Goal: Task Accomplishment & Management: Use online tool/utility

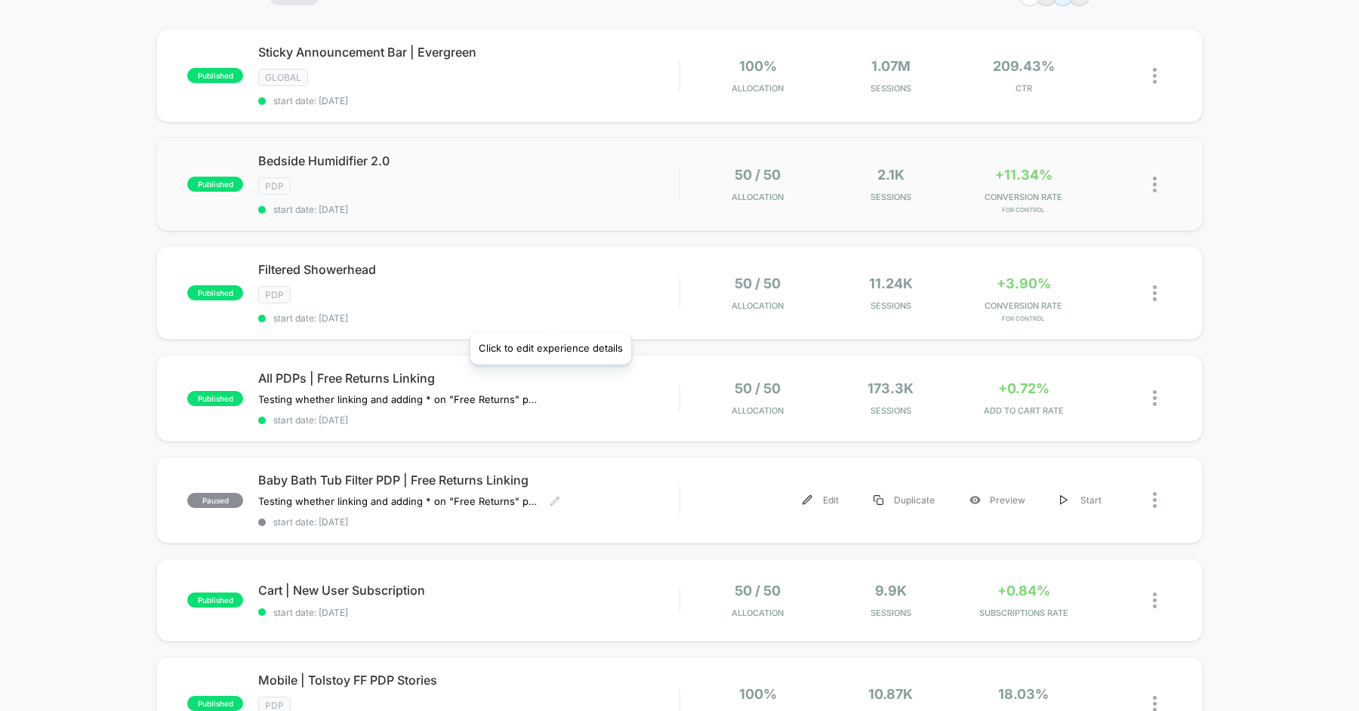
scroll to position [122, 0]
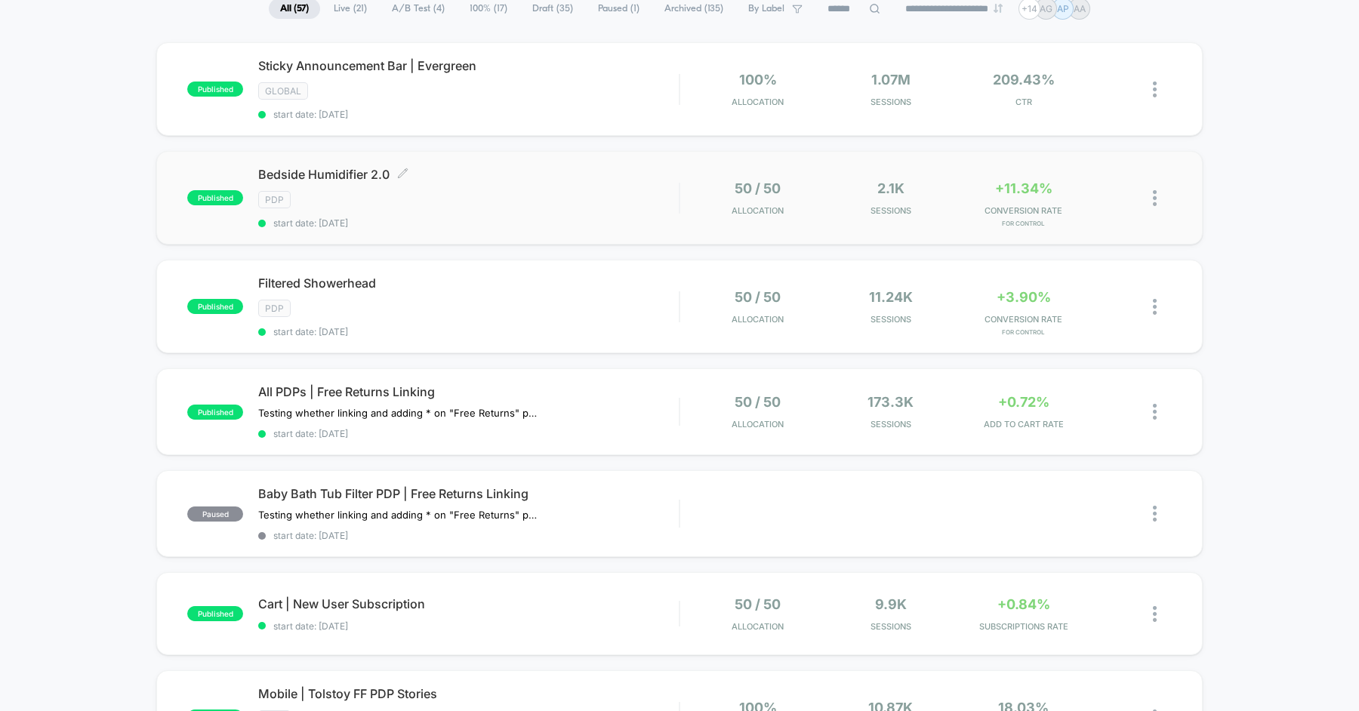
click at [495, 198] on div "PDP" at bounding box center [468, 199] width 421 height 17
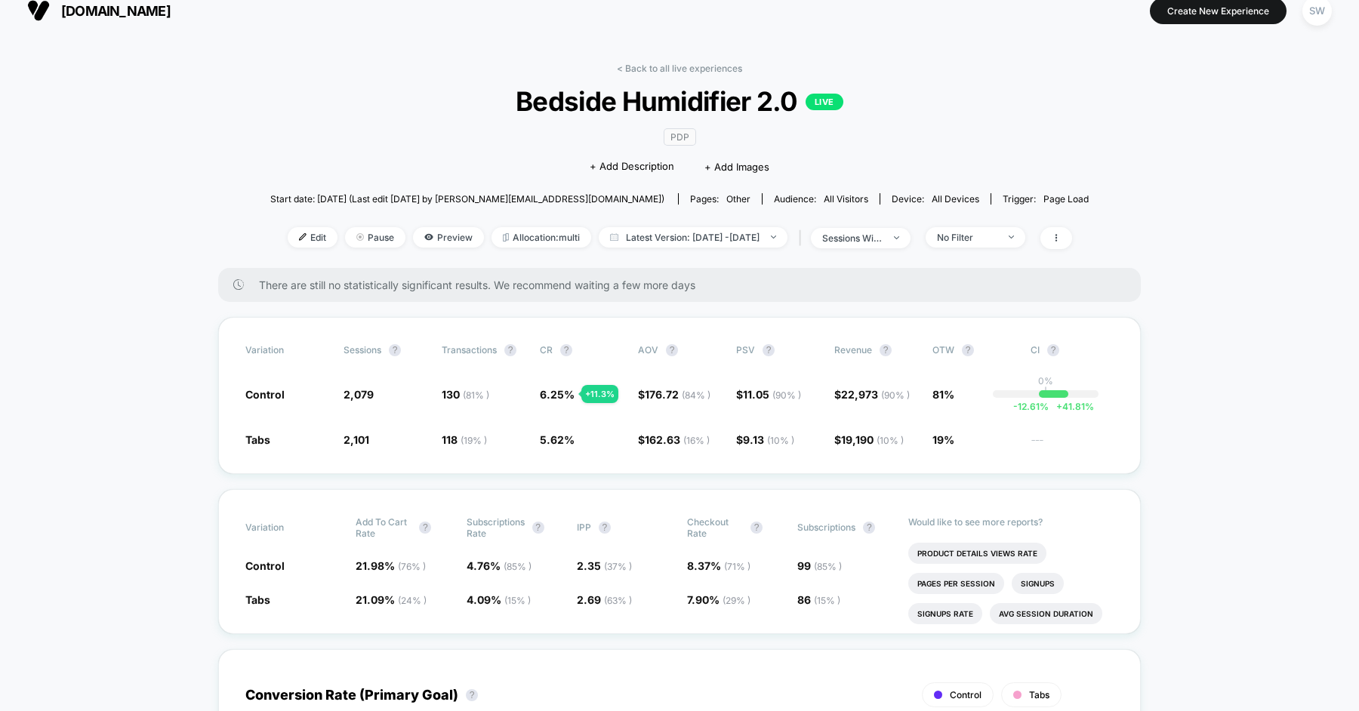
scroll to position [14, 0]
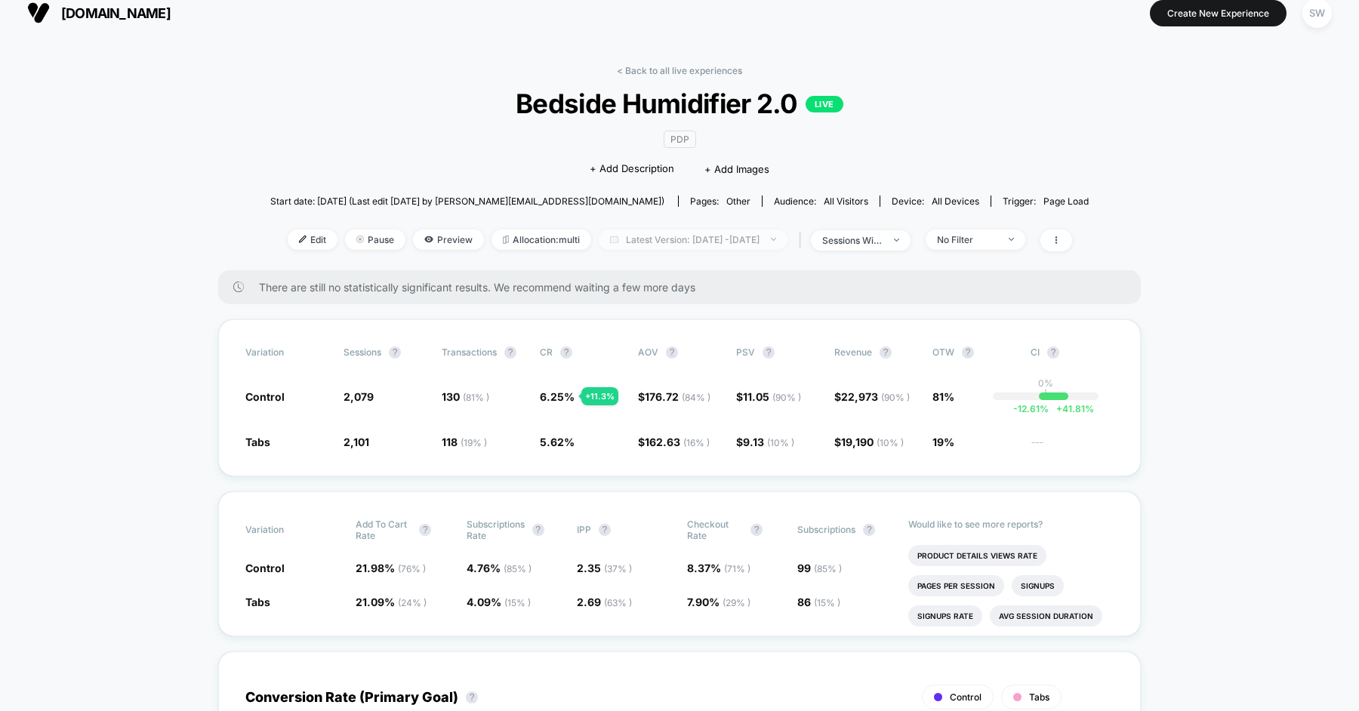
click at [711, 232] on span "Latest Version: [DATE] - [DATE]" at bounding box center [693, 240] width 189 height 20
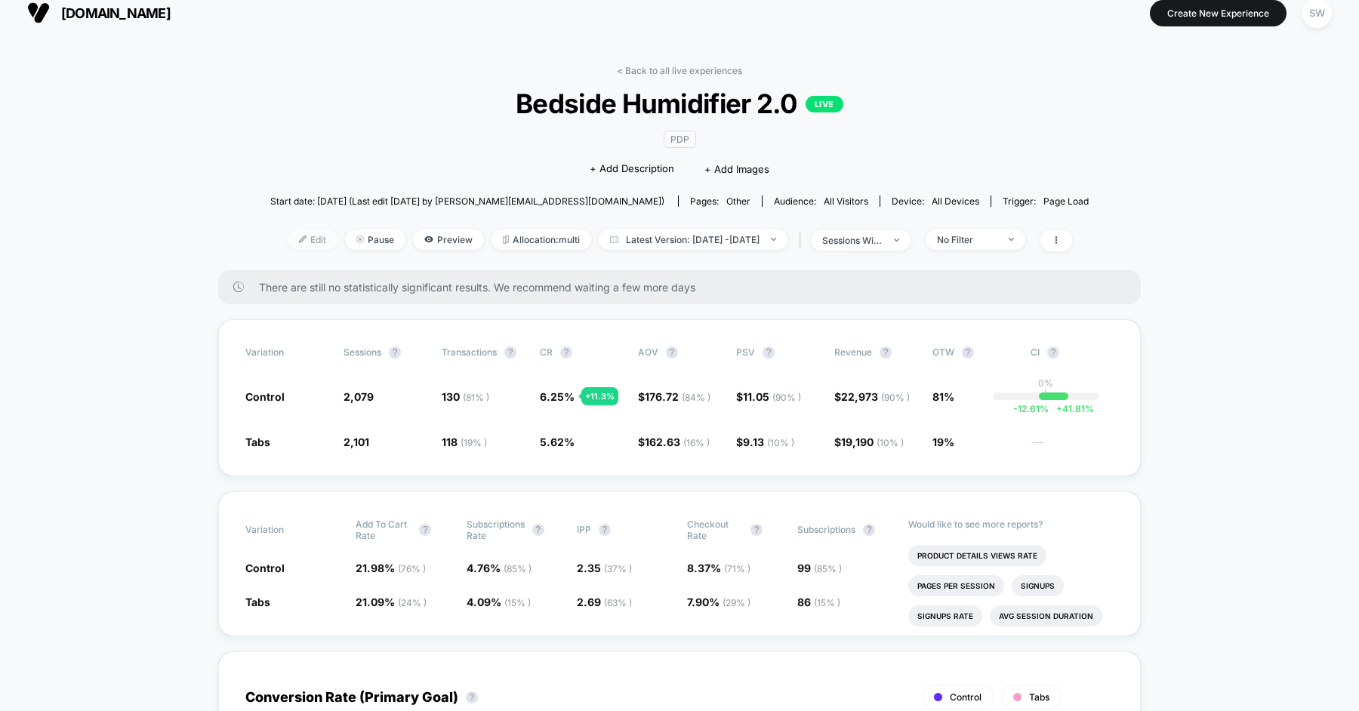
click at [288, 236] on span "Edit" at bounding box center [313, 240] width 50 height 20
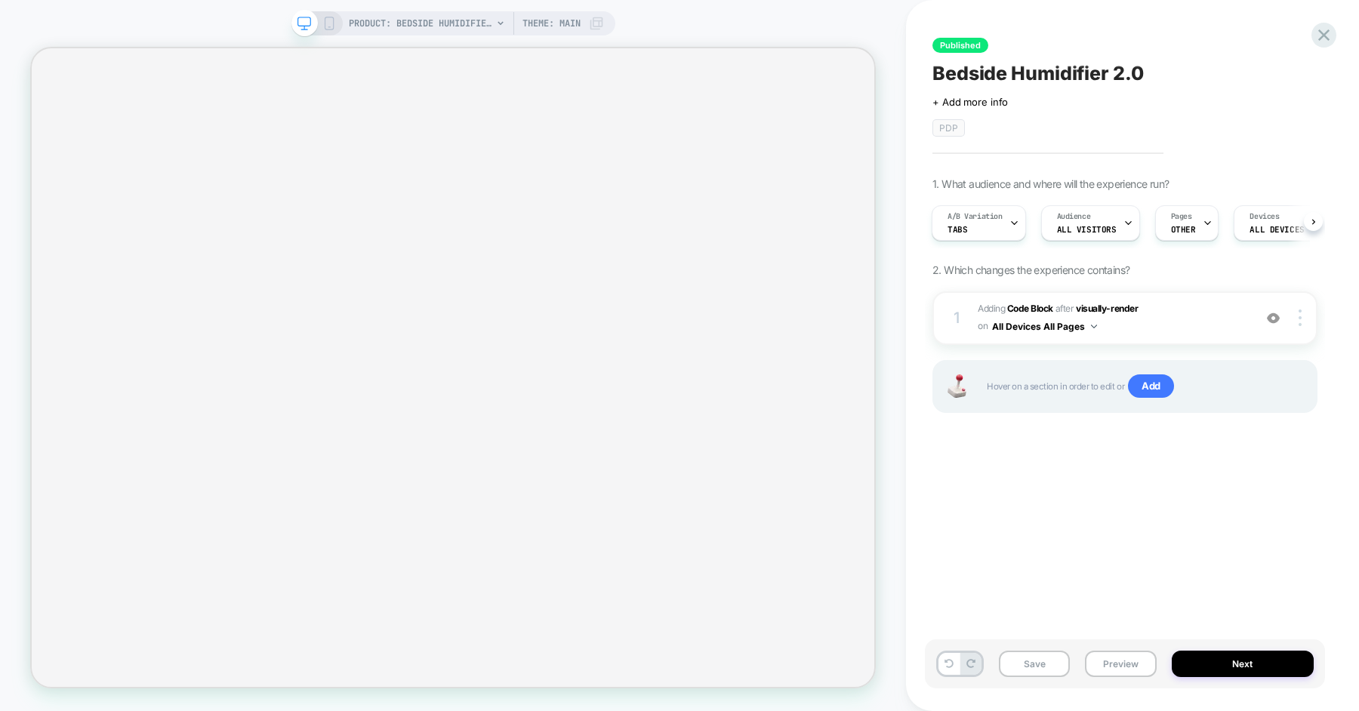
scroll to position [0, 2]
click at [976, 224] on div "A/B Variation Tabs" at bounding box center [974, 223] width 85 height 34
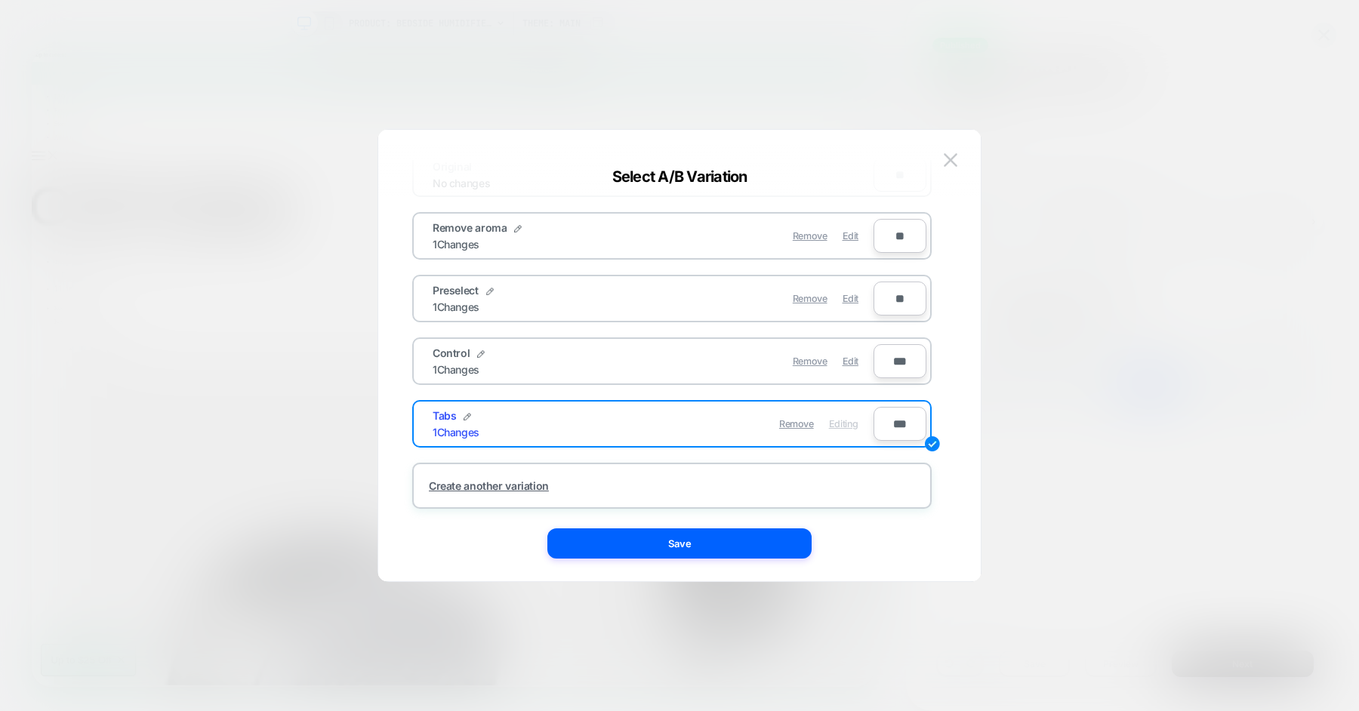
scroll to position [11, 0]
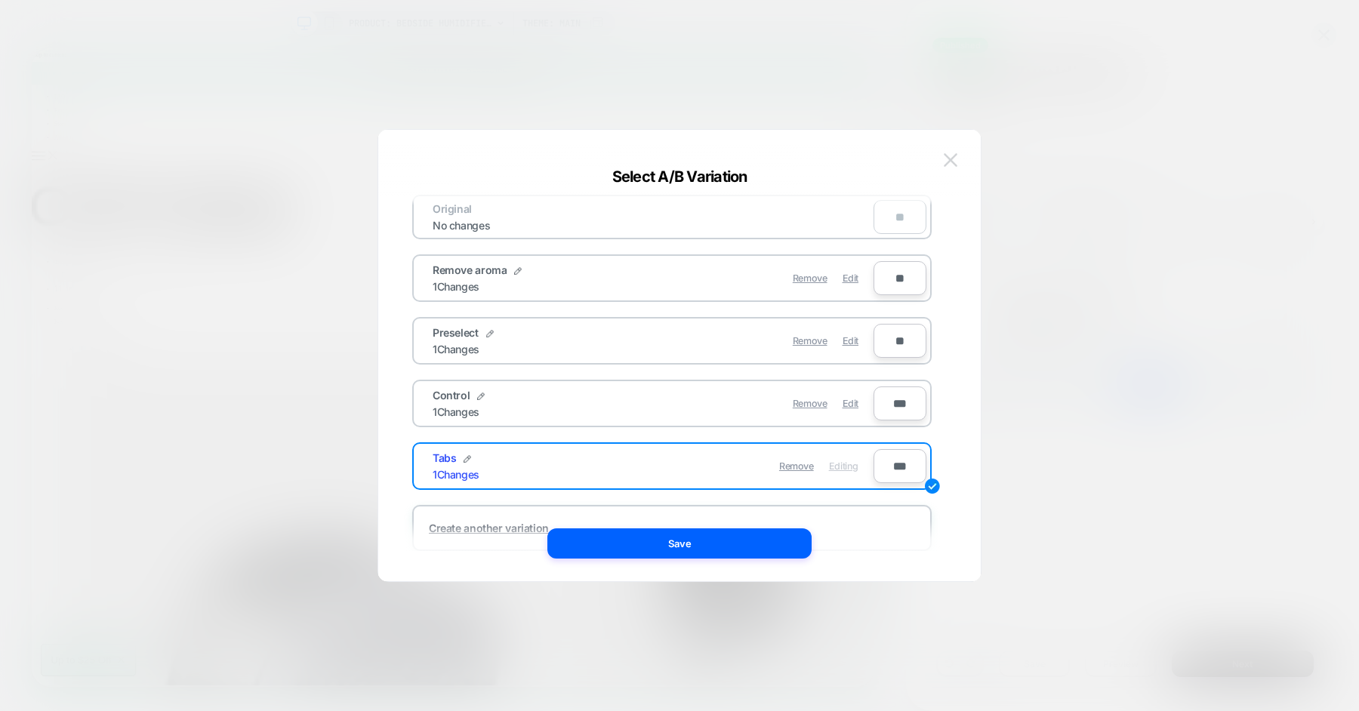
click at [954, 160] on img at bounding box center [951, 159] width 14 height 13
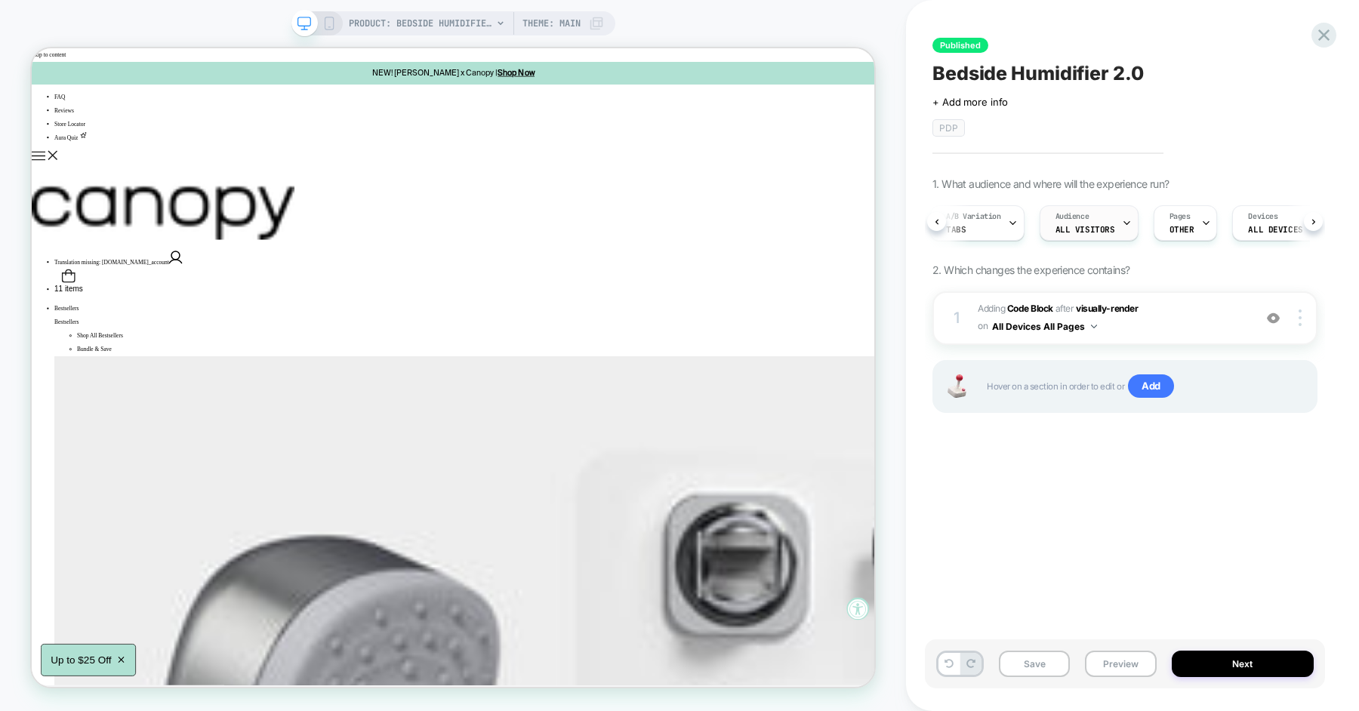
scroll to position [0, 0]
click at [1007, 232] on div "A/B Variation Tabs" at bounding box center [975, 223] width 85 height 34
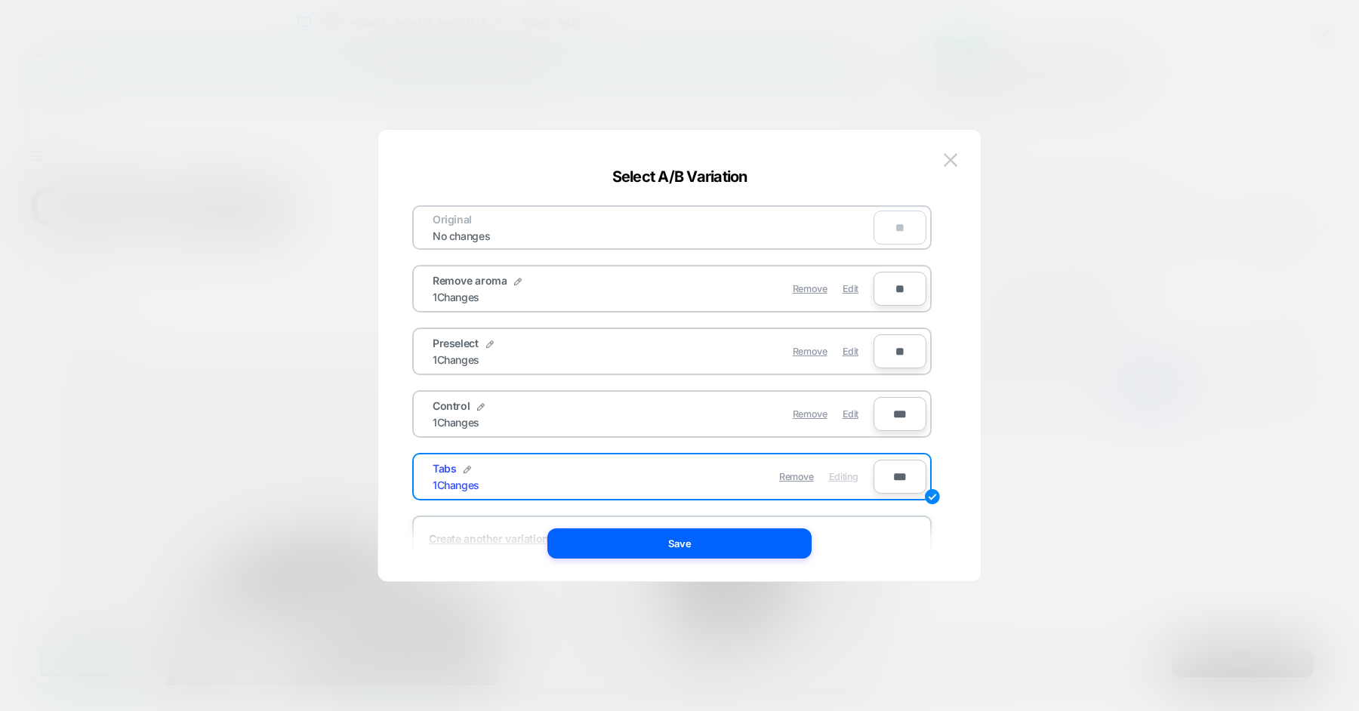
scroll to position [53, 0]
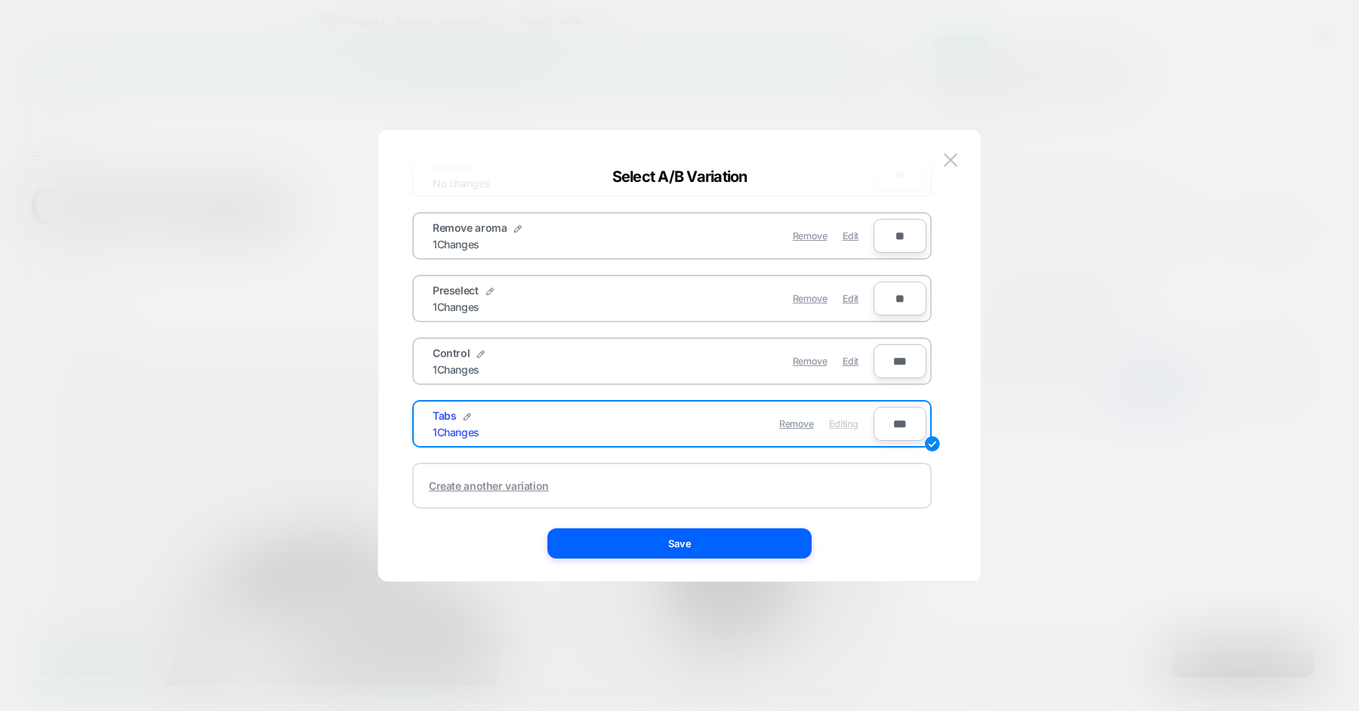
click at [496, 481] on div "Create another variation" at bounding box center [489, 485] width 120 height 13
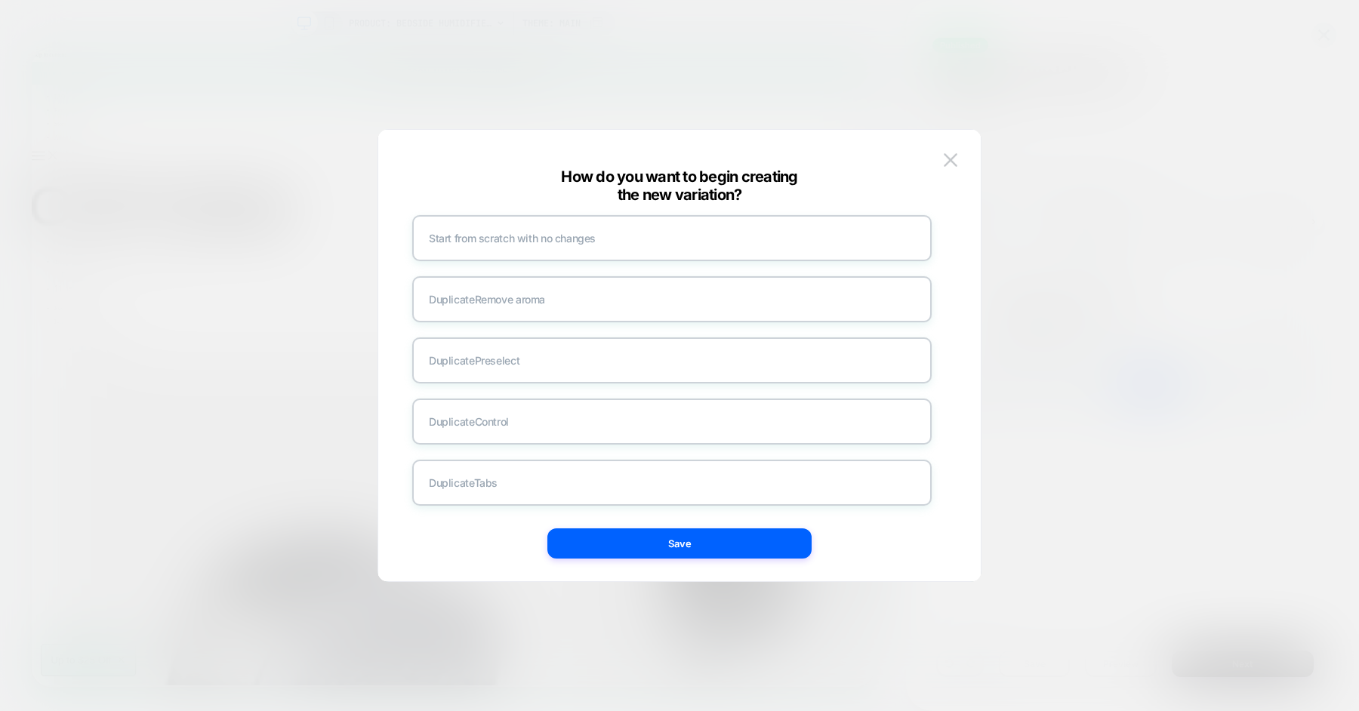
scroll to position [18, 0]
click at [476, 489] on div "Duplicate Tabs" at bounding box center [671, 485] width 519 height 46
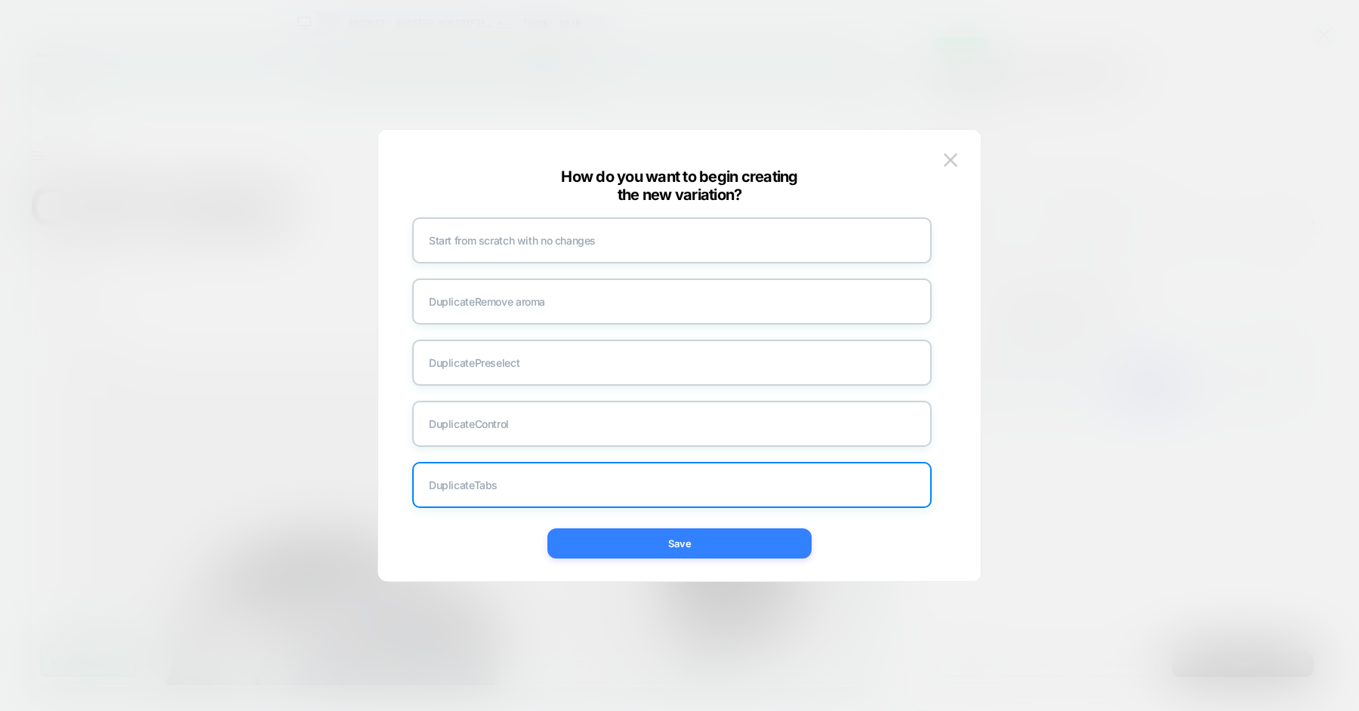
click at [666, 544] on button "Save" at bounding box center [679, 544] width 264 height 30
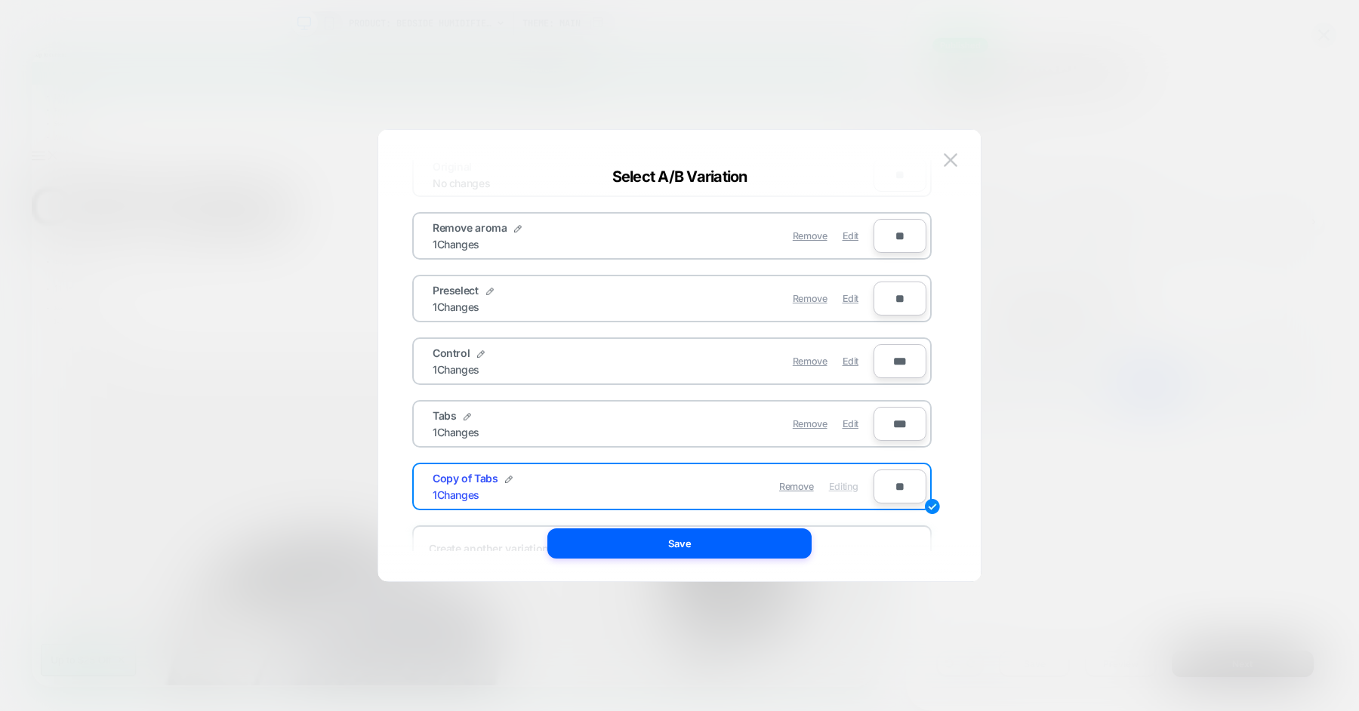
click at [511, 477] on div "Copy of Tabs 1 Changes" at bounding box center [543, 486] width 220 height 29
click at [509, 476] on img at bounding box center [509, 480] width 8 height 8
click at [498, 476] on input "**********" at bounding box center [487, 486] width 109 height 29
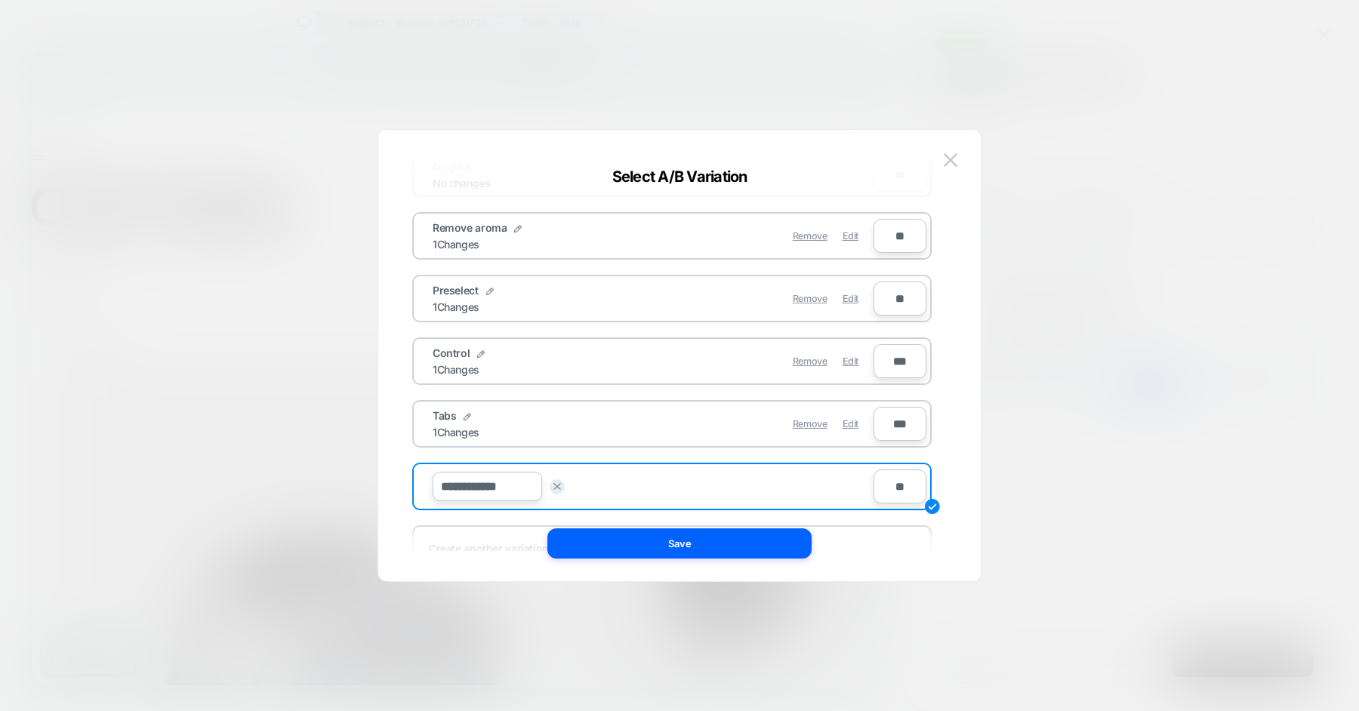
click at [498, 476] on input "**********" at bounding box center [487, 486] width 109 height 29
type input "*"
type input "********"
click at [597, 485] on strong "Save" at bounding box center [599, 486] width 24 height 11
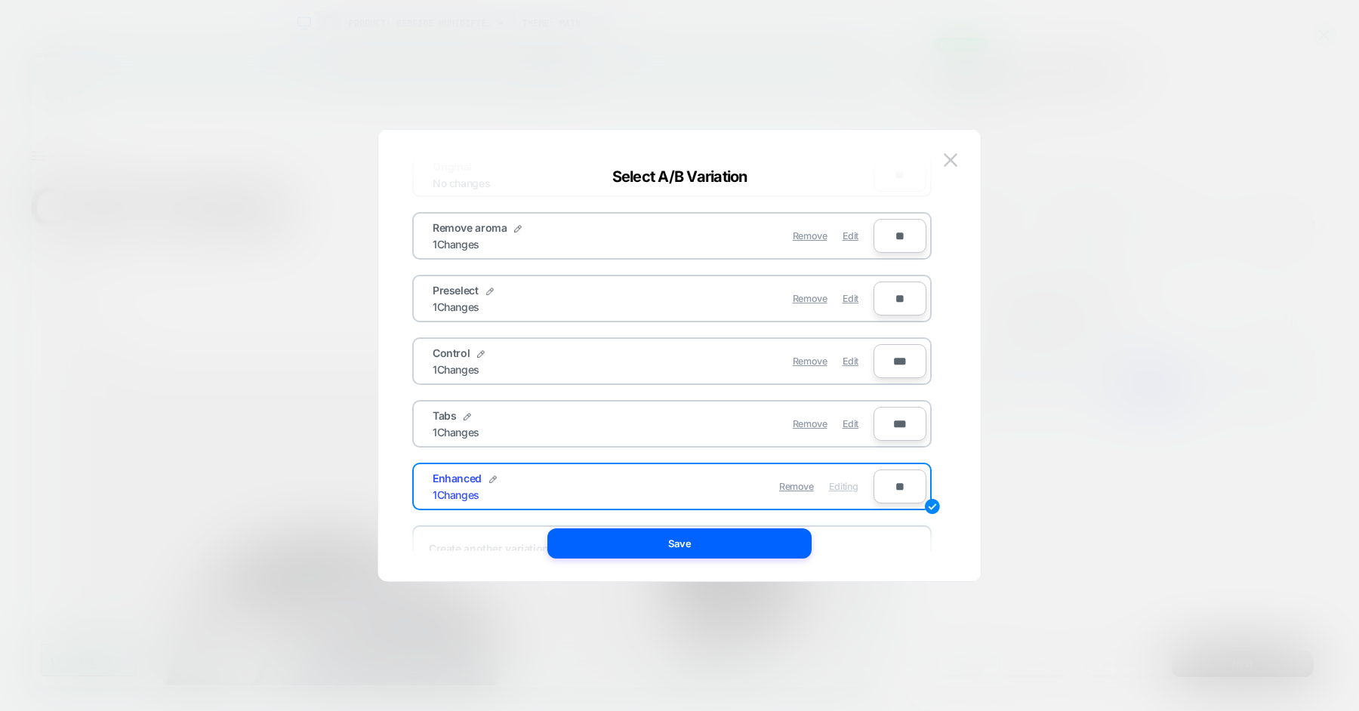
scroll to position [116, 0]
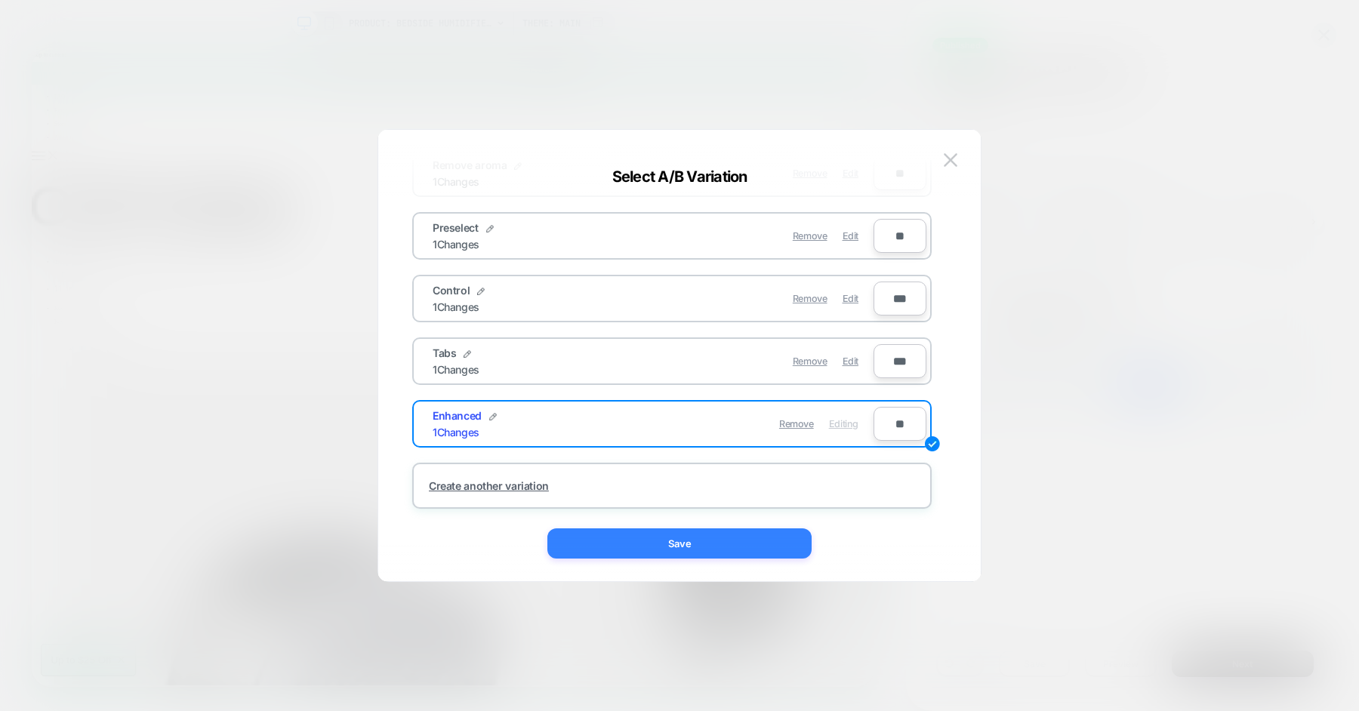
click at [670, 556] on button "Save" at bounding box center [679, 544] width 264 height 30
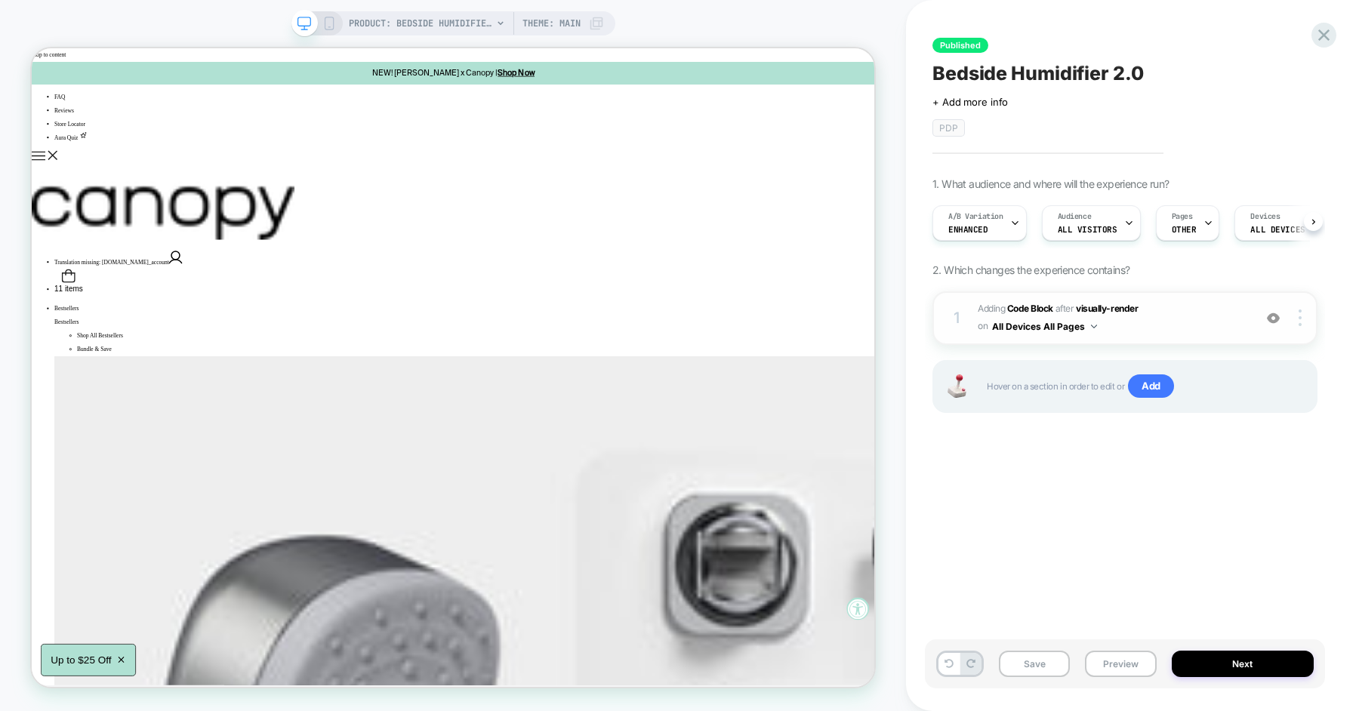
click at [1136, 325] on span "Adding Code Block AFTER visually-render visually-render on All Devices All Pages" at bounding box center [1112, 318] width 268 height 35
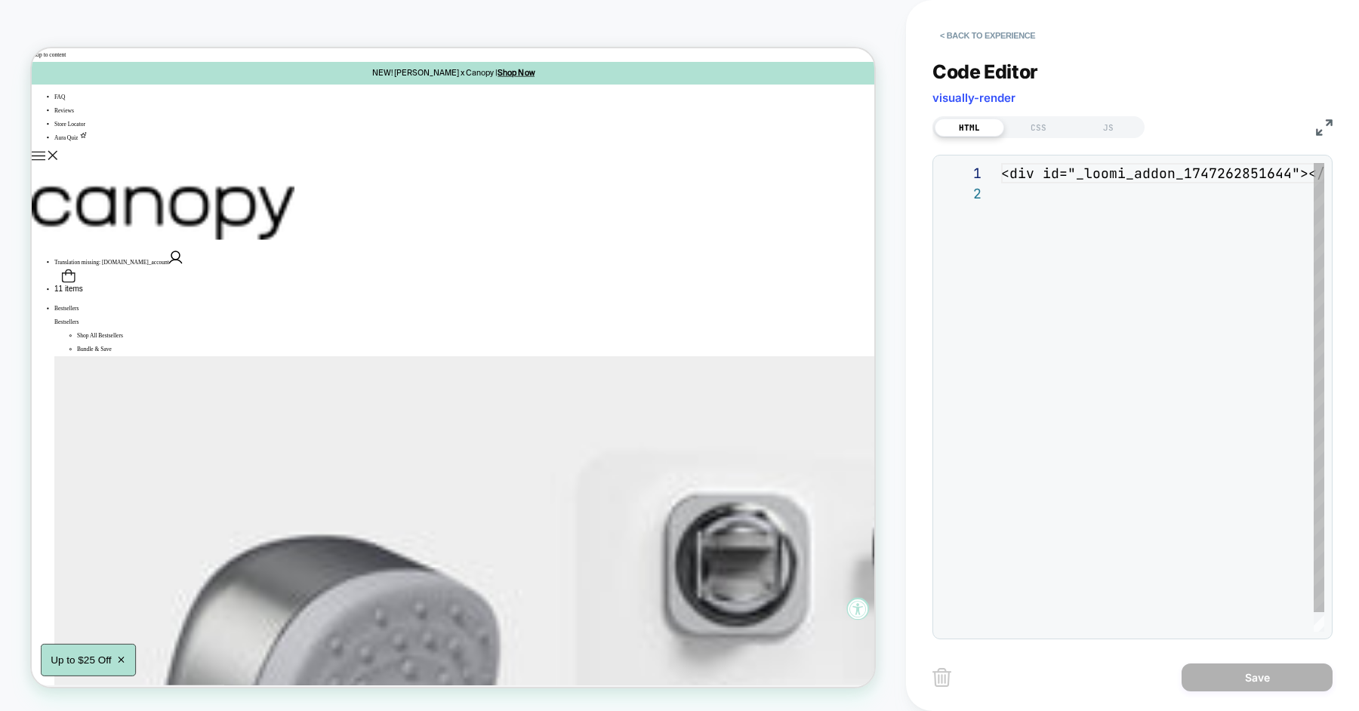
scroll to position [20, 0]
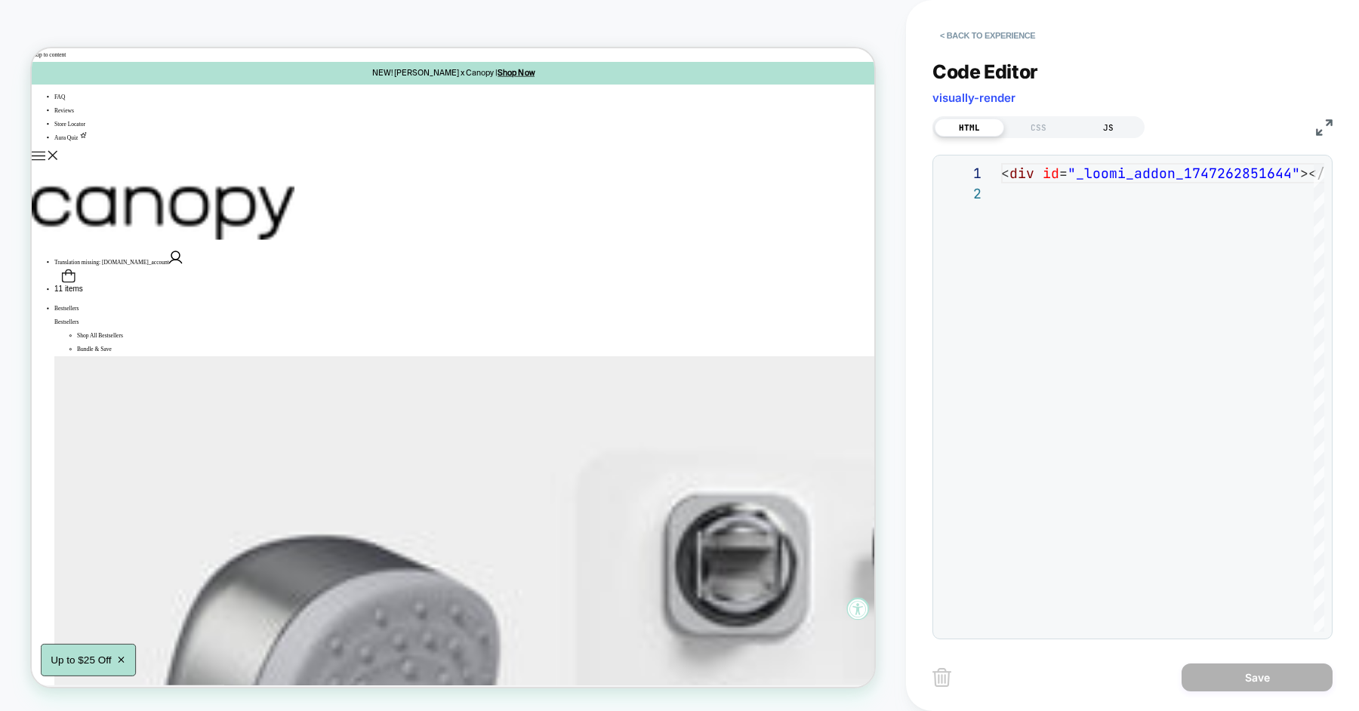
click at [1114, 132] on div "JS" at bounding box center [1108, 128] width 69 height 18
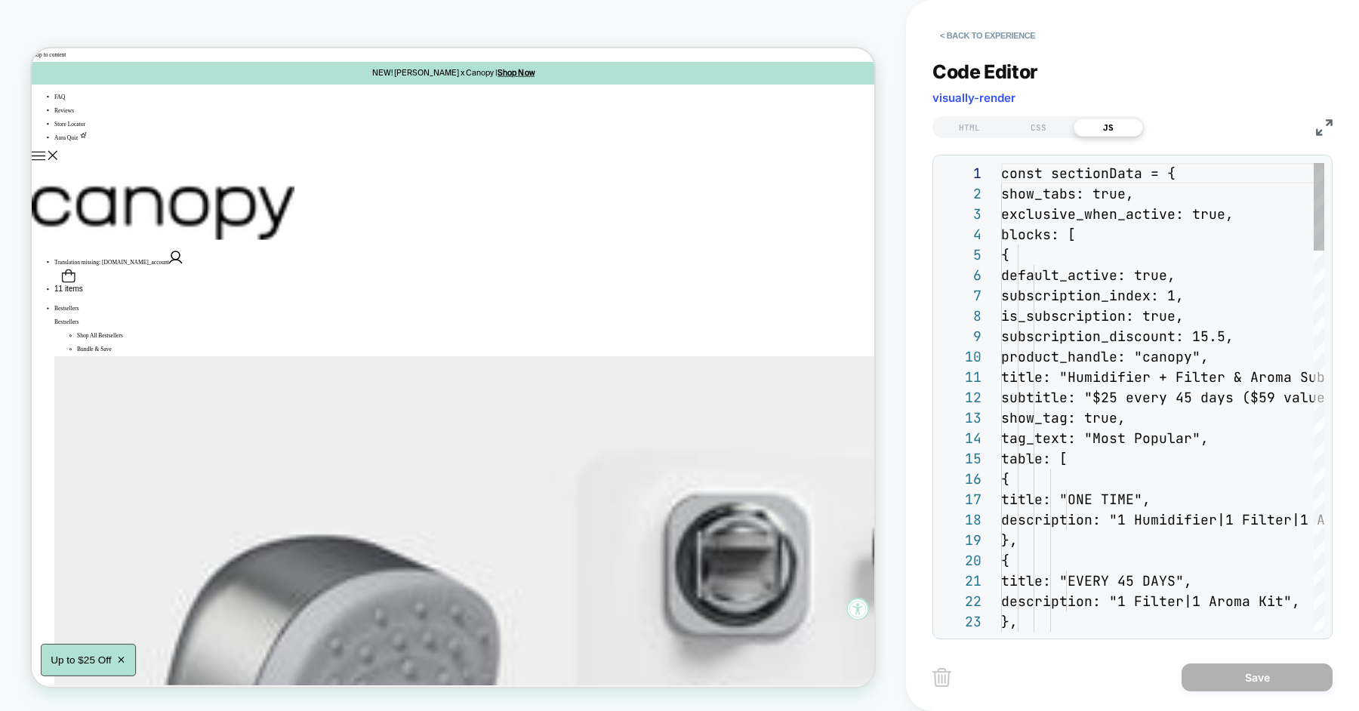
scroll to position [204, 0]
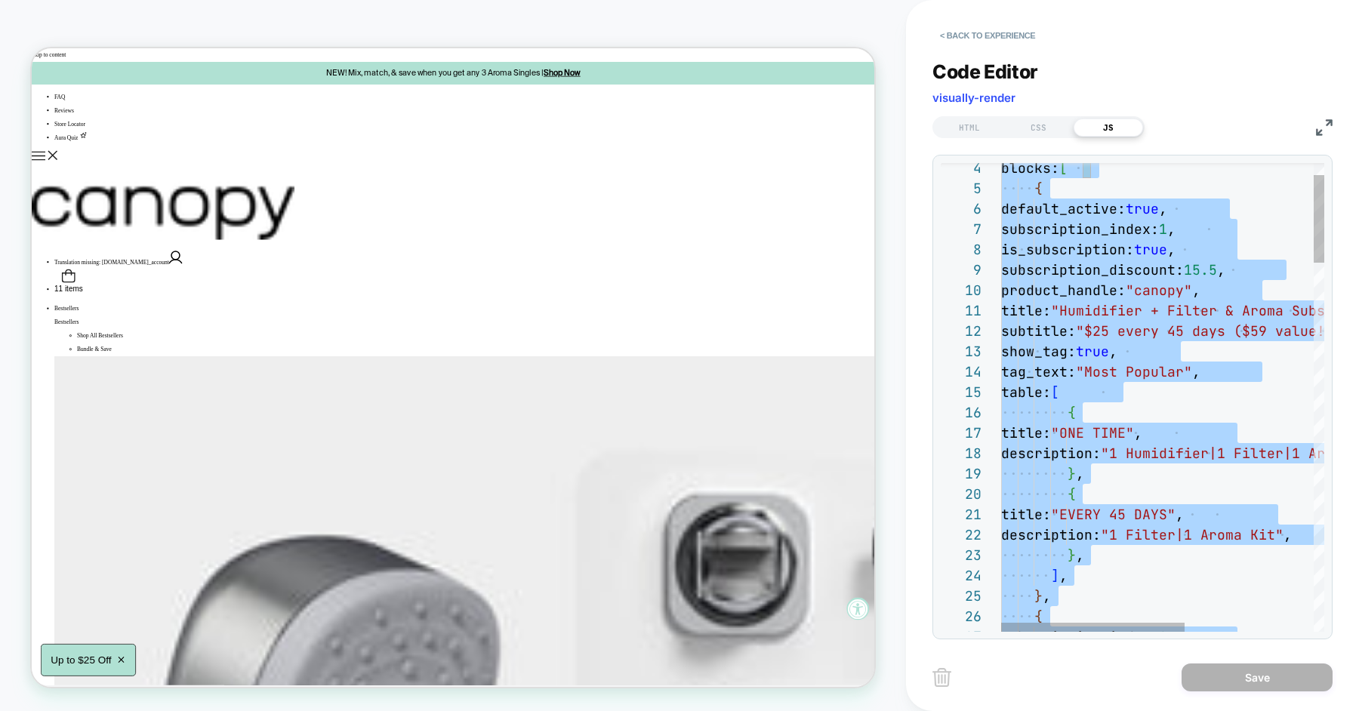
scroll to position [163, 65]
type textarea "**********"
click at [985, 36] on button "< Back to experience" at bounding box center [988, 35] width 110 height 24
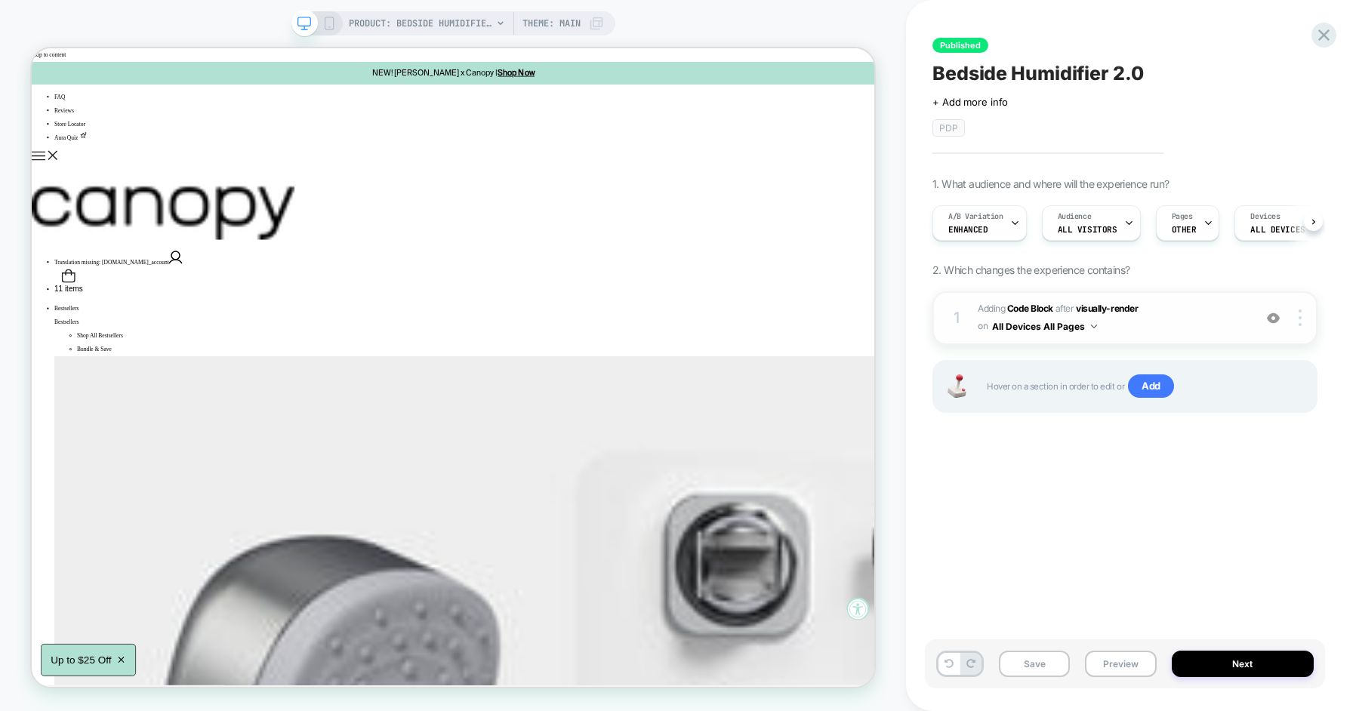
scroll to position [0, 1]
click at [1171, 322] on span "Adding Code Block AFTER visually-render visually-render on All Devices All Pages" at bounding box center [1112, 318] width 268 height 35
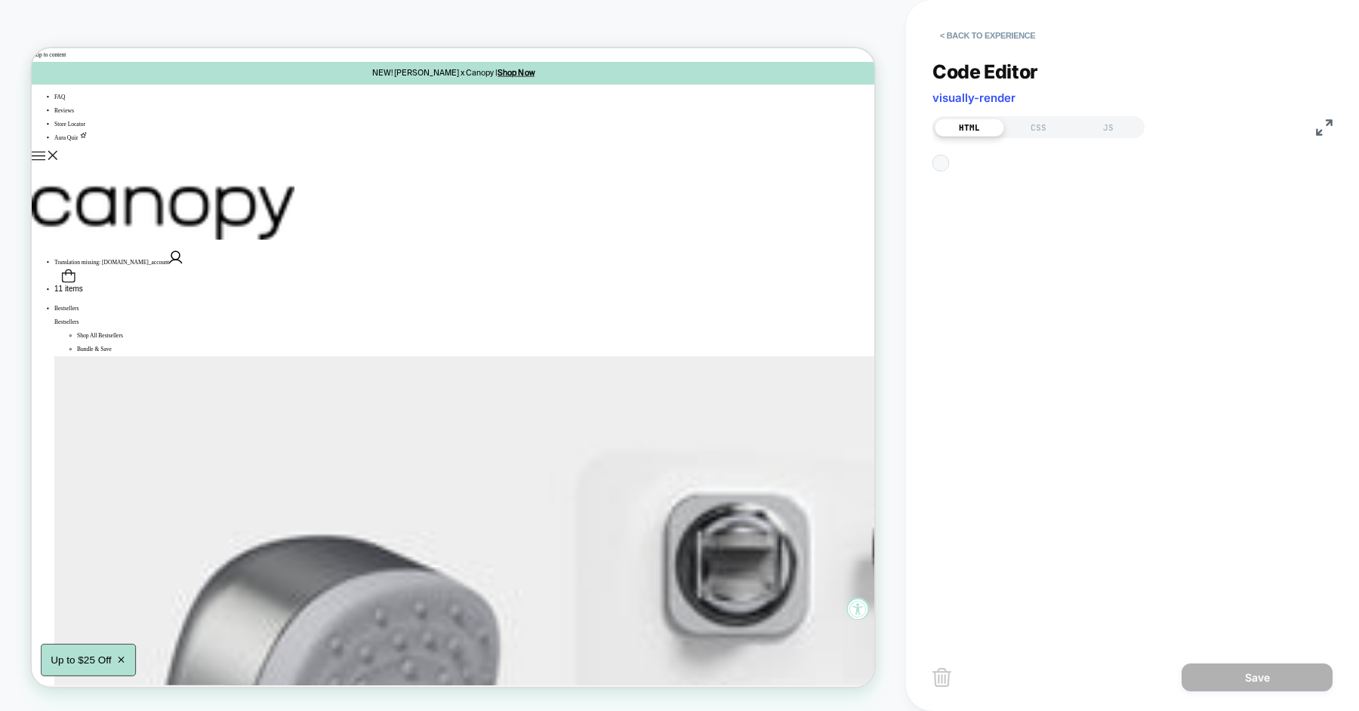
scroll to position [20, 0]
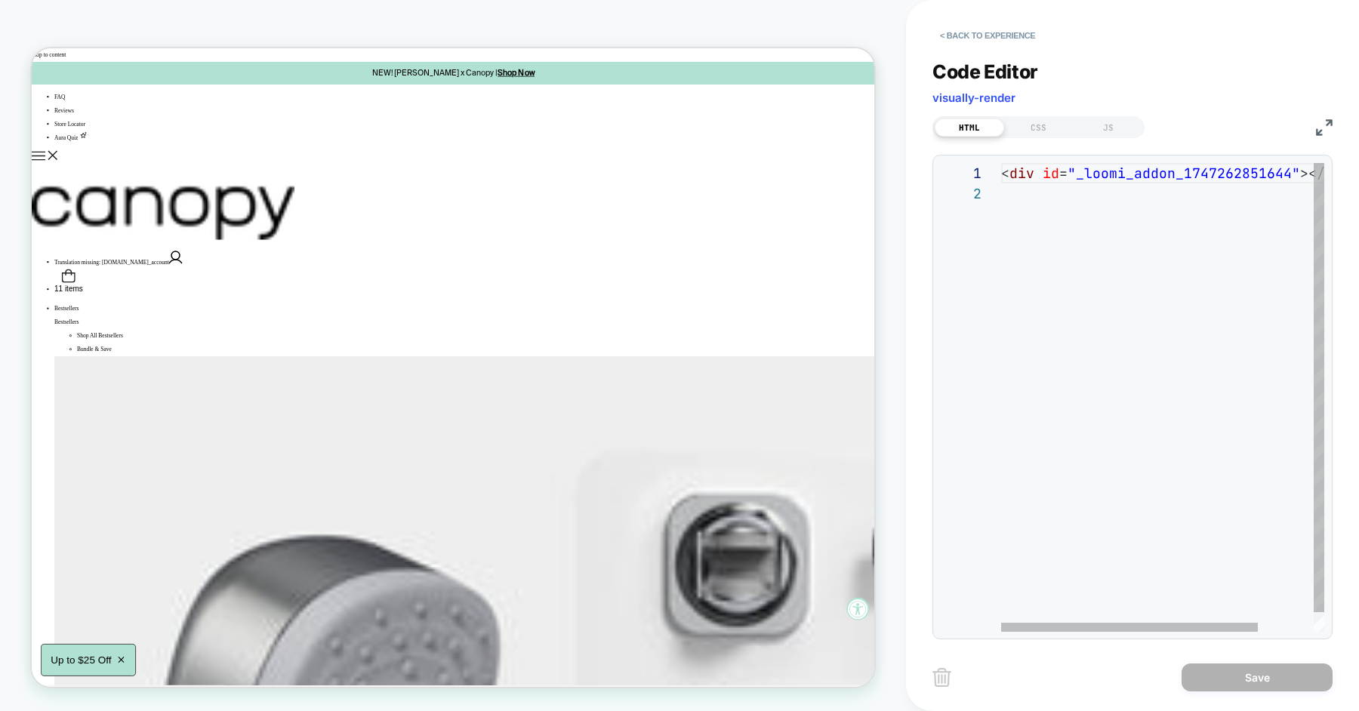
click at [1015, 335] on div "< div id = "_loomi_addon_1747262851644" ></ div >" at bounding box center [1197, 407] width 393 height 489
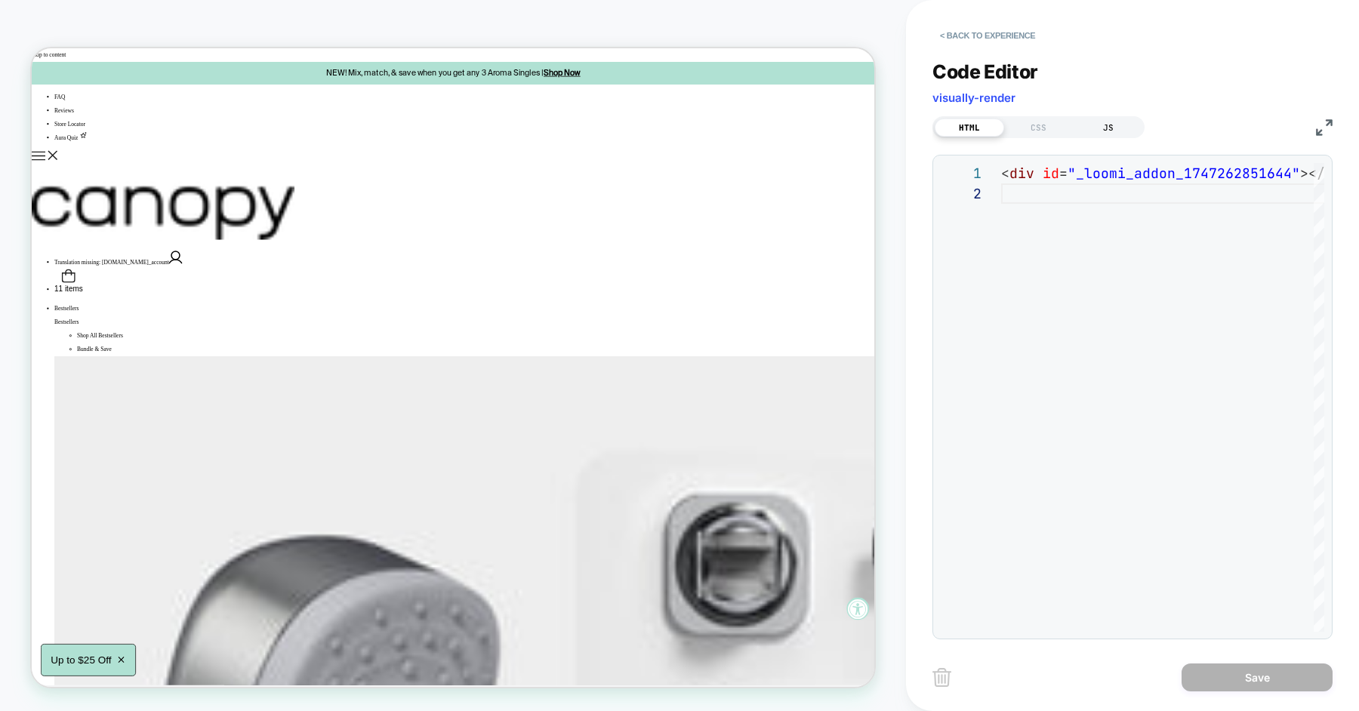
click at [1102, 129] on div "JS" at bounding box center [1108, 128] width 69 height 18
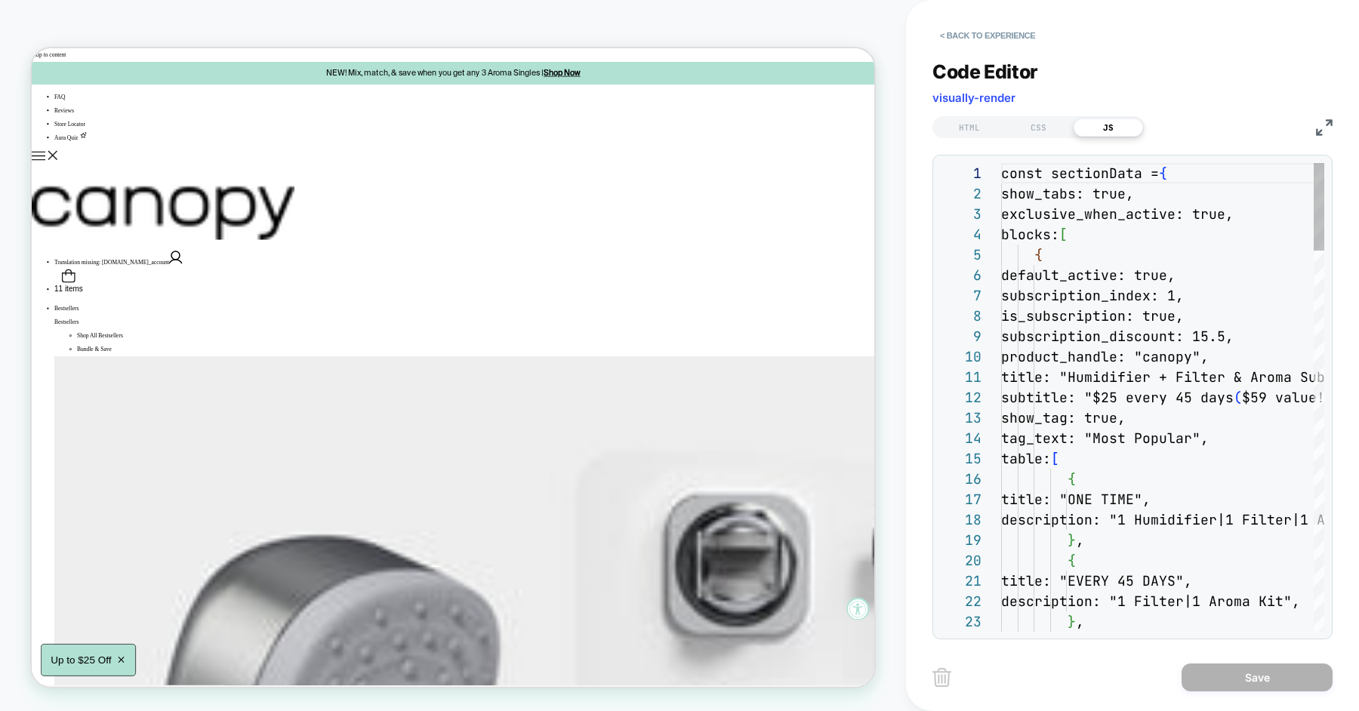
scroll to position [204, 0]
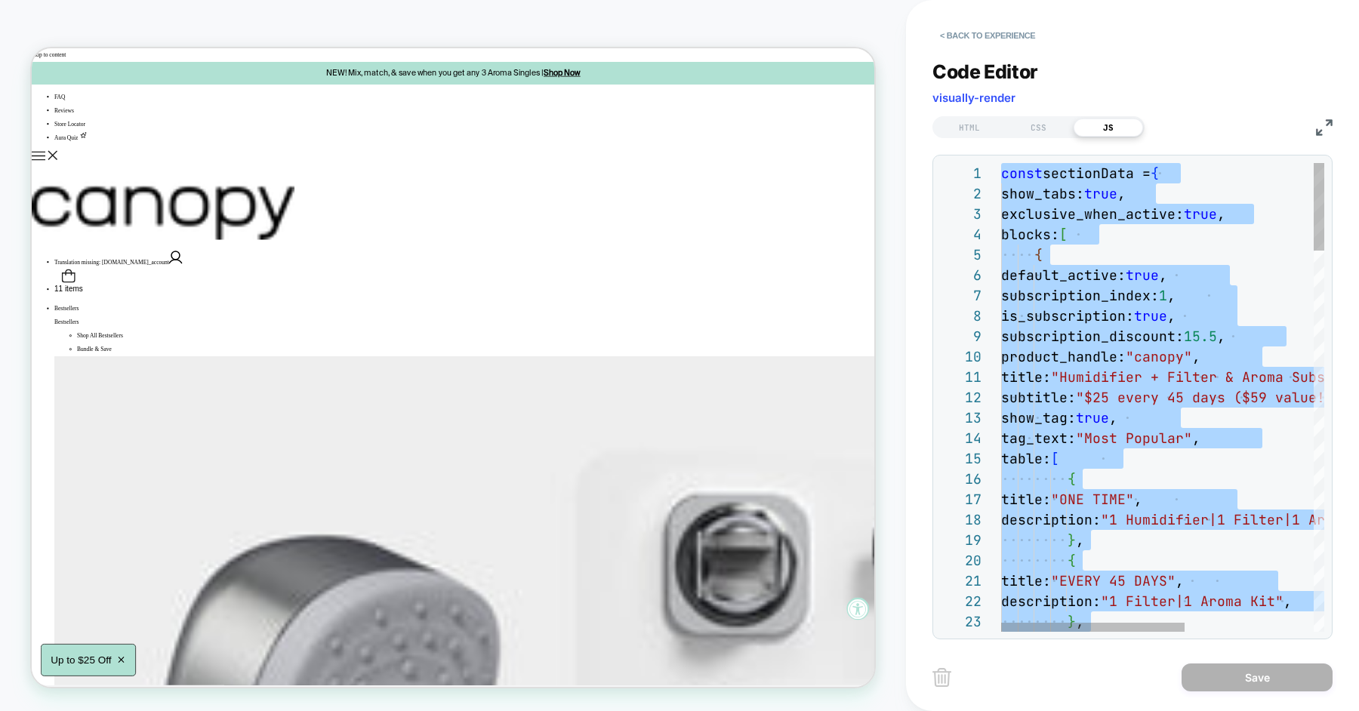
type textarea "**********"
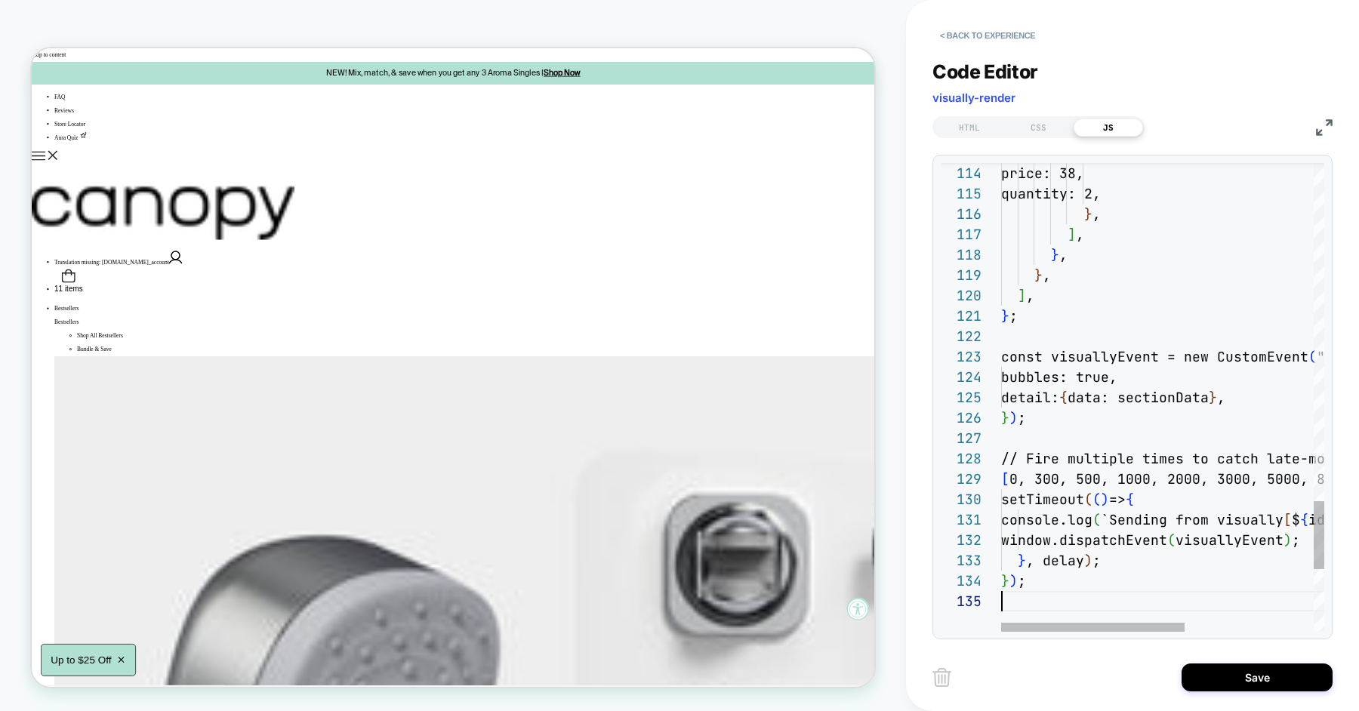
scroll to position [82, 0]
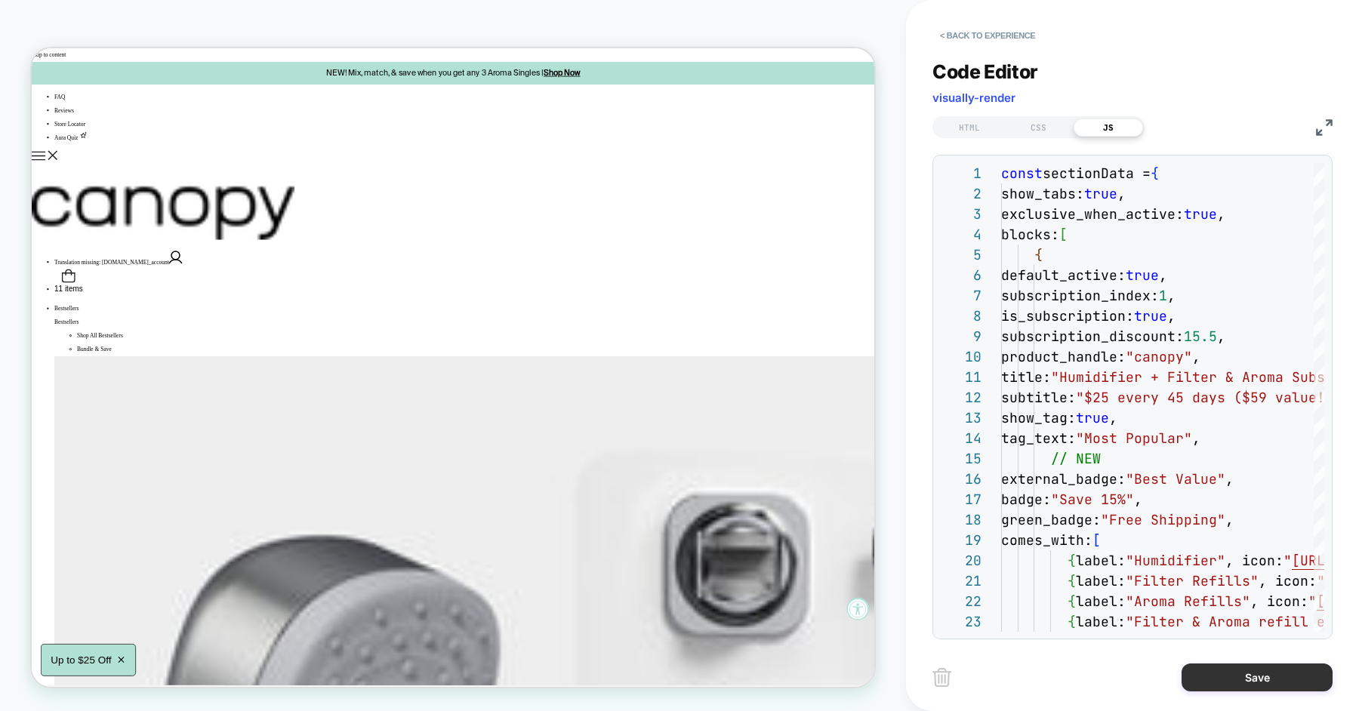
click at [1234, 681] on button "Save" at bounding box center [1257, 678] width 151 height 28
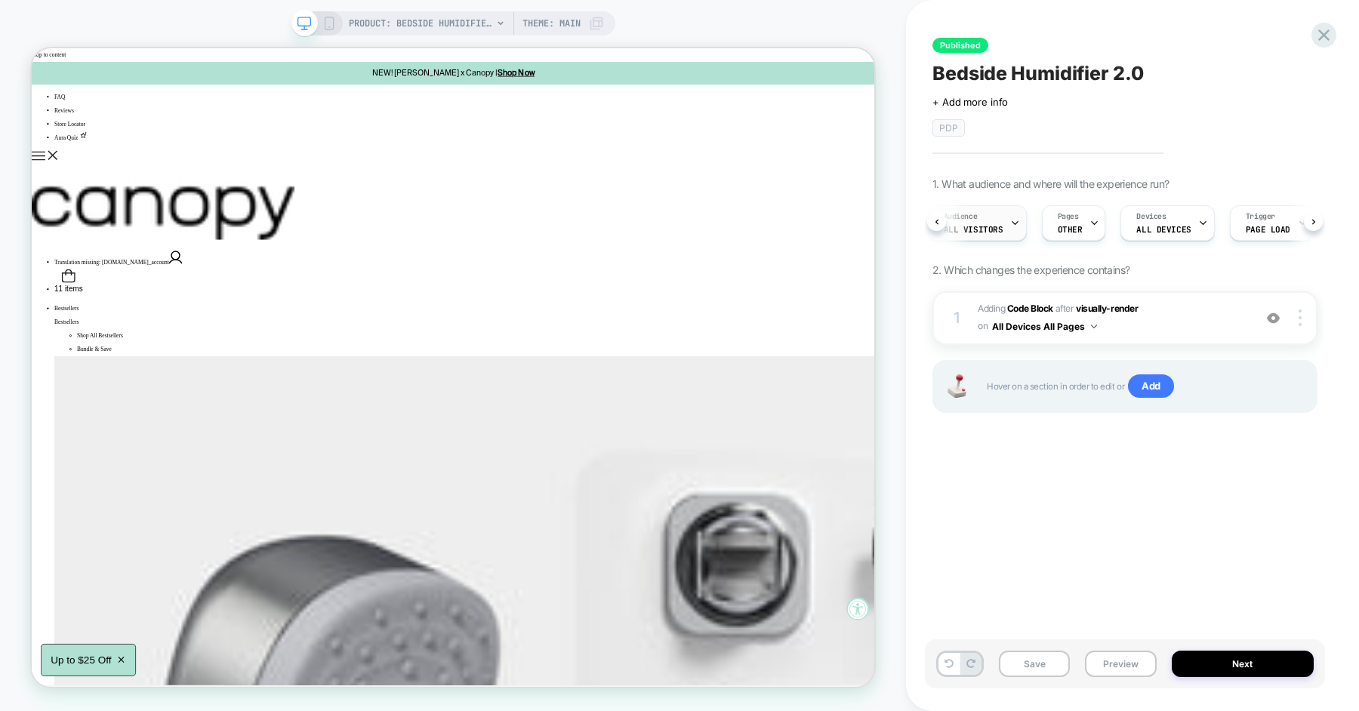
scroll to position [0, 112]
click at [1082, 220] on div "Pages OTHER" at bounding box center [1072, 223] width 55 height 34
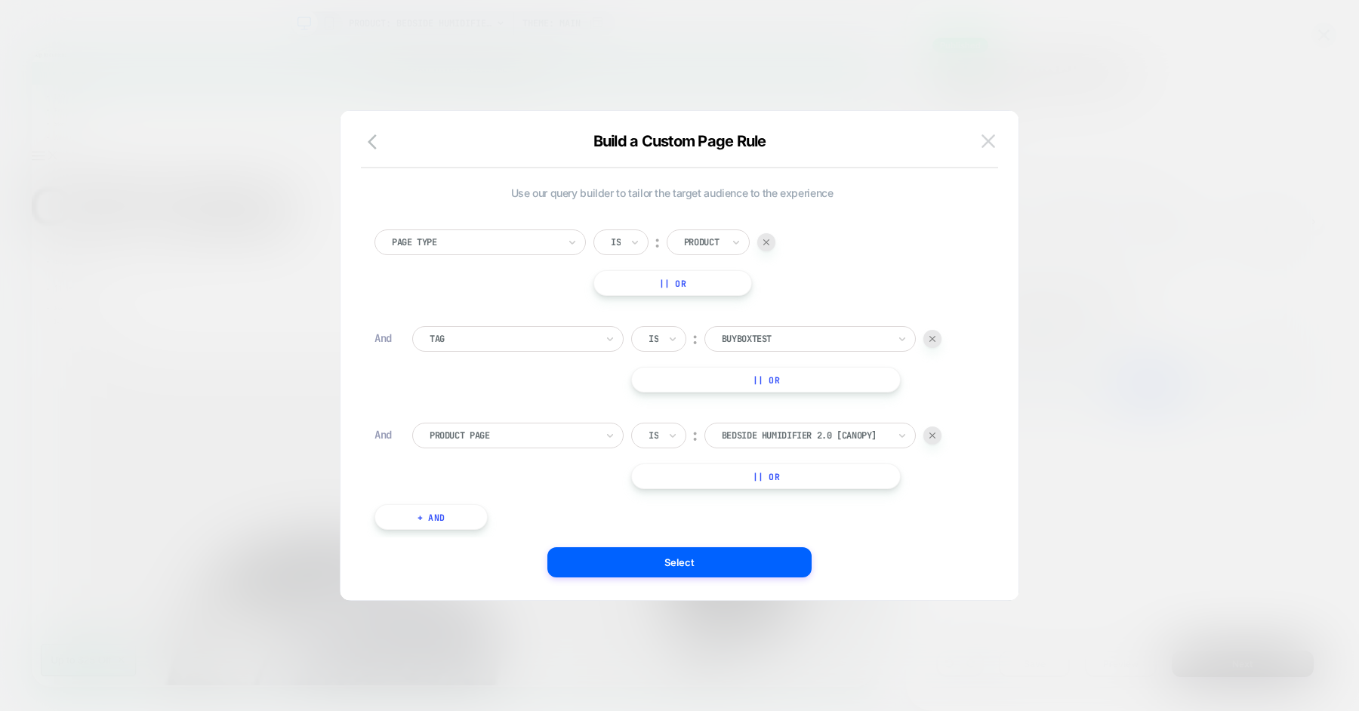
click at [990, 146] on img at bounding box center [989, 140] width 14 height 13
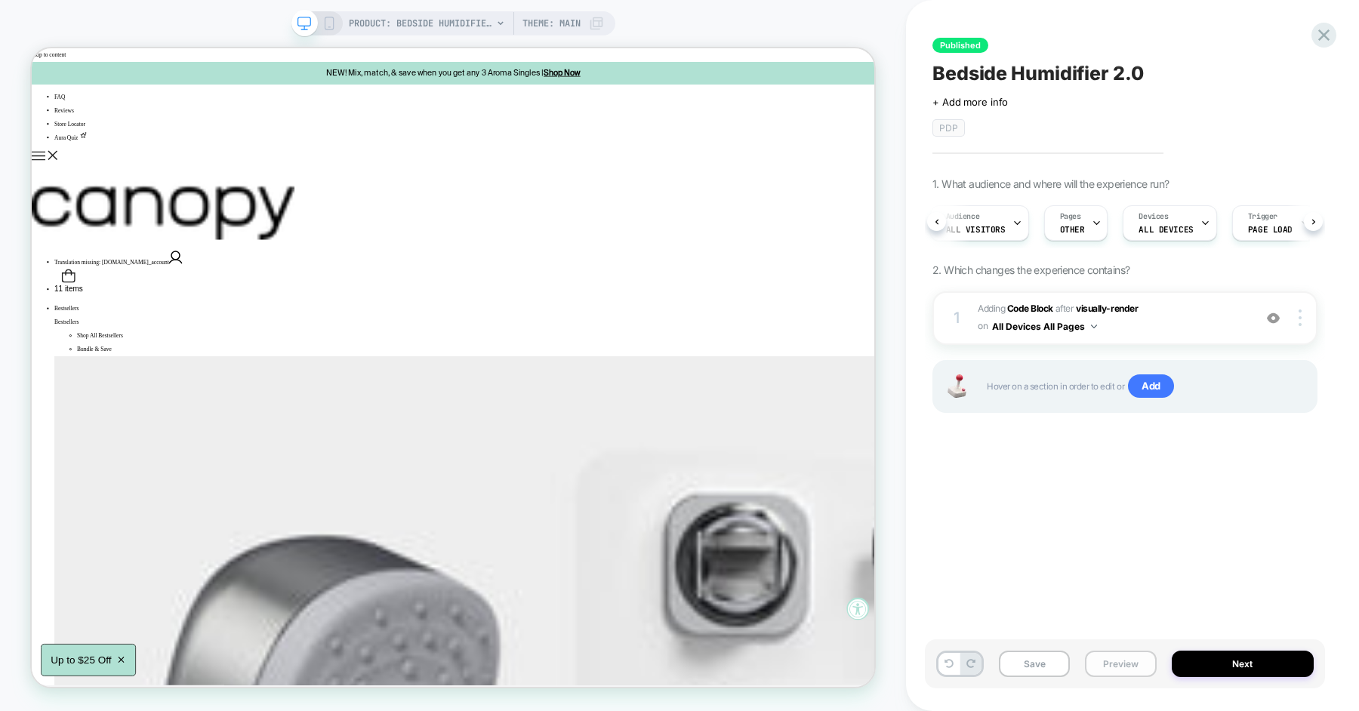
click at [1095, 666] on button "Preview" at bounding box center [1120, 664] width 71 height 26
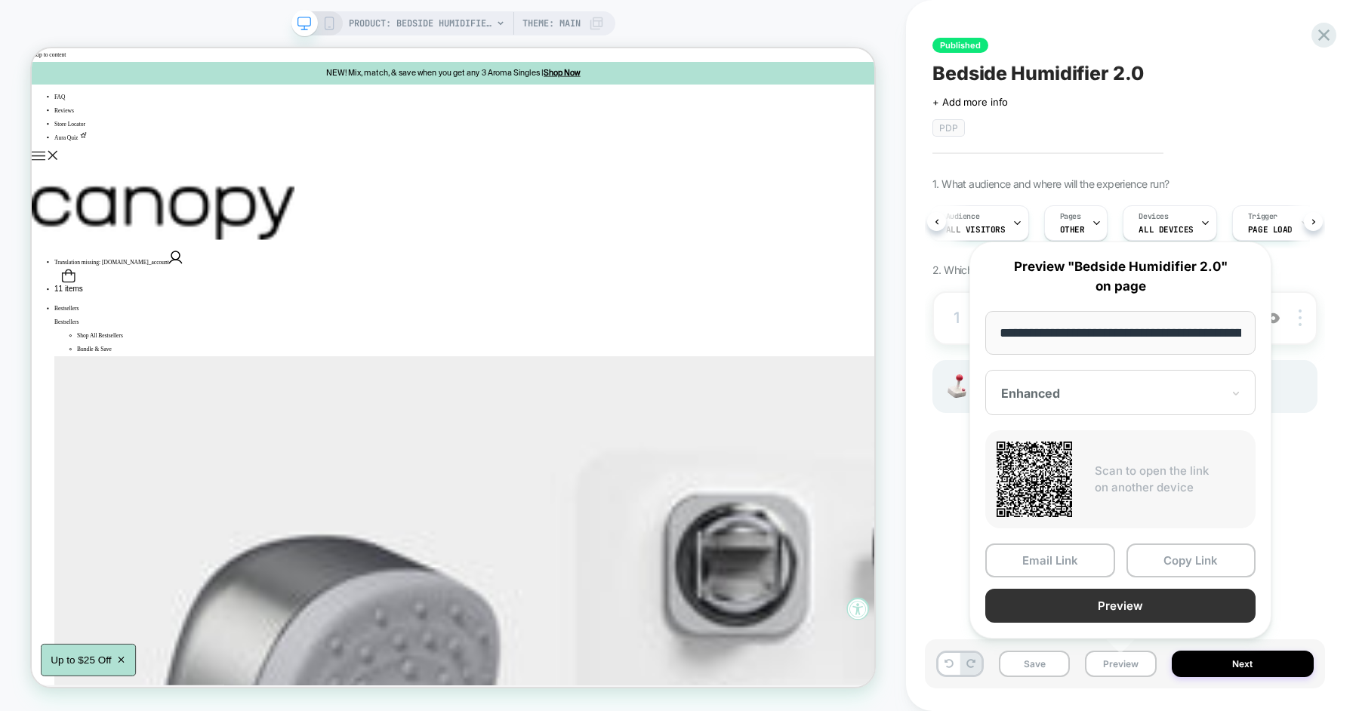
scroll to position [0, 107]
click at [1124, 325] on input "**********" at bounding box center [1120, 333] width 271 height 44
type input "**********"
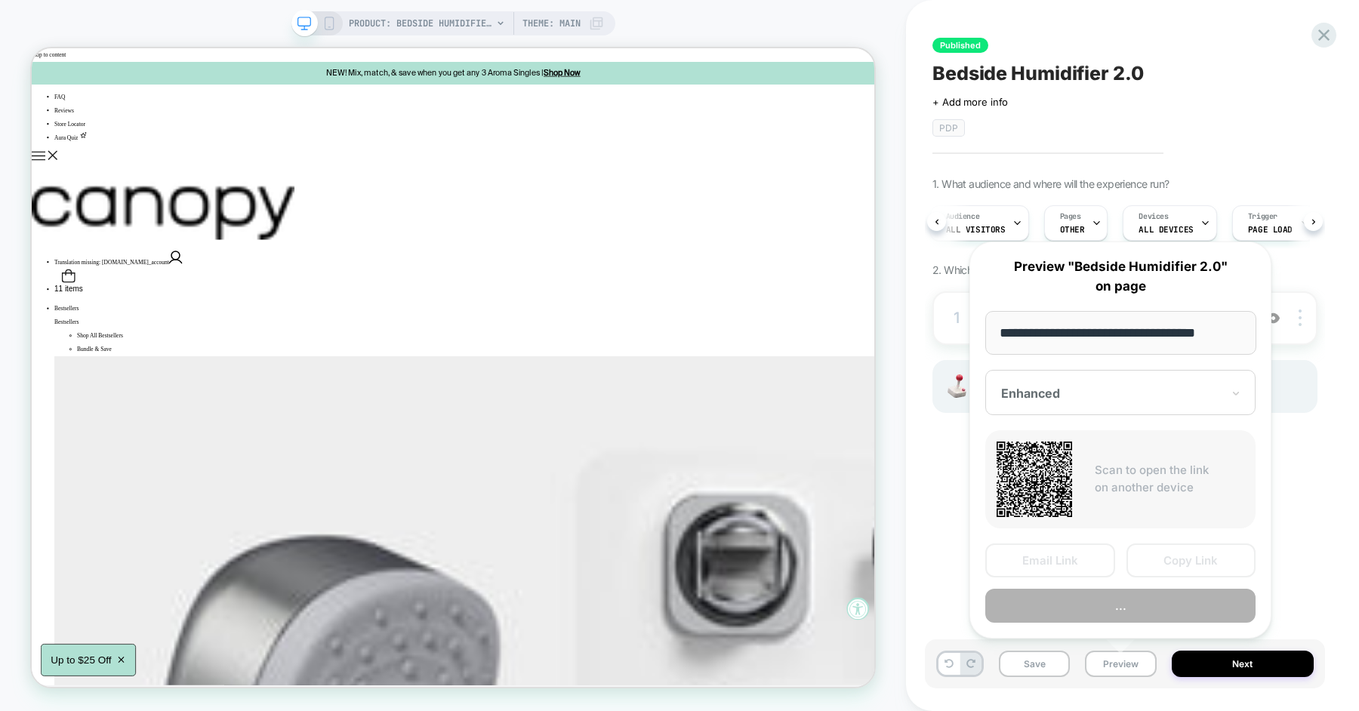
scroll to position [0, 0]
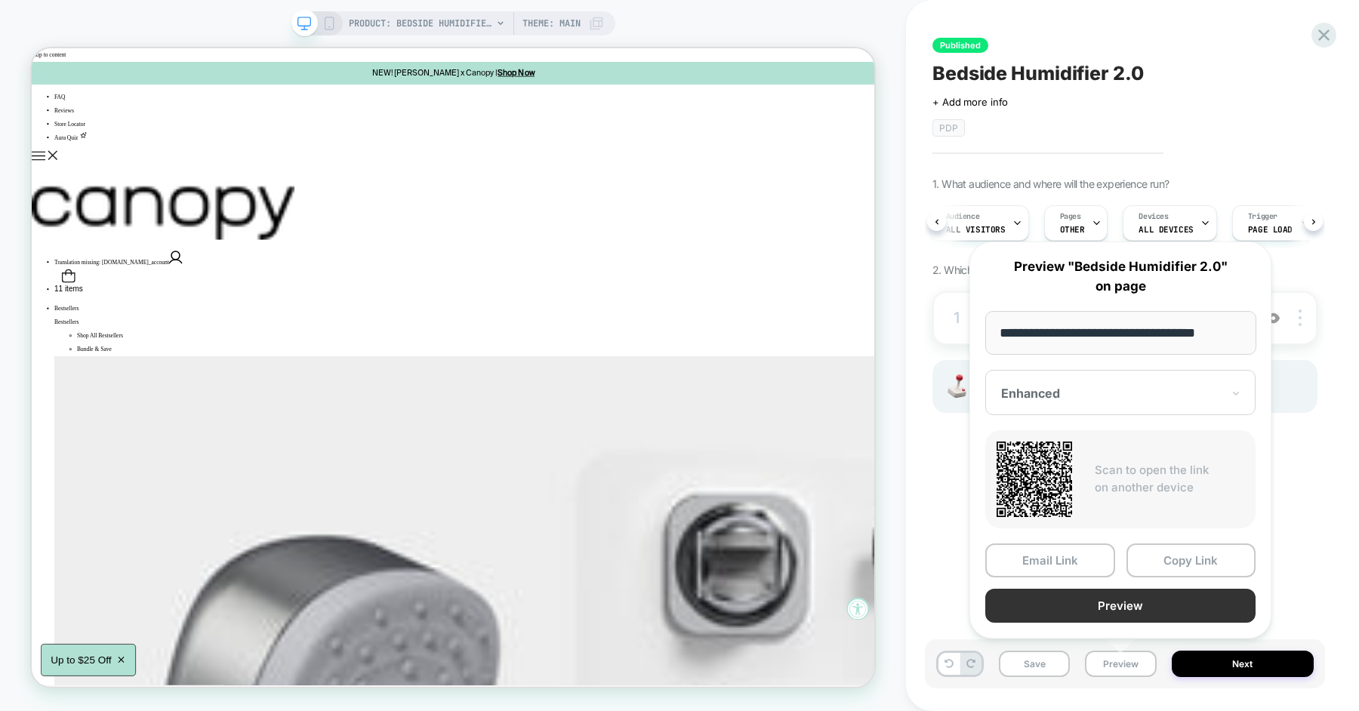
click at [1136, 606] on button "Preview" at bounding box center [1120, 606] width 270 height 34
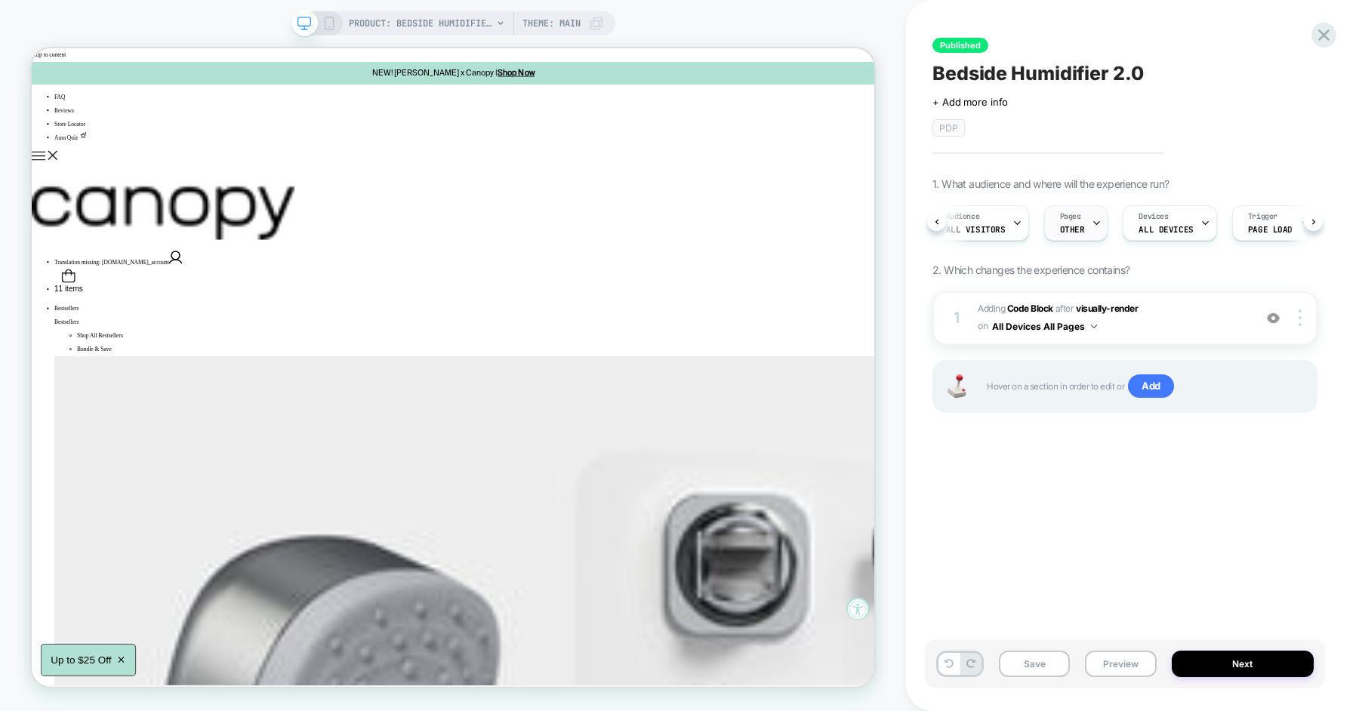
click at [1200, 159] on div "Published Bedside Humidifier 2.0 Click to edit experience details + Add more in…" at bounding box center [1125, 355] width 400 height 681
click at [1094, 219] on div "Pages OTHER" at bounding box center [1076, 222] width 64 height 35
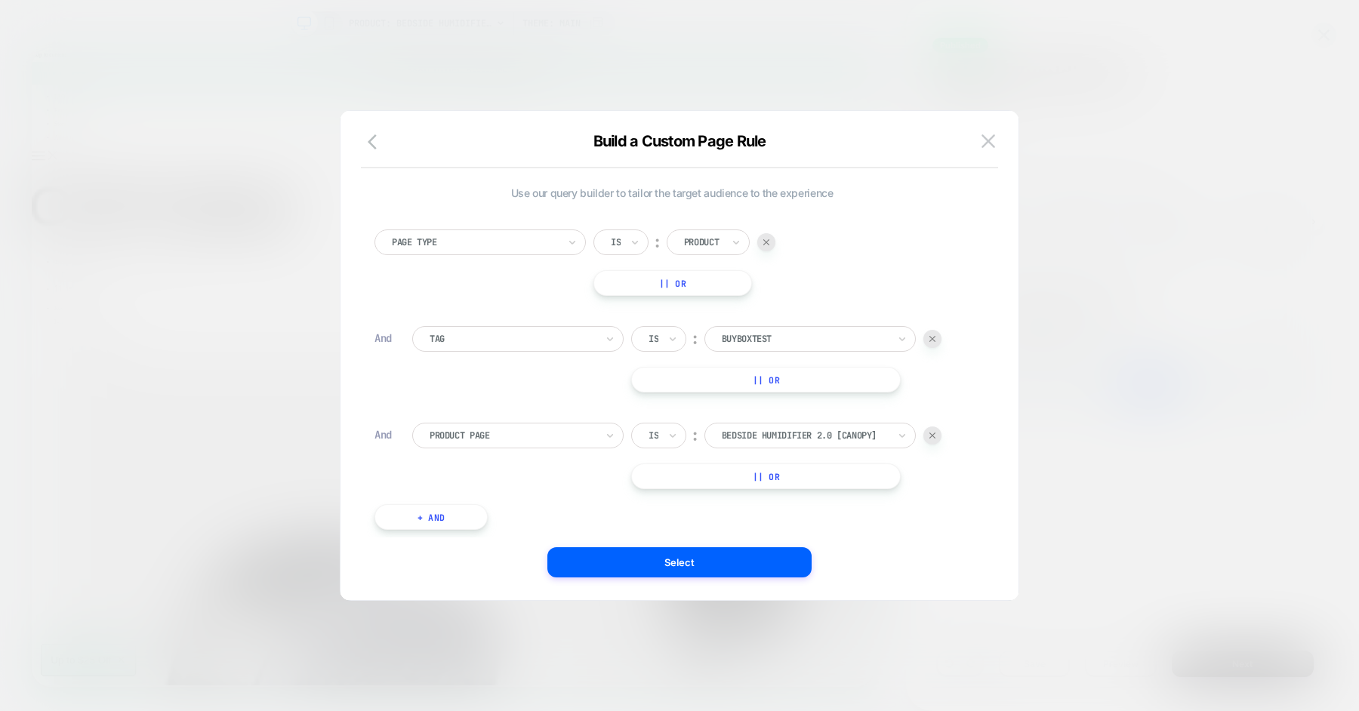
click at [929, 439] on div at bounding box center [932, 436] width 18 height 18
click at [931, 338] on img at bounding box center [932, 339] width 6 height 6
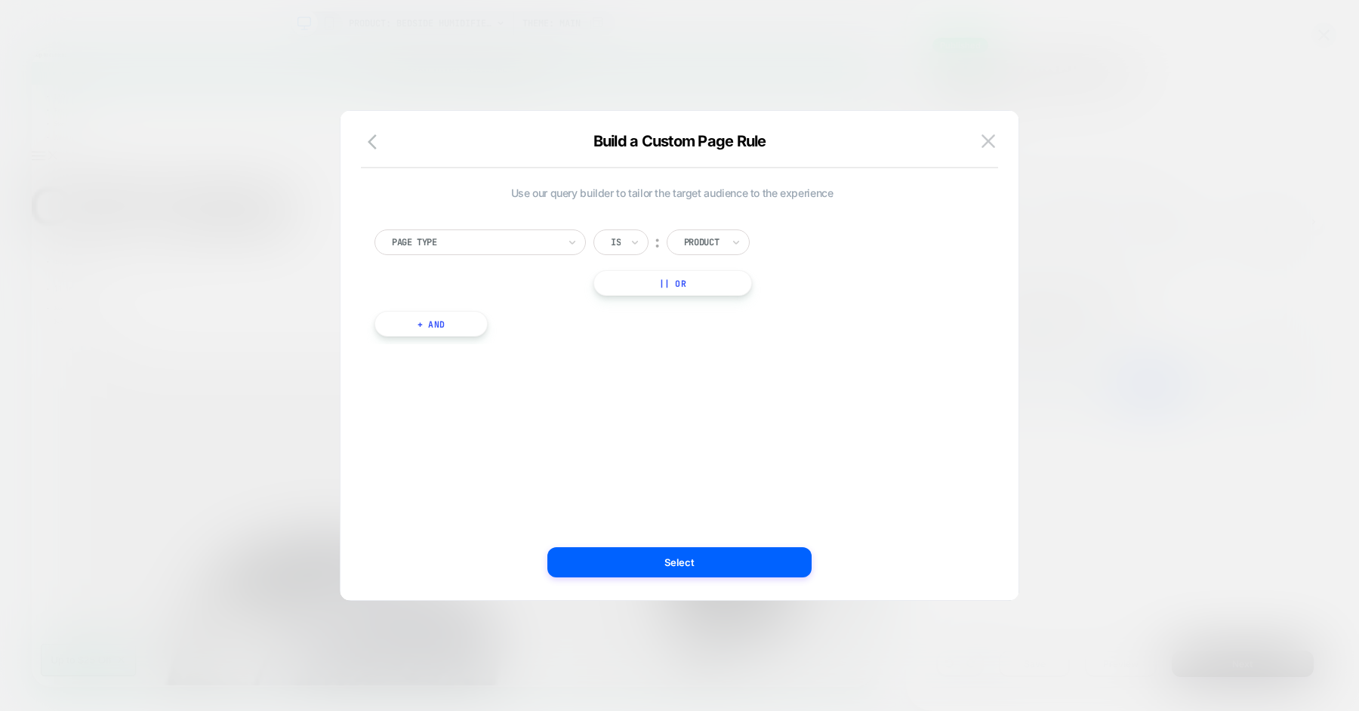
click at [448, 325] on button "+ And" at bounding box center [431, 324] width 113 height 26
click at [465, 337] on div at bounding box center [513, 339] width 166 height 14
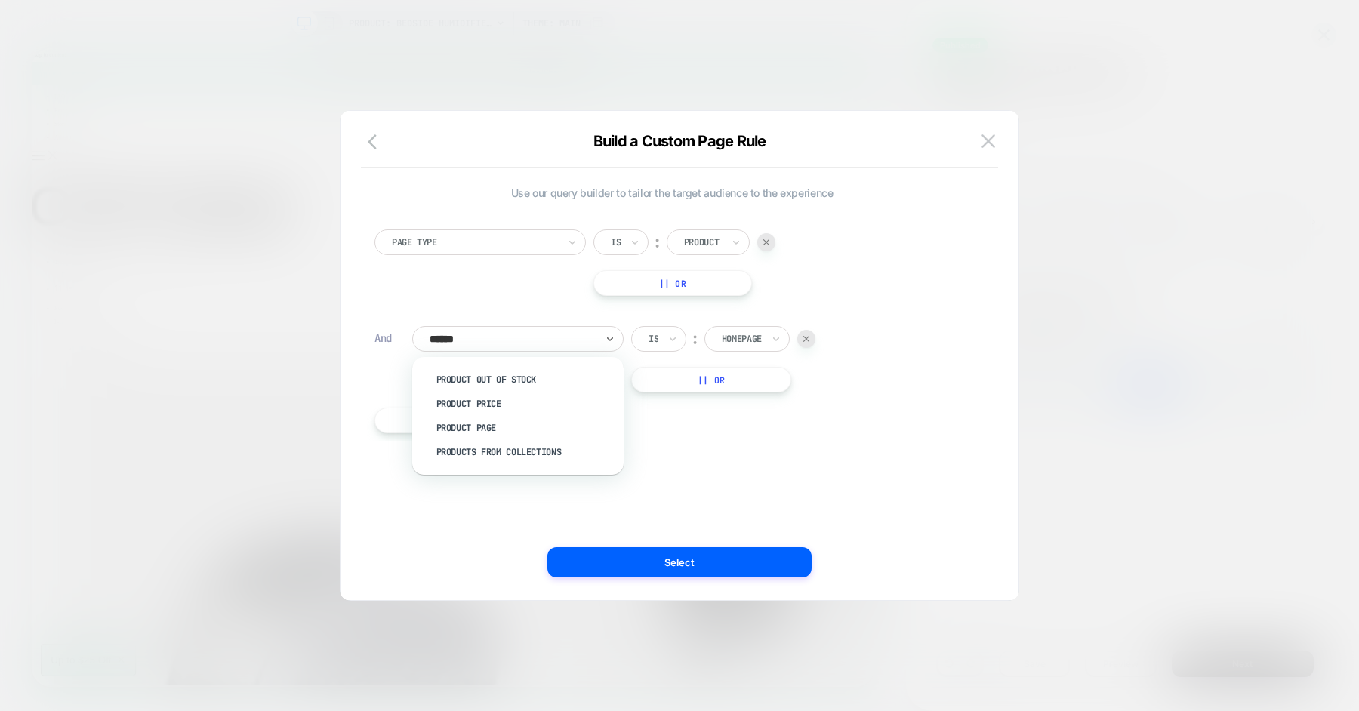
type input "*******"
click at [501, 430] on div "Product Page" at bounding box center [525, 428] width 196 height 24
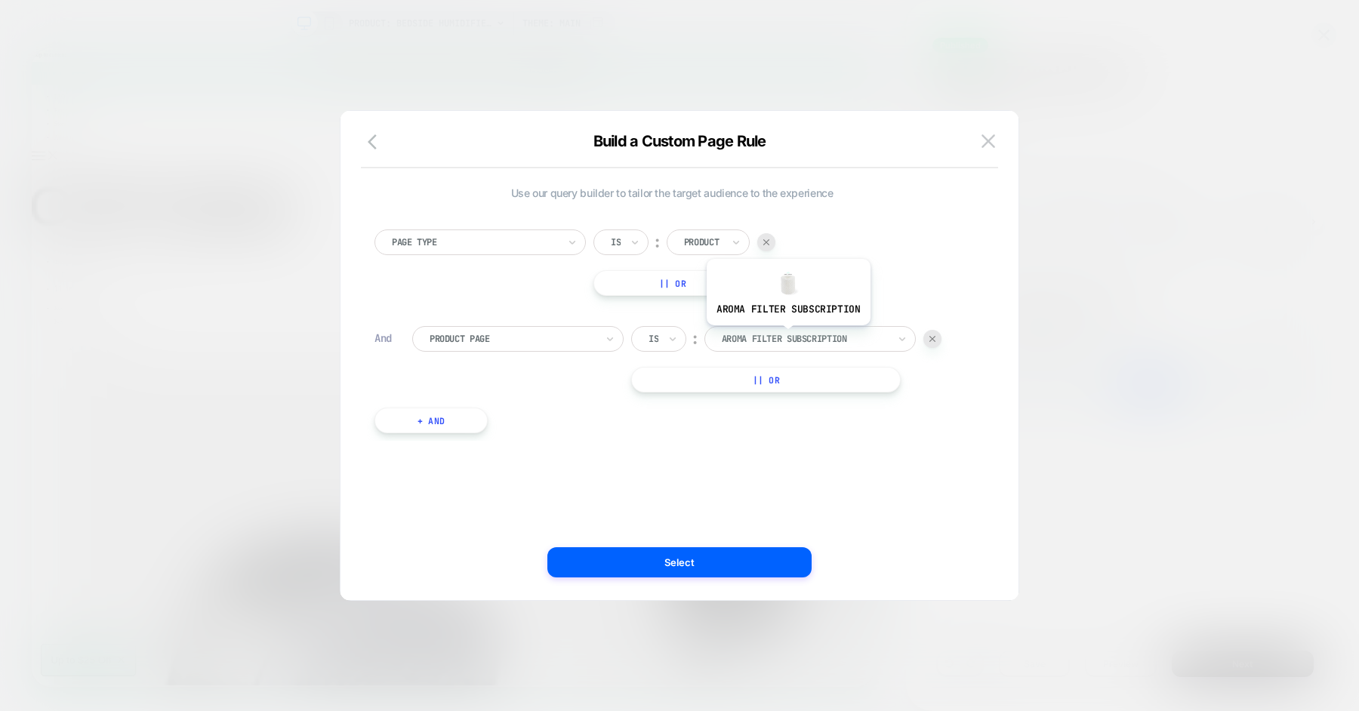
click at [799, 341] on div at bounding box center [805, 339] width 166 height 14
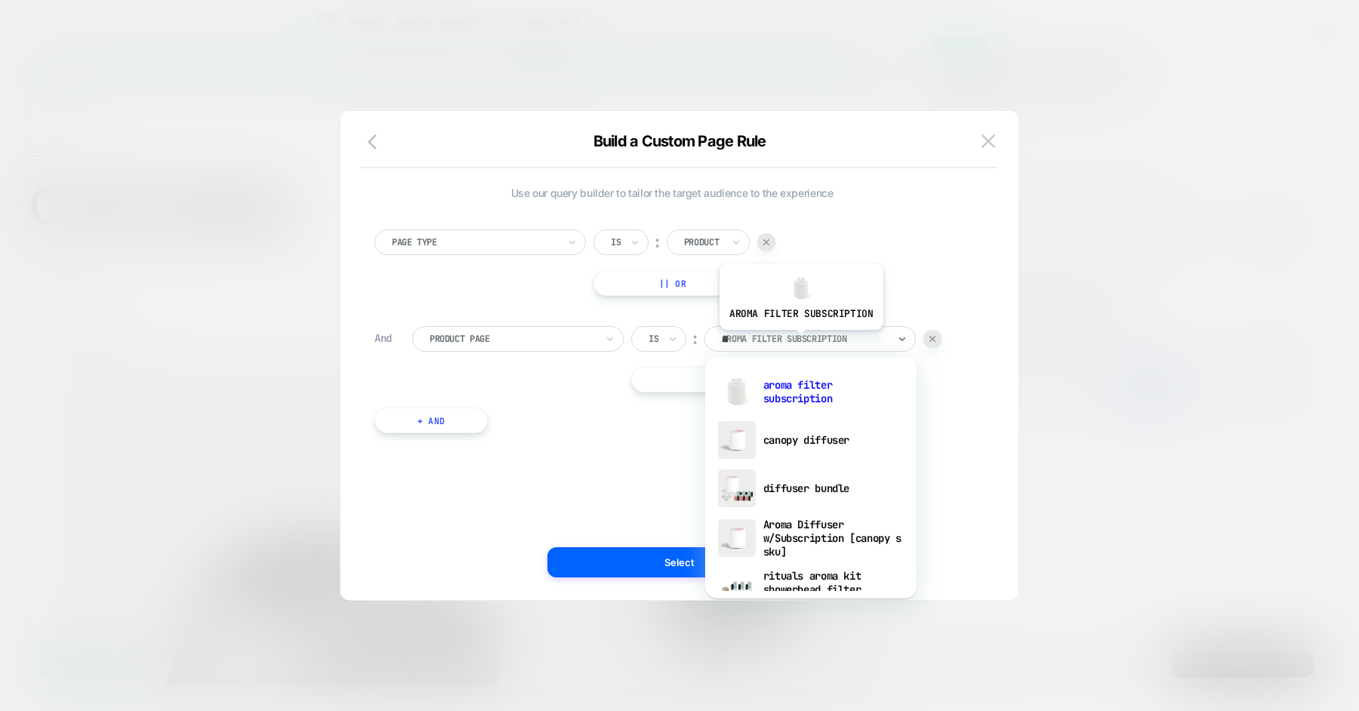
type input "***"
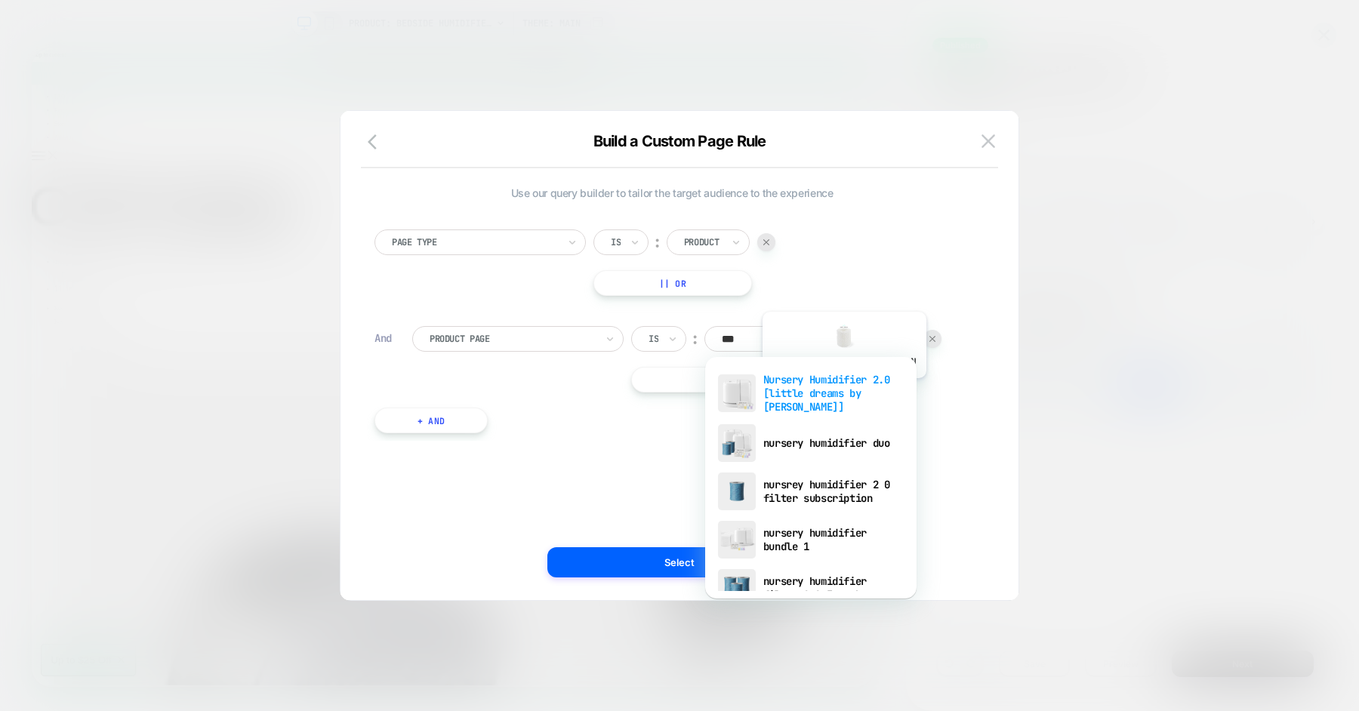
click at [842, 389] on div "Nursery Humidifier 2.0 [little dreams by [PERSON_NAME]]" at bounding box center [811, 393] width 196 height 51
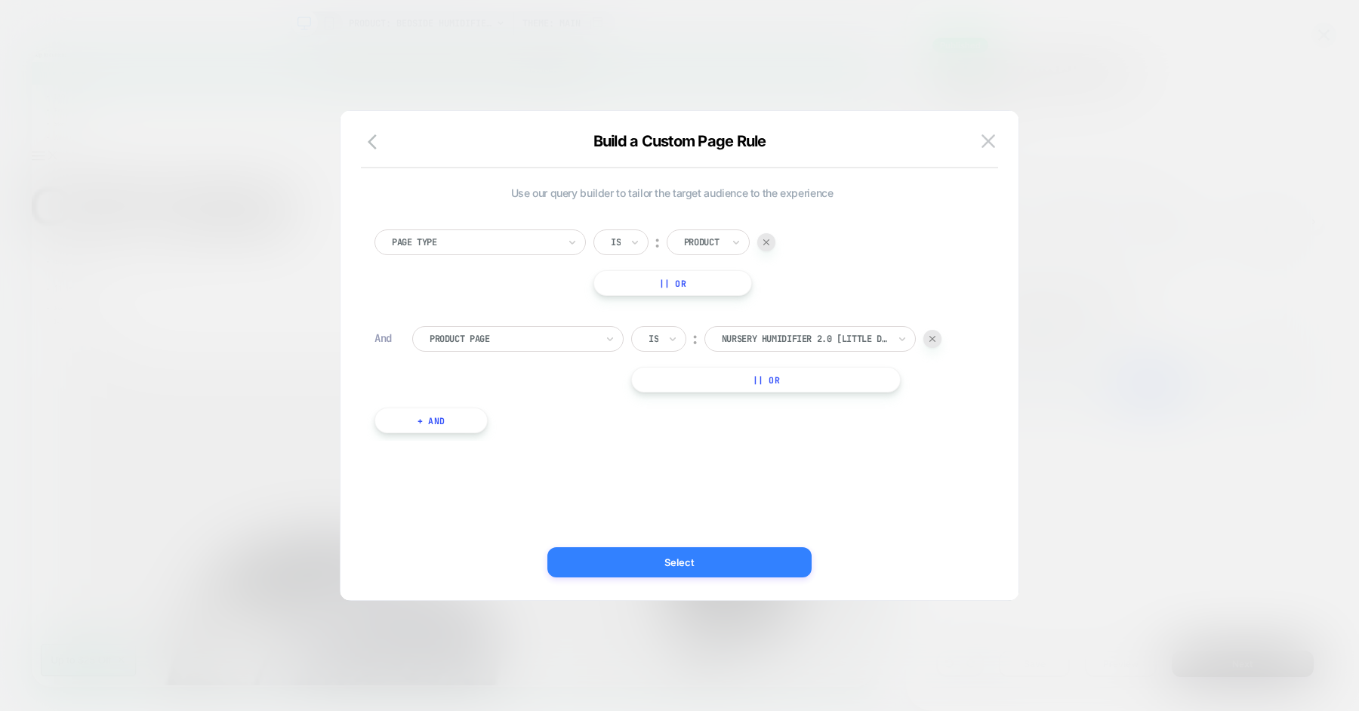
click at [687, 558] on button "Select" at bounding box center [679, 562] width 264 height 30
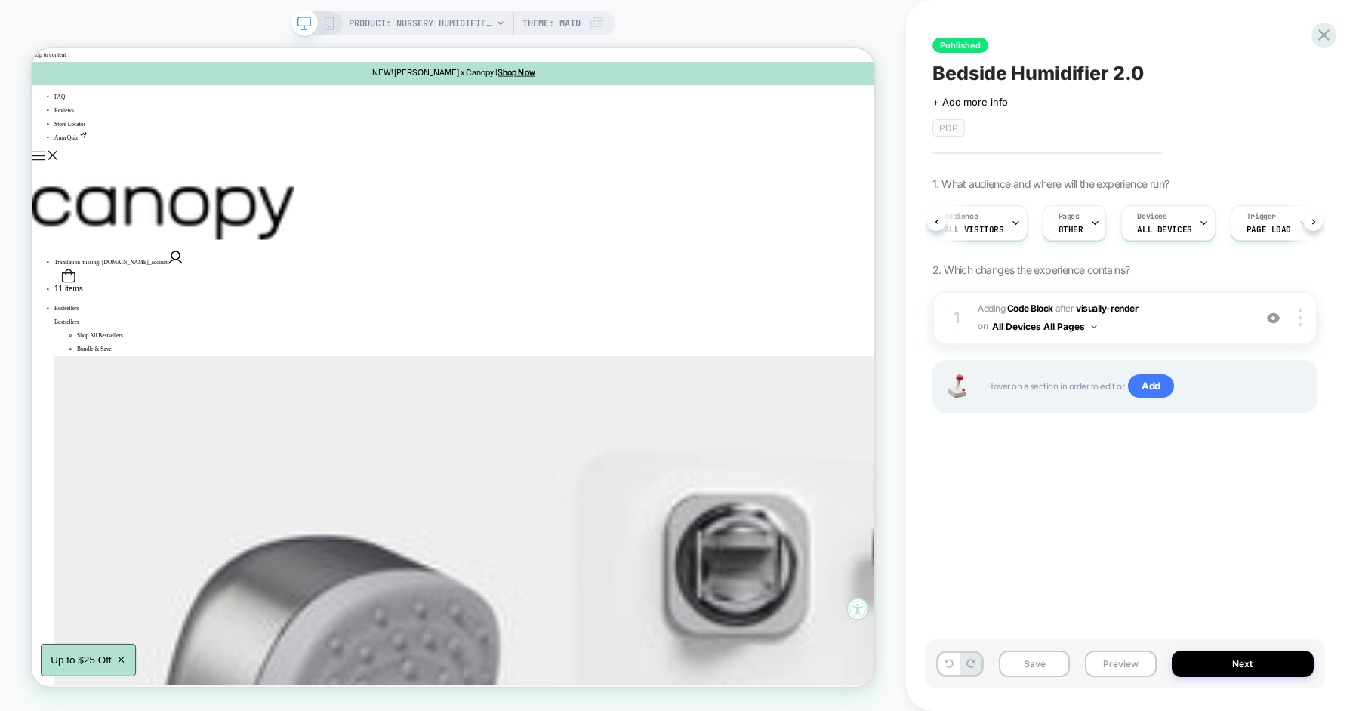
scroll to position [0, 114]
click at [1118, 663] on button "Preview" at bounding box center [1120, 664] width 71 height 26
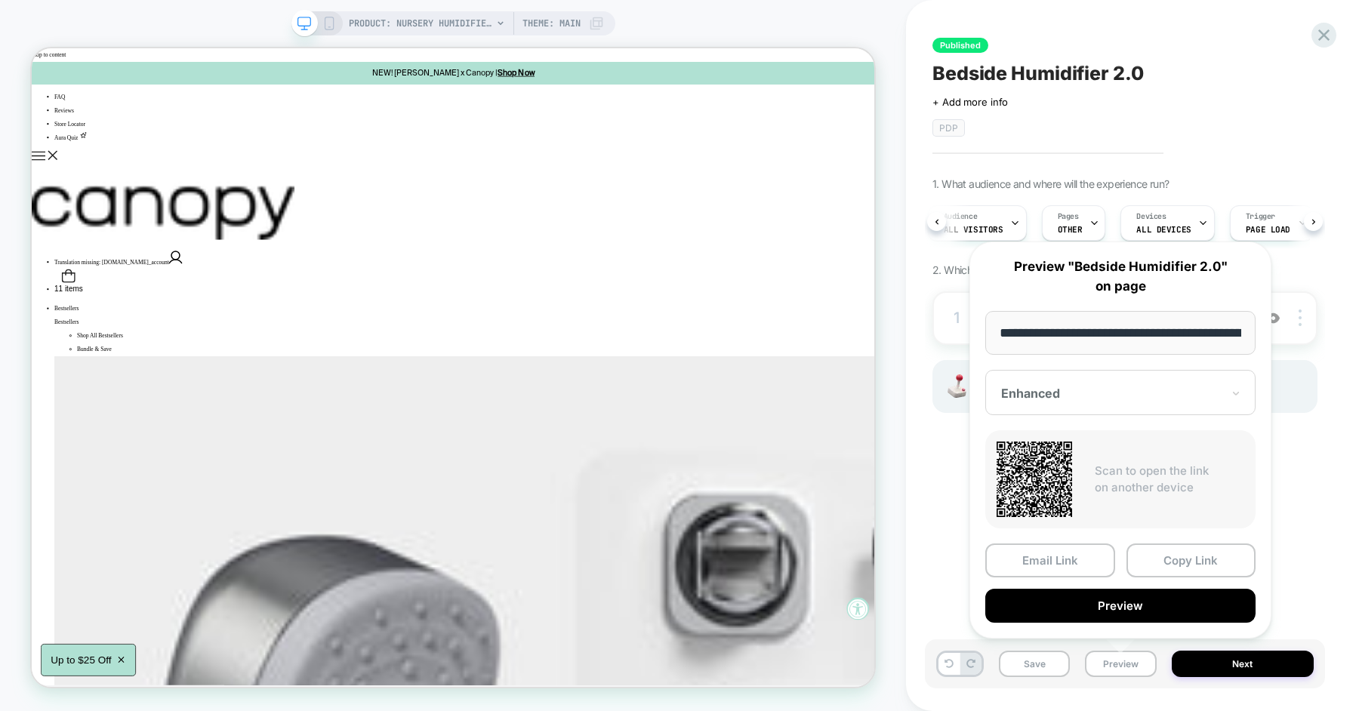
scroll to position [0, 205]
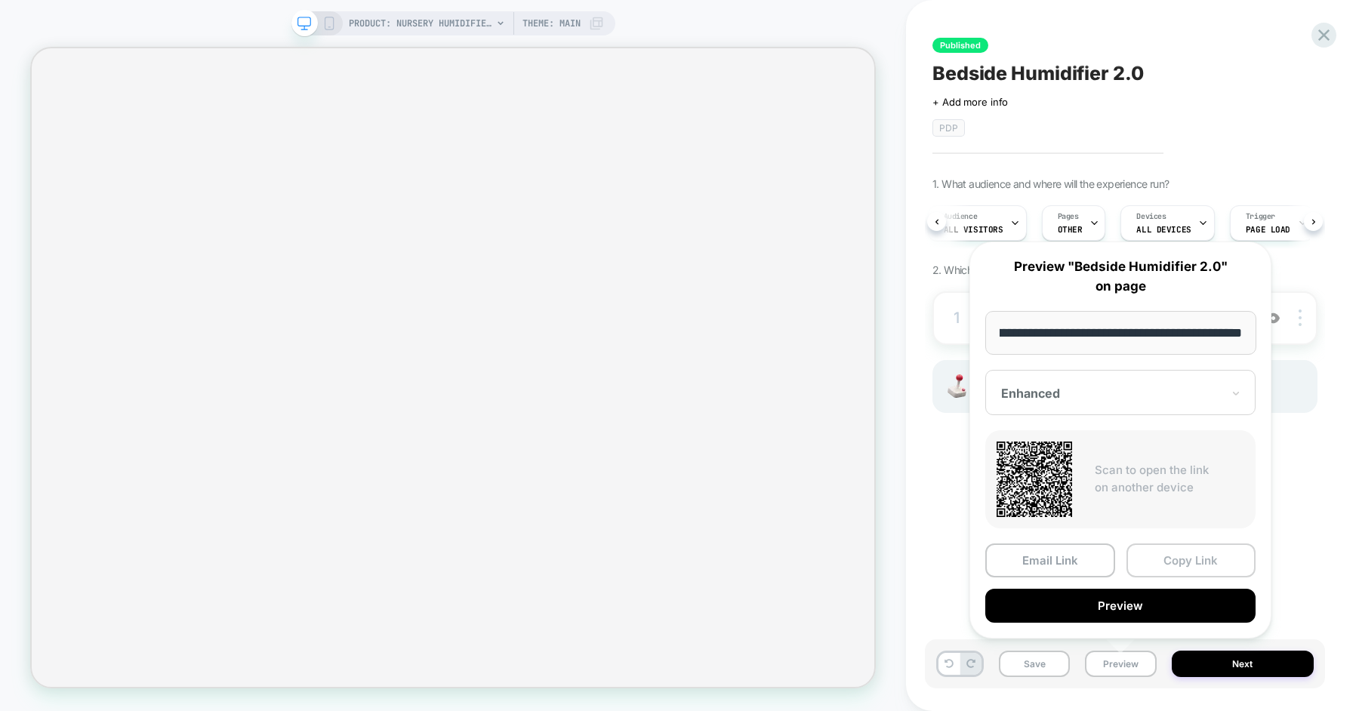
click at [1192, 569] on button "Copy Link" at bounding box center [1192, 561] width 130 height 34
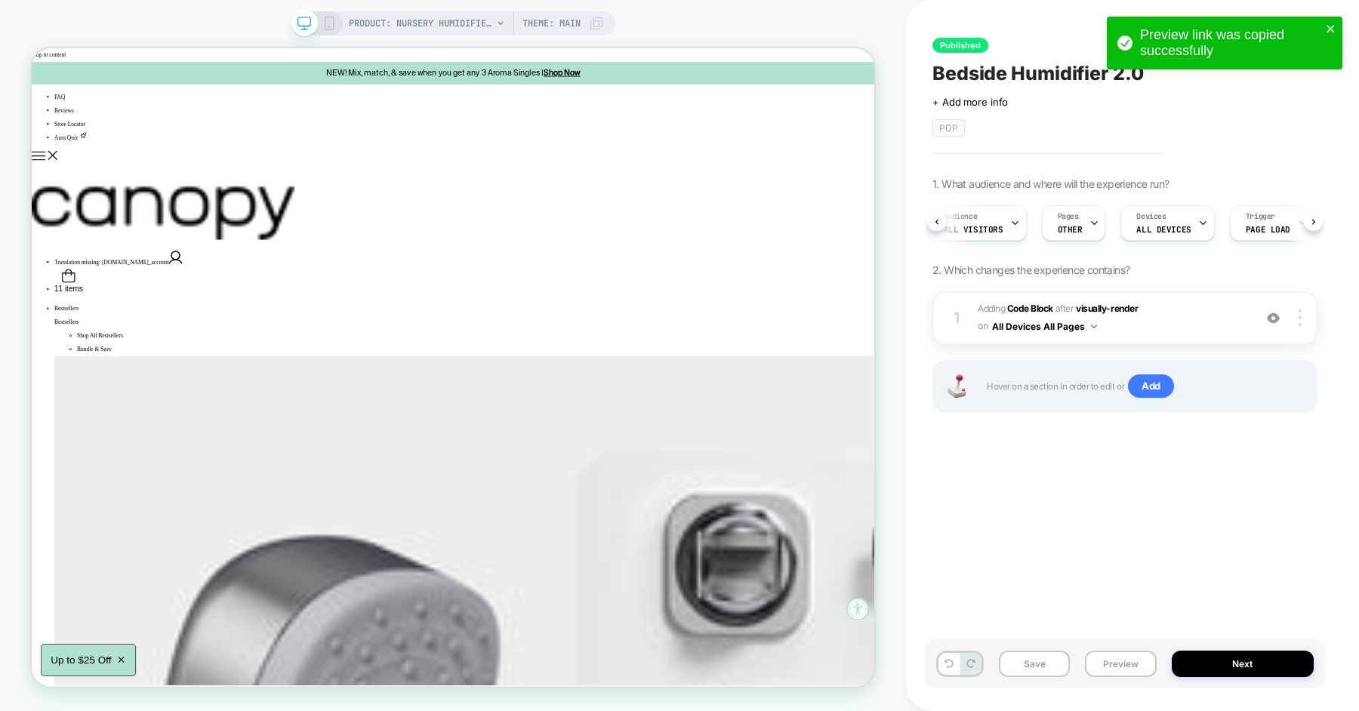
scroll to position [0, 0]
click at [1189, 328] on span "Adding Code Block AFTER visually-render visually-render on All Devices All Pages" at bounding box center [1112, 318] width 268 height 35
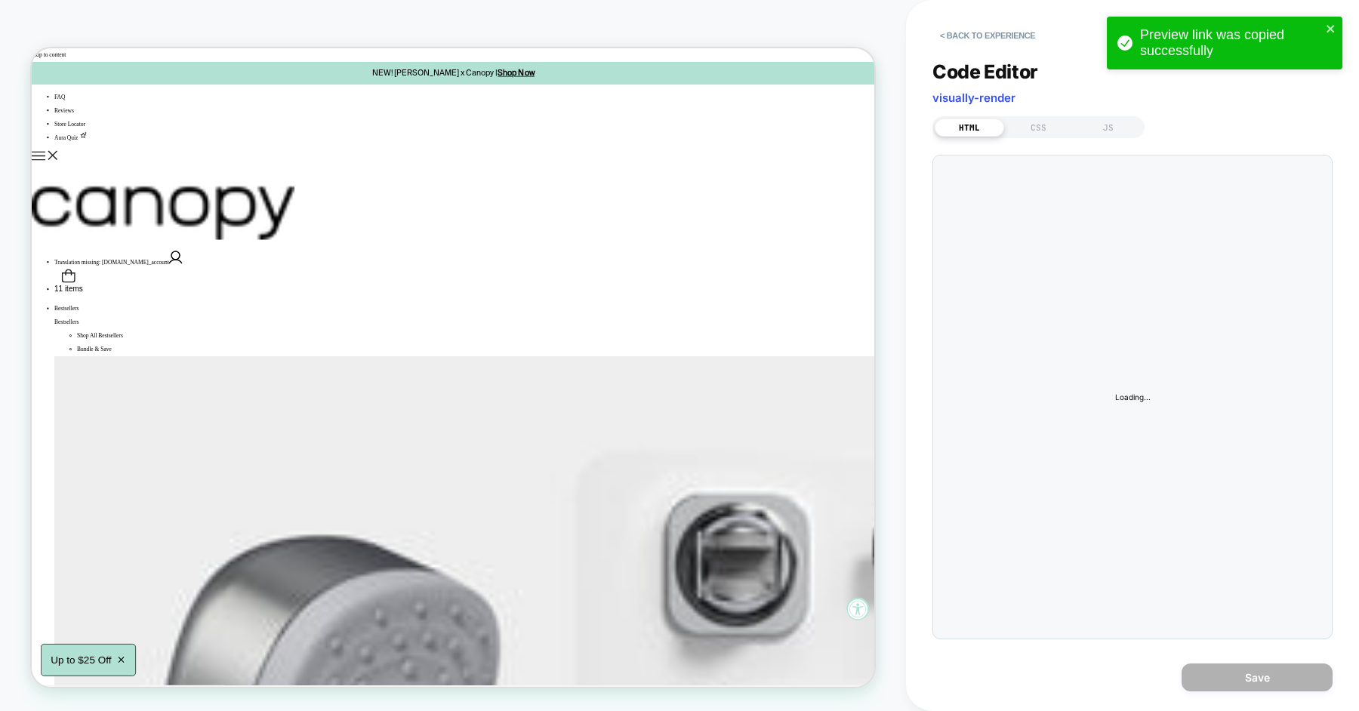
click at [1121, 134] on div "JS" at bounding box center [1108, 128] width 69 height 18
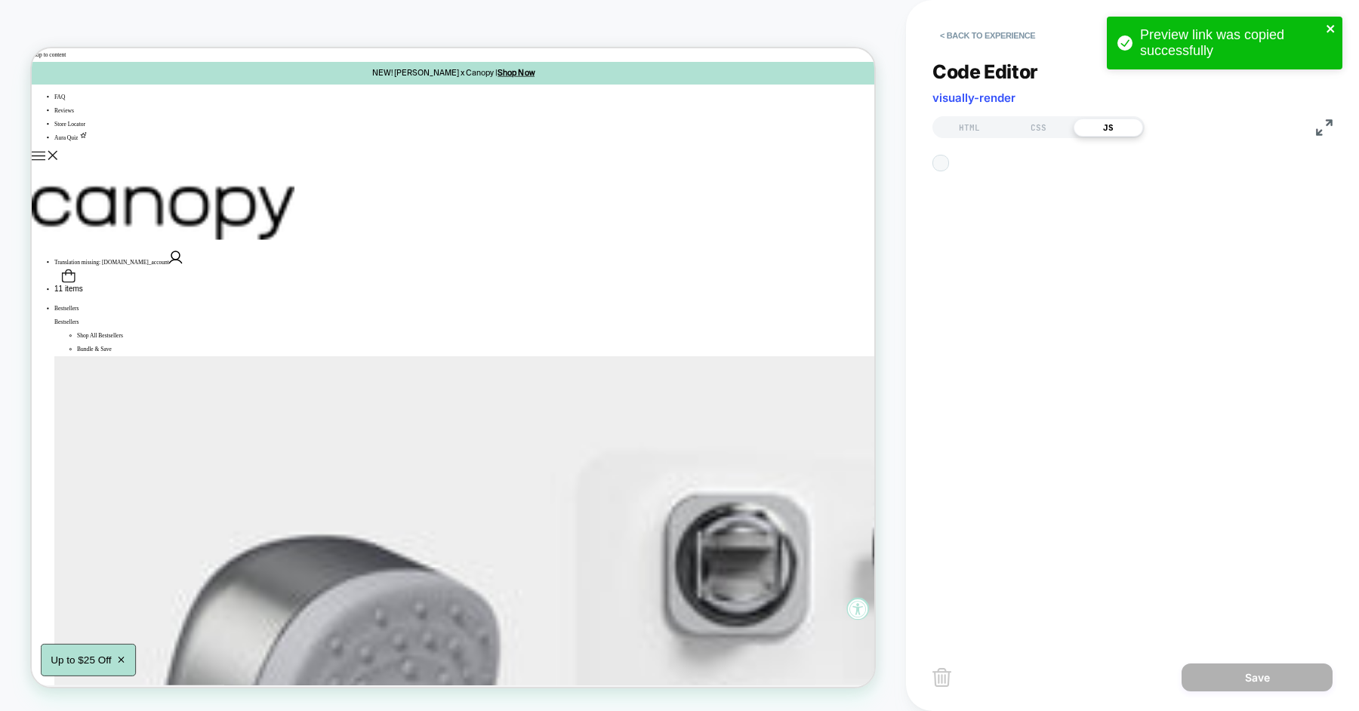
click at [1332, 26] on icon "close" at bounding box center [1331, 29] width 11 height 12
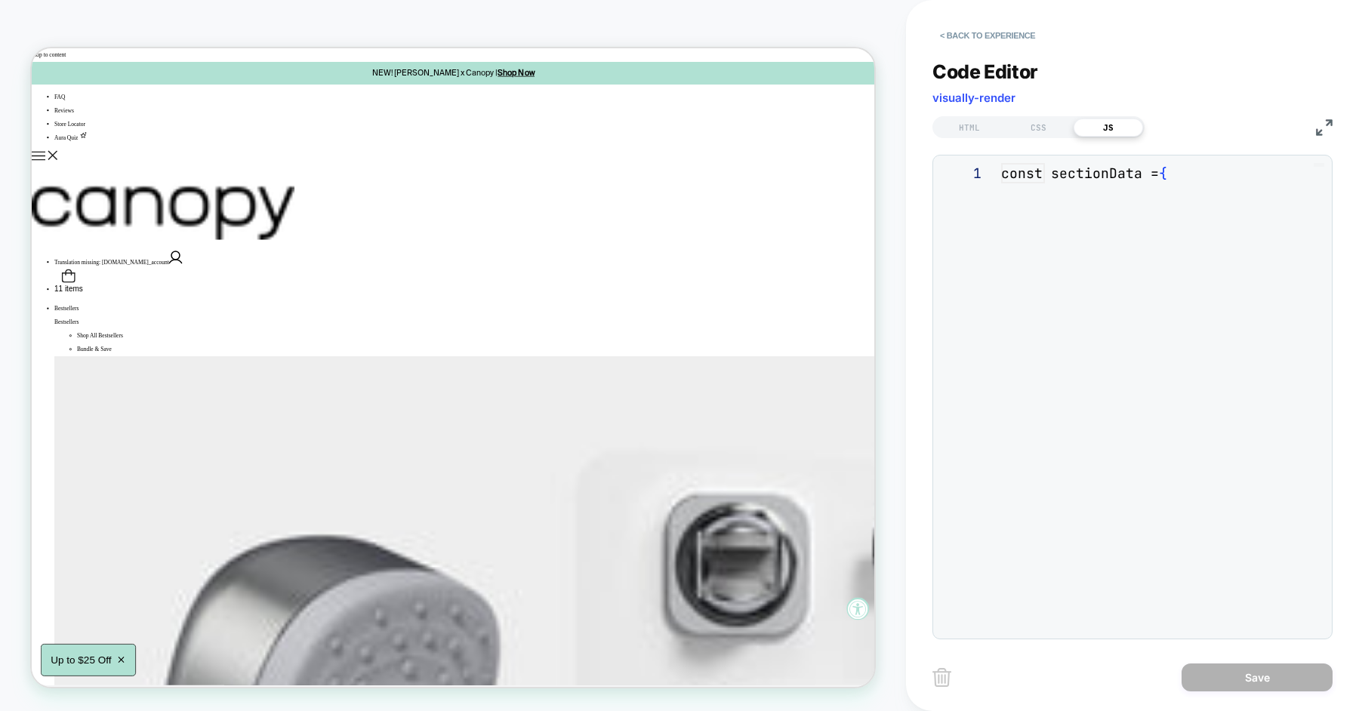
scroll to position [204, 0]
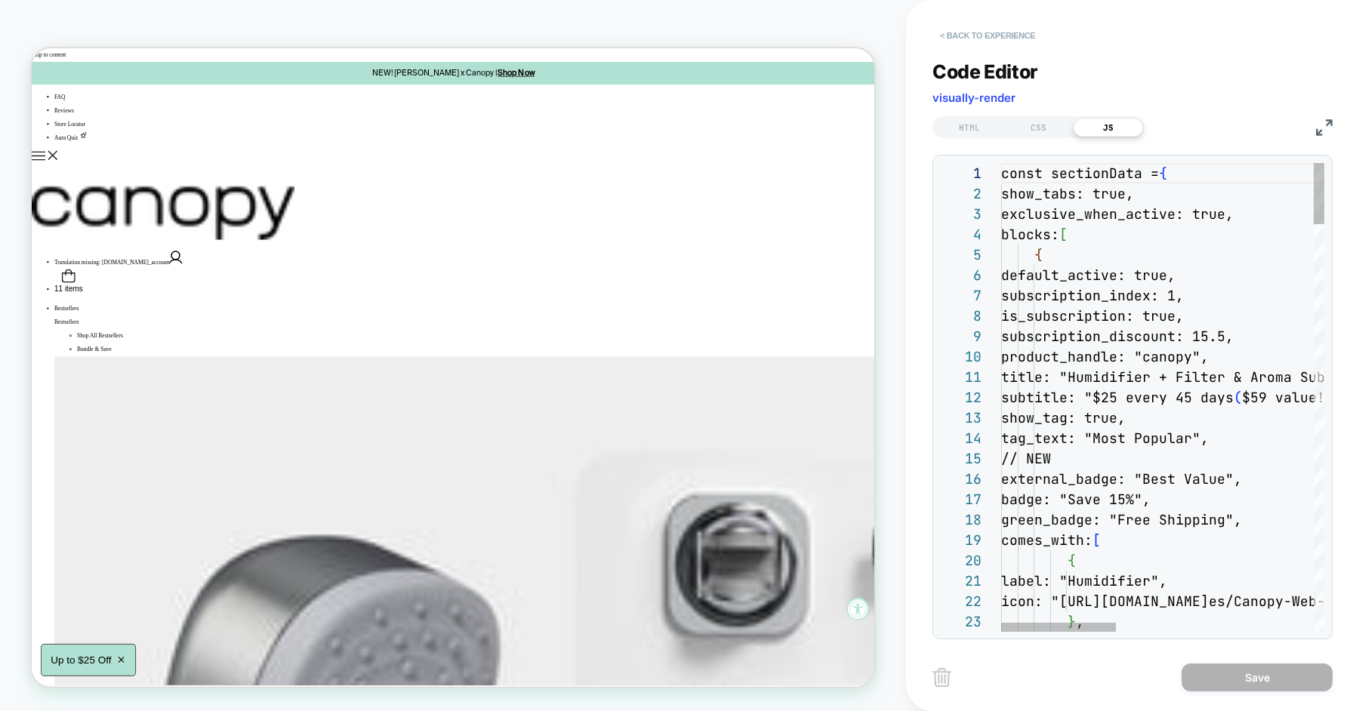
click at [1029, 36] on button "< Back to experience" at bounding box center [988, 35] width 110 height 24
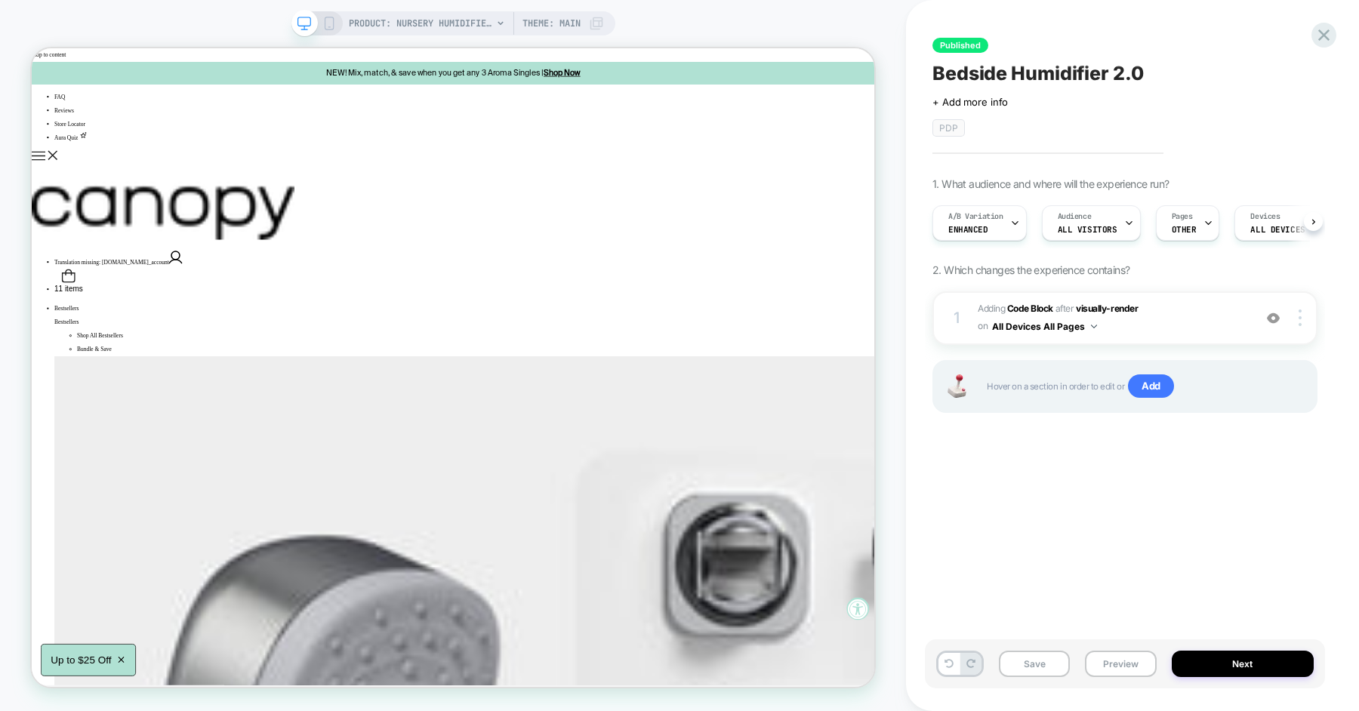
scroll to position [0, 1]
click at [1174, 316] on span "Adding Code Block AFTER visually-render visually-render on All Devices All Pages" at bounding box center [1112, 318] width 268 height 35
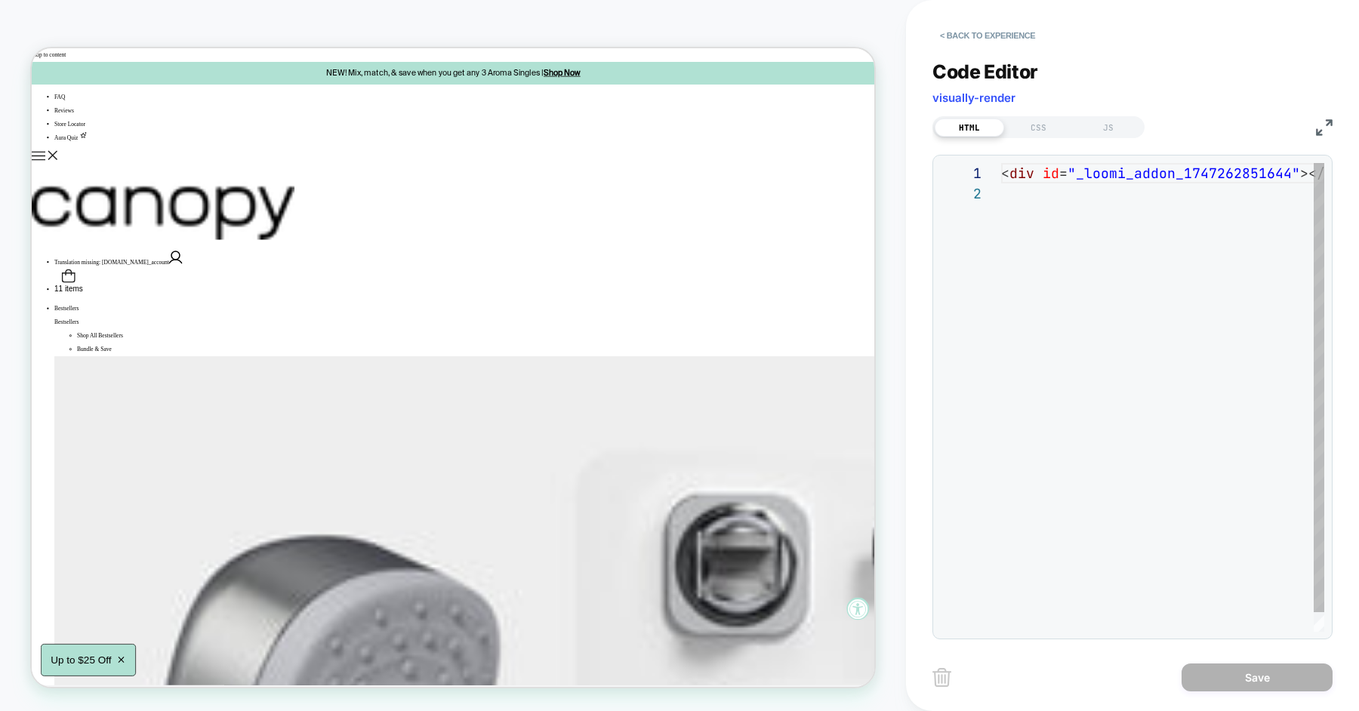
scroll to position [20, 0]
click at [1109, 120] on div "JS" at bounding box center [1108, 128] width 69 height 18
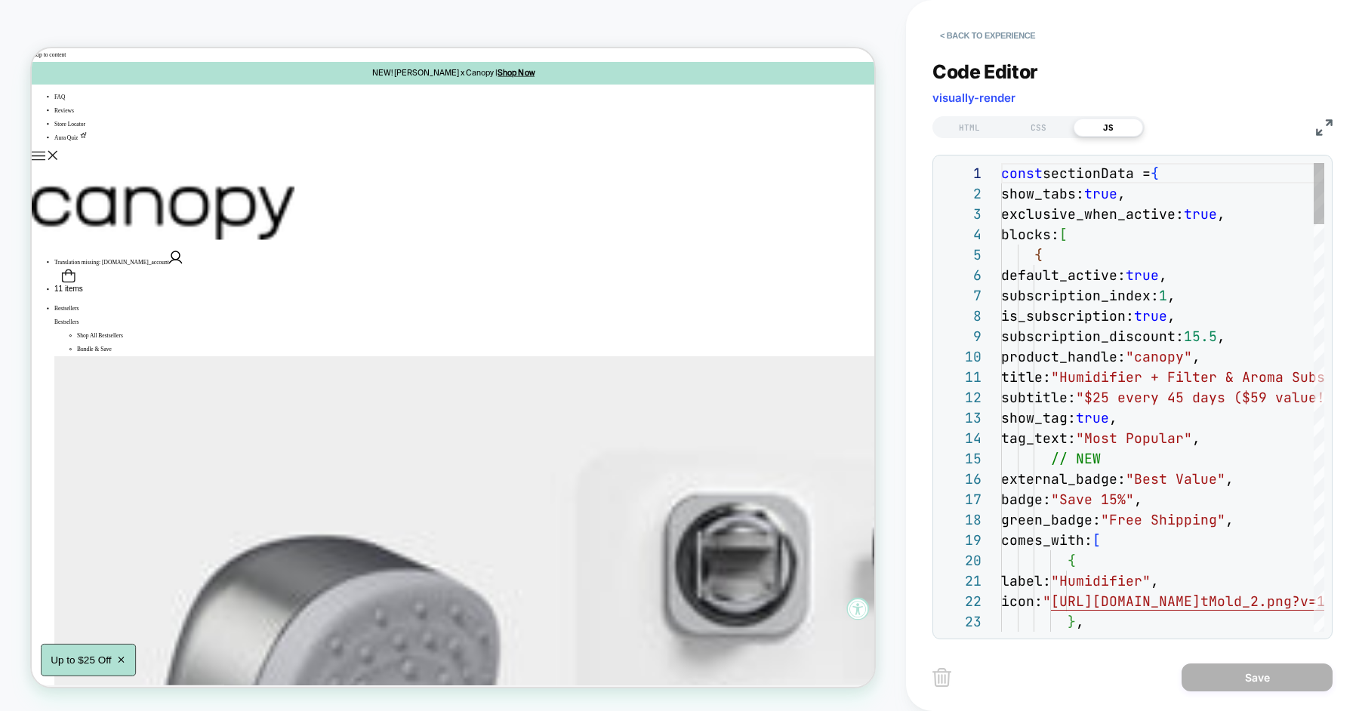
scroll to position [204, 0]
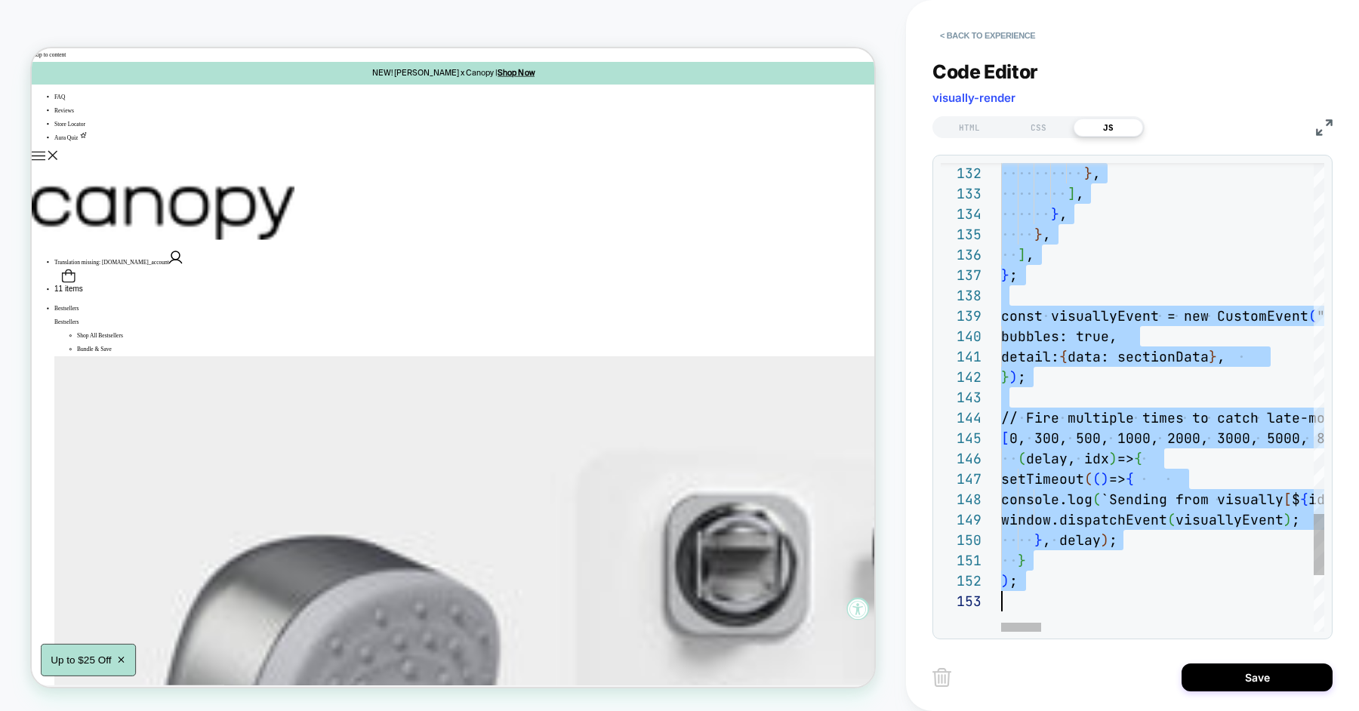
scroll to position [0, 0]
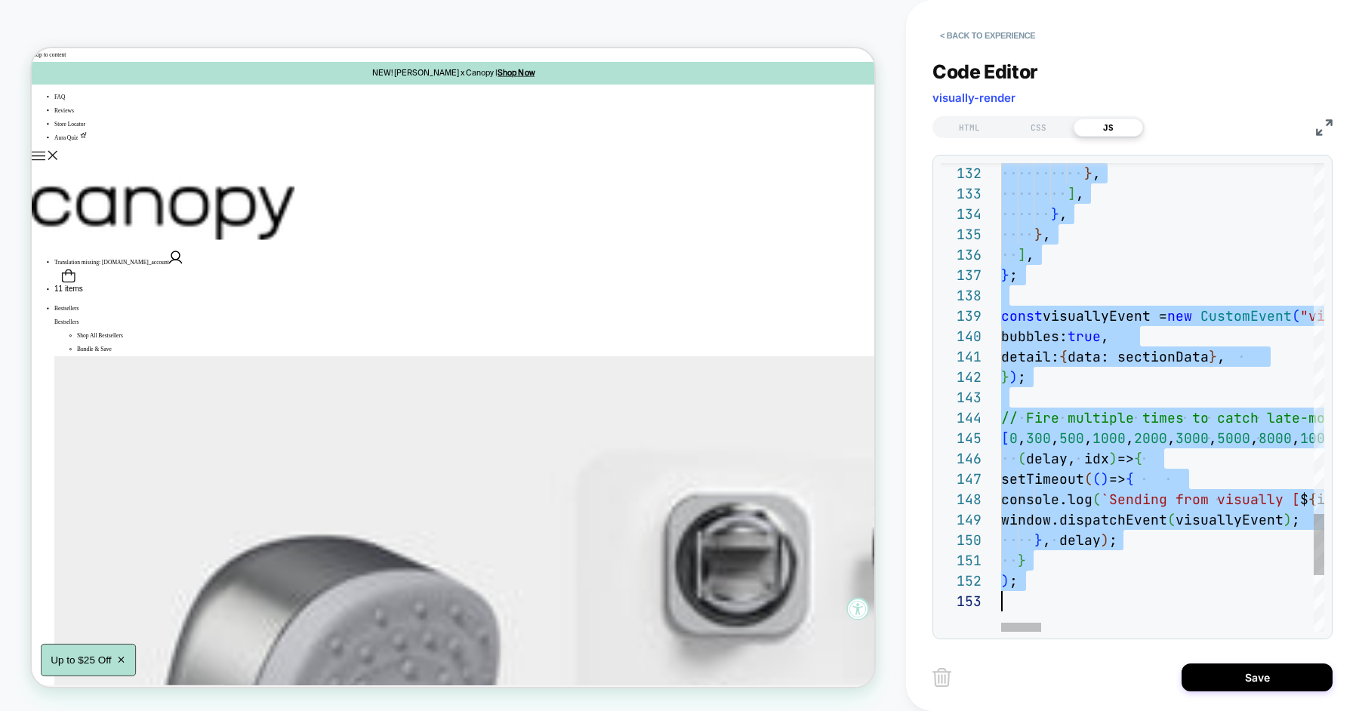
type textarea "**********"
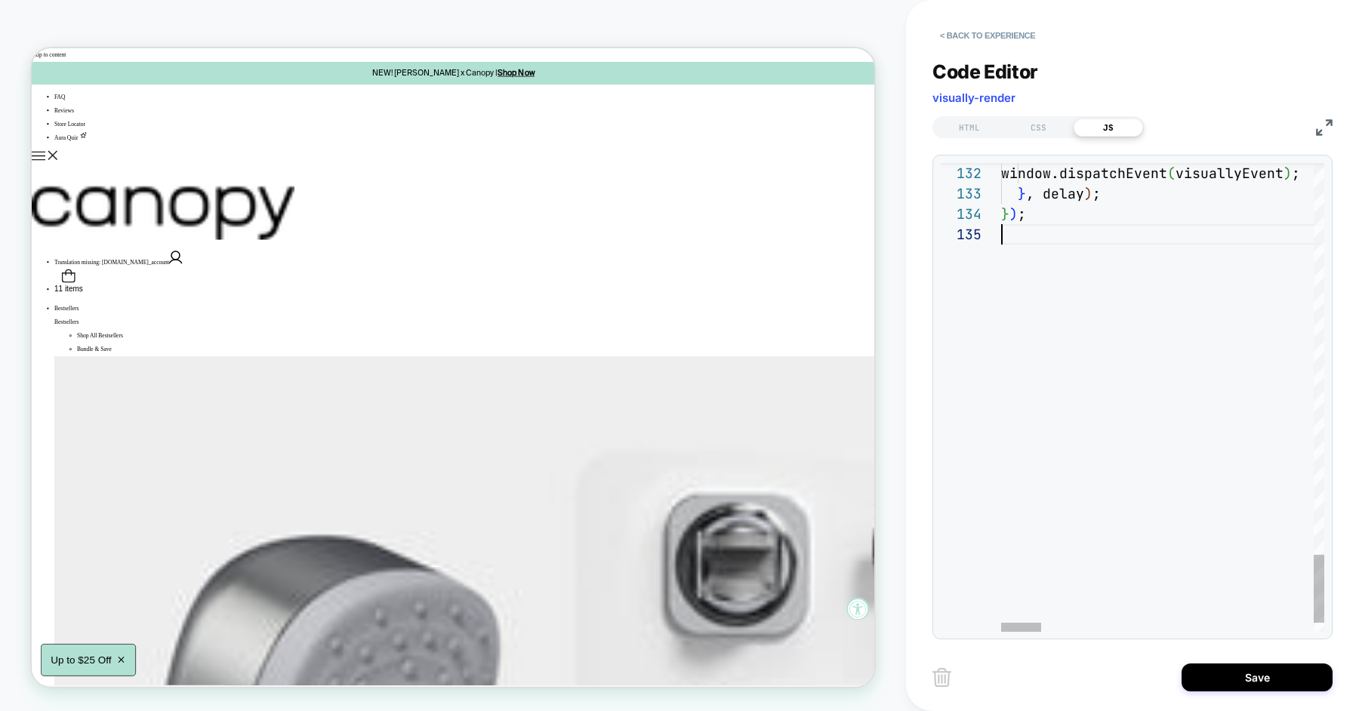
scroll to position [82, 0]
click at [1241, 694] on div "Save" at bounding box center [1133, 677] width 400 height 38
click at [1257, 678] on button "Save" at bounding box center [1257, 678] width 151 height 28
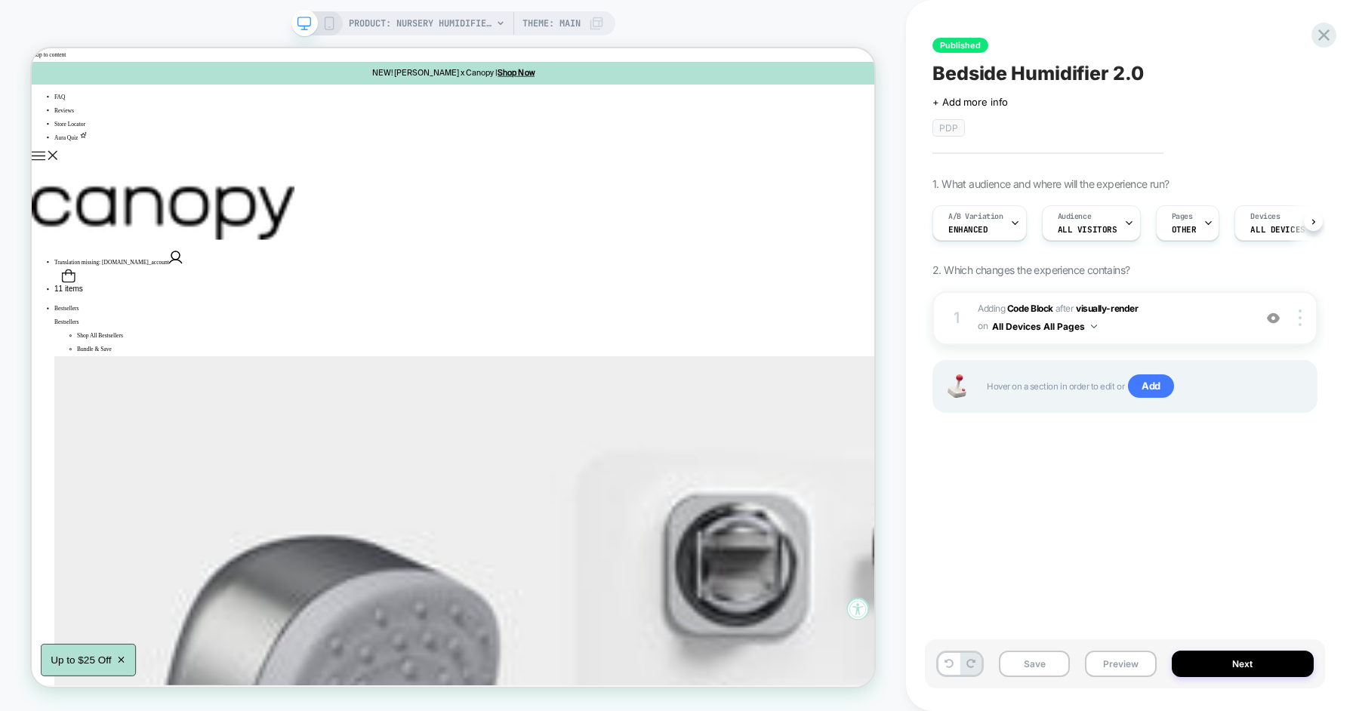
scroll to position [0, 1]
click at [1111, 668] on button "Preview" at bounding box center [1120, 664] width 71 height 26
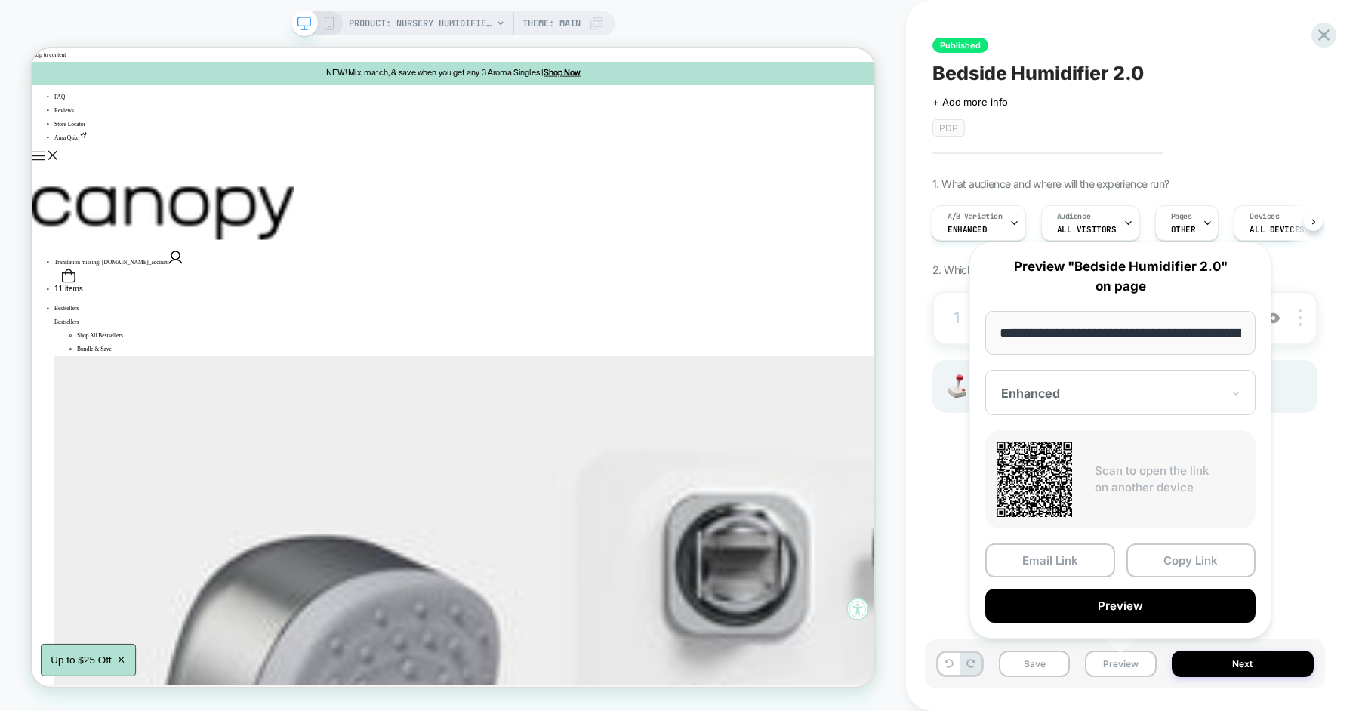
scroll to position [0, 205]
click at [1149, 560] on button "Copy Link" at bounding box center [1192, 561] width 130 height 34
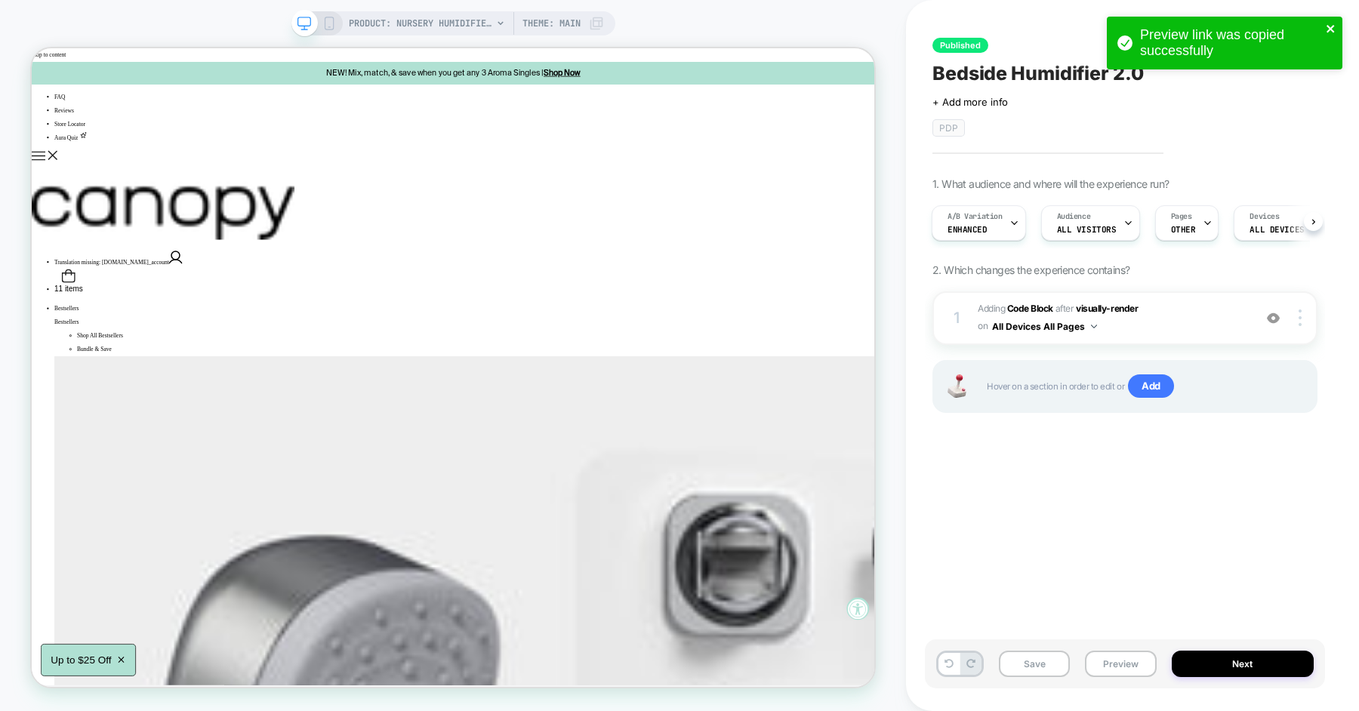
click at [1333, 23] on icon "close" at bounding box center [1331, 29] width 11 height 12
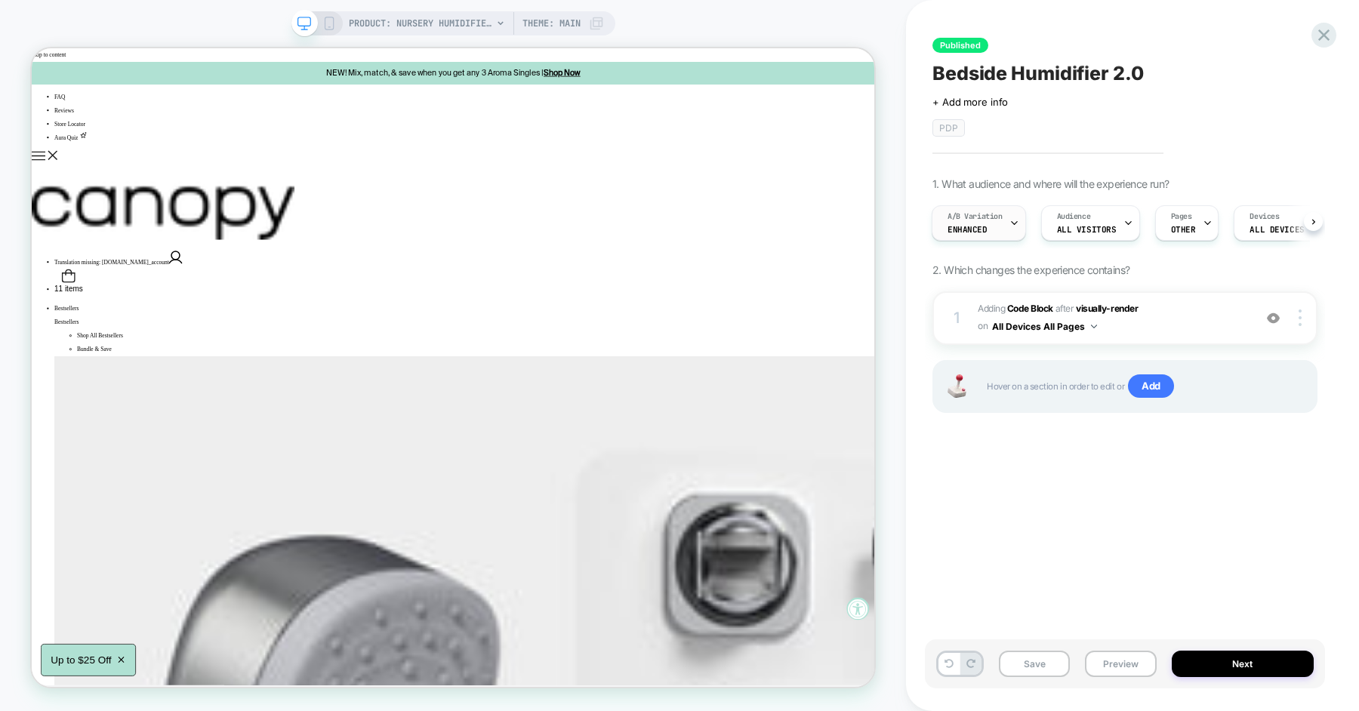
click at [1002, 233] on div "A/B Variation Enhanced" at bounding box center [975, 223] width 85 height 34
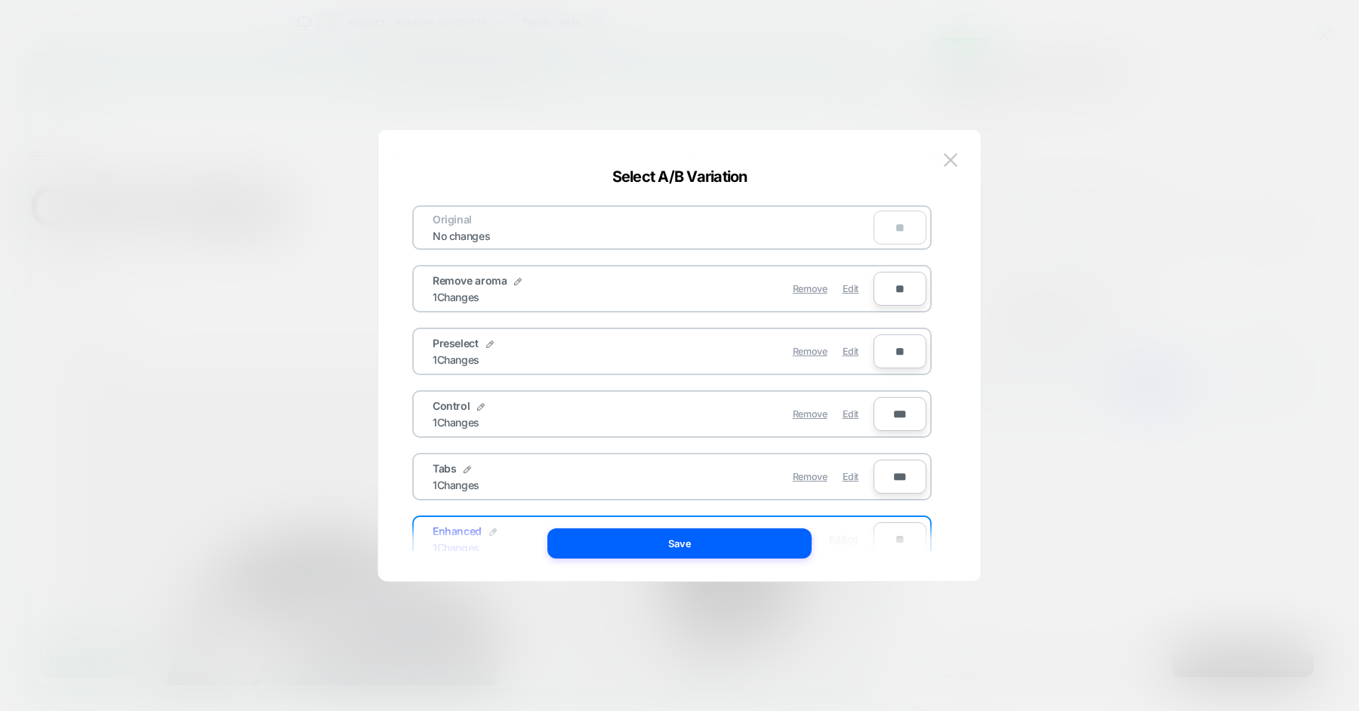
click at [1076, 383] on div at bounding box center [679, 355] width 1359 height 711
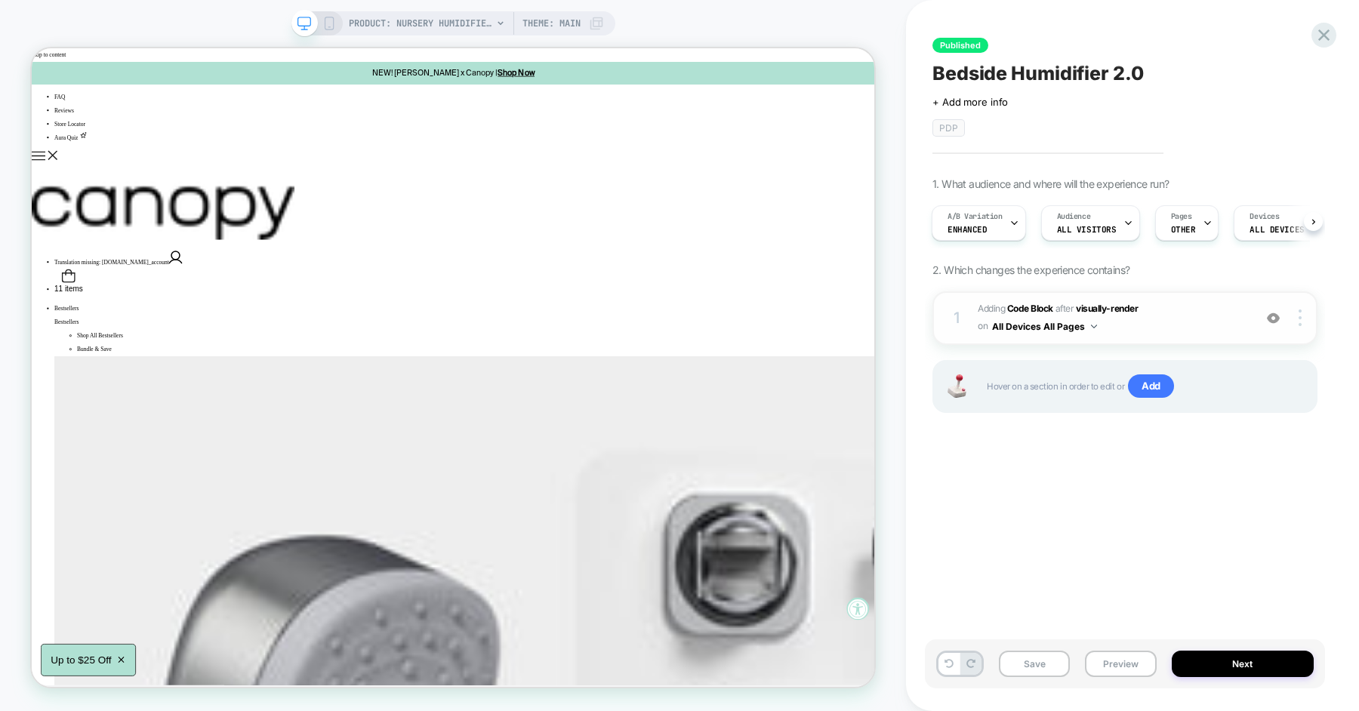
click at [1120, 338] on div "1 Adding Code Block AFTER visually-render visually-render on All Devices All Pa…" at bounding box center [1125, 318] width 385 height 54
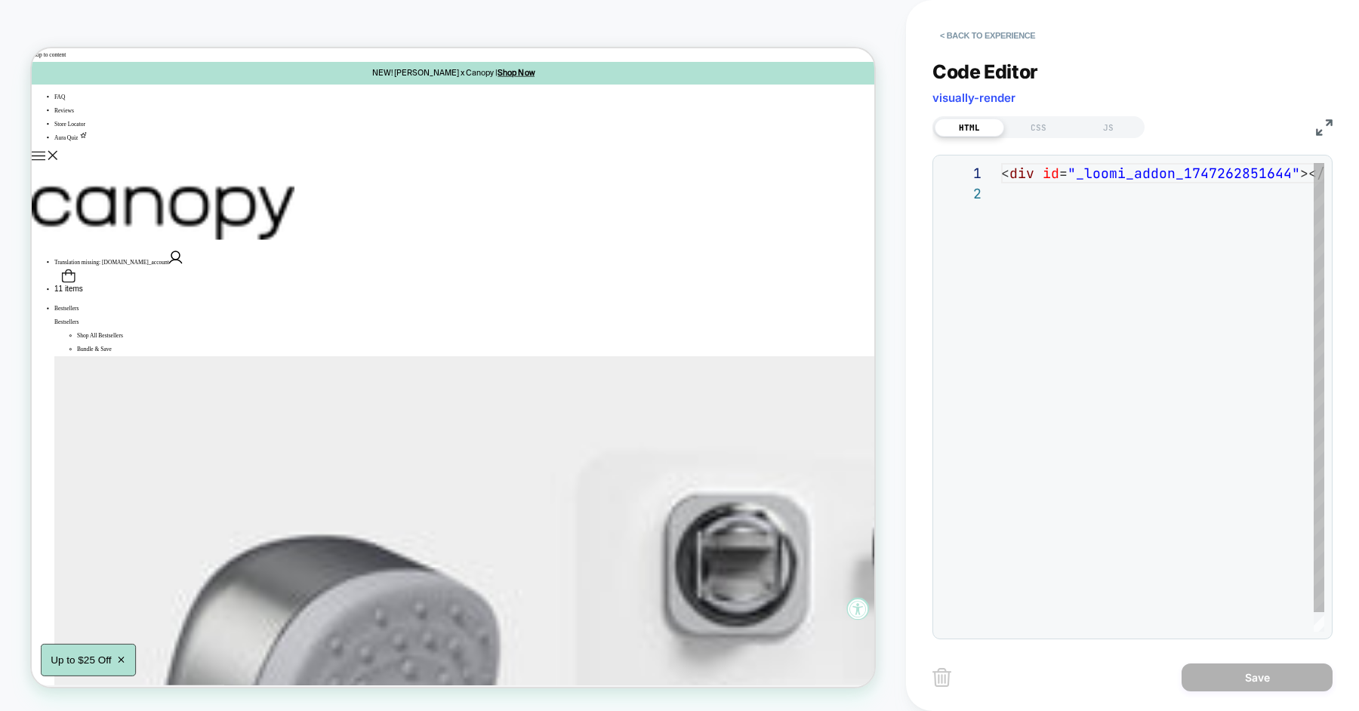
scroll to position [20, 0]
click at [1085, 236] on div "< div id = "_loomi_addon_1747262851644" ></ div >" at bounding box center [1197, 407] width 393 height 489
click at [1099, 129] on div "JS" at bounding box center [1108, 128] width 69 height 18
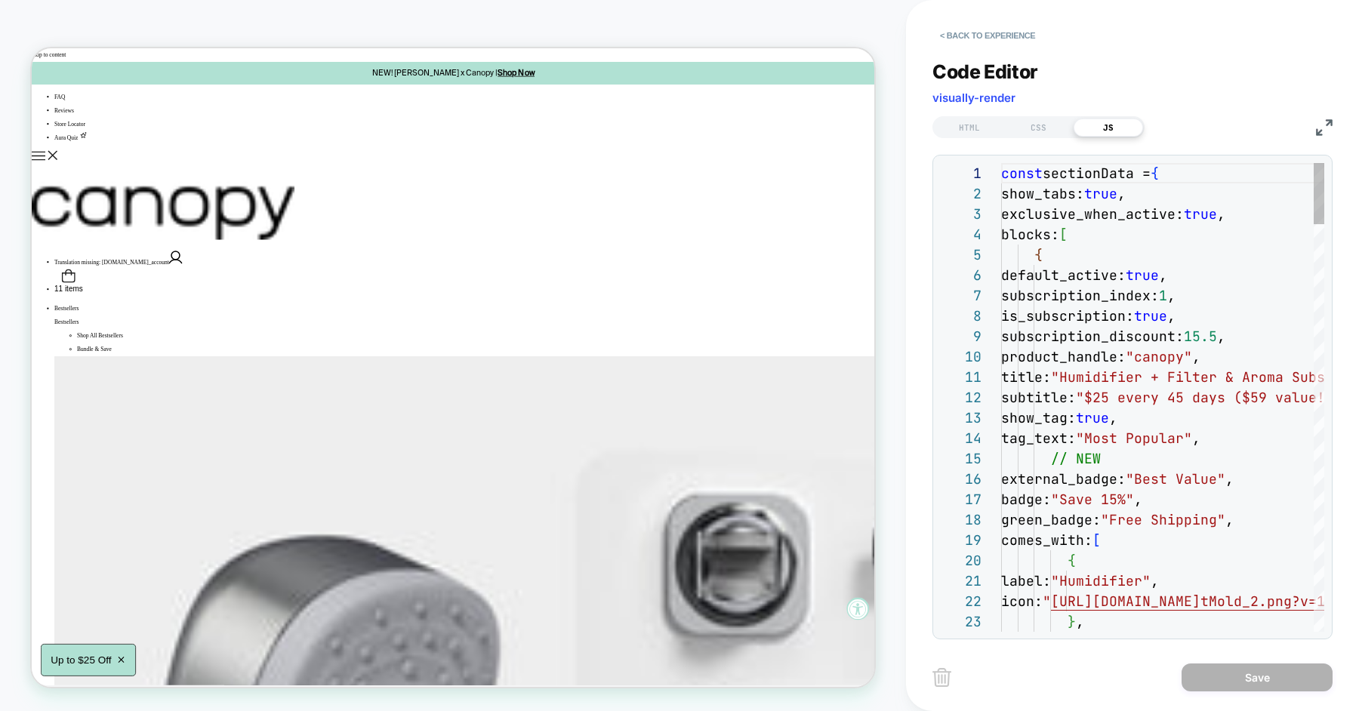
scroll to position [204, 0]
type textarea "**********"
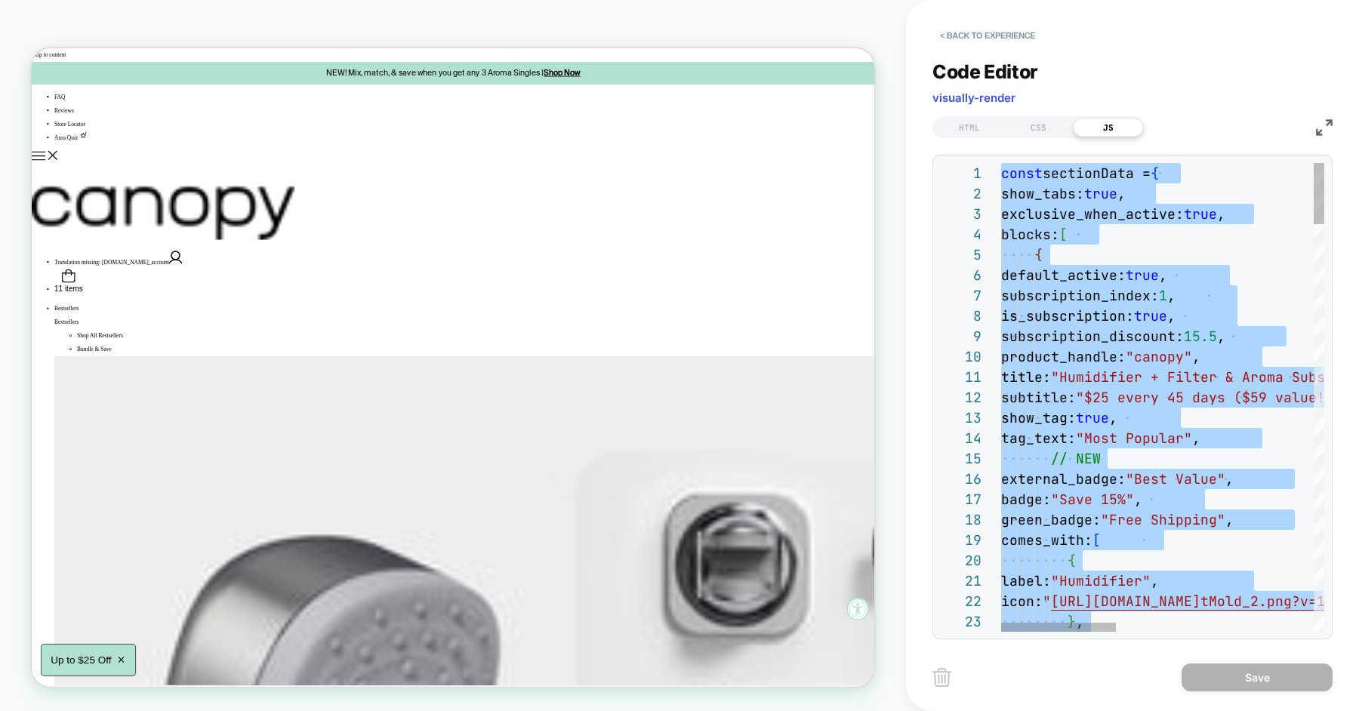
scroll to position [0, 0]
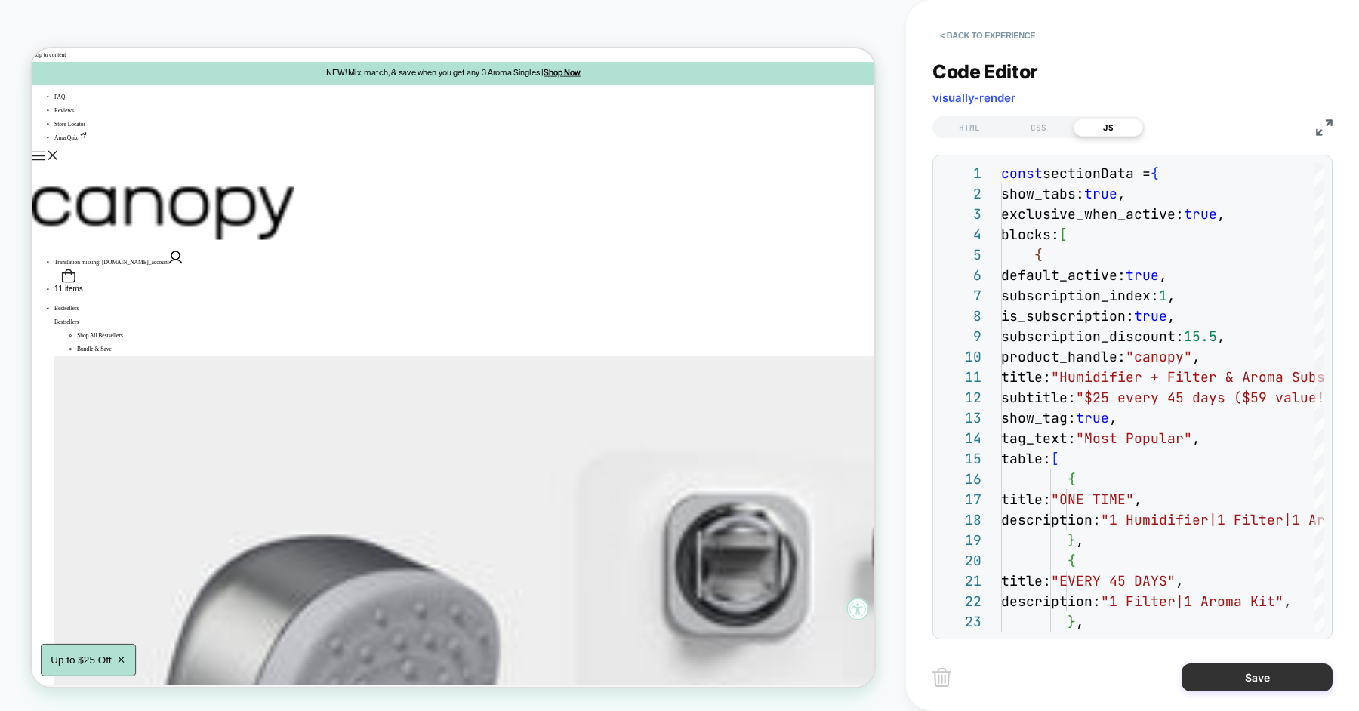
click at [1229, 671] on button "Save" at bounding box center [1257, 678] width 151 height 28
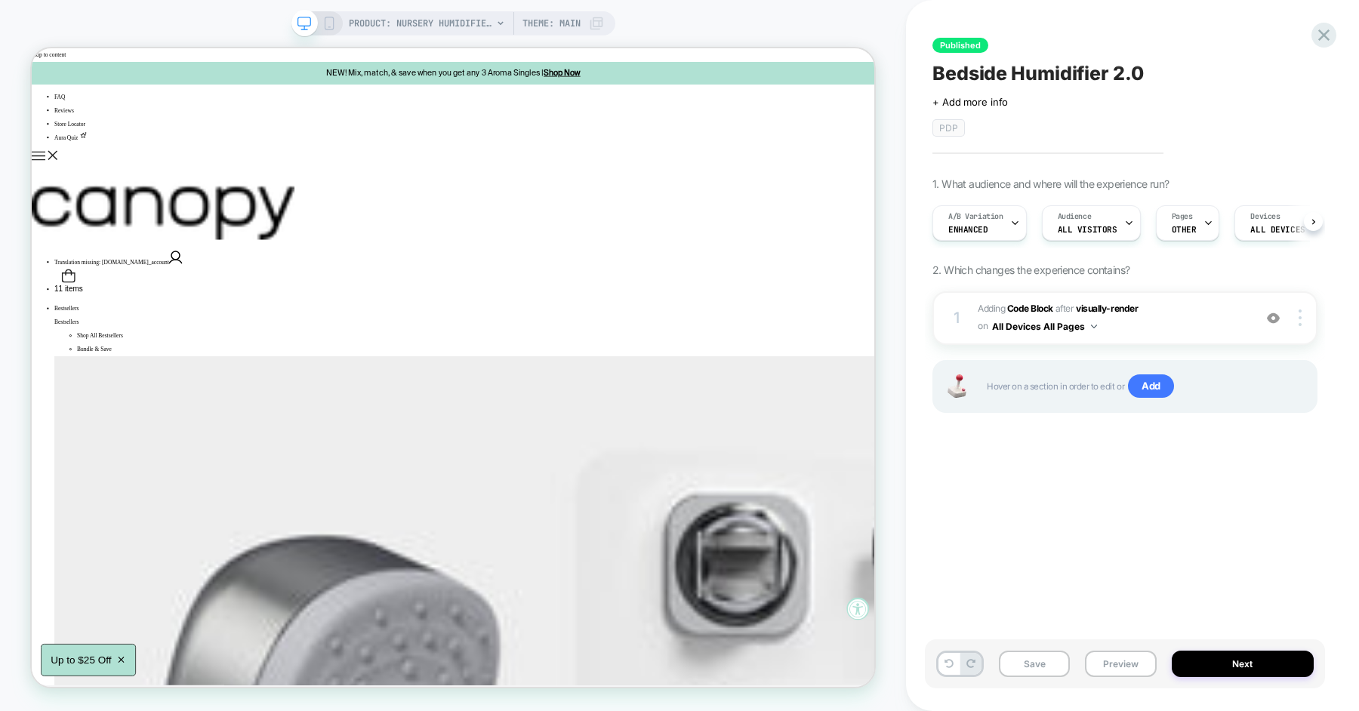
scroll to position [0, 1]
click at [1124, 498] on div "Published Bedside Humidifier 2.0 Click to edit experience details + Add more in…" at bounding box center [1125, 355] width 400 height 681
click at [1105, 658] on button "Preview" at bounding box center [1120, 664] width 71 height 26
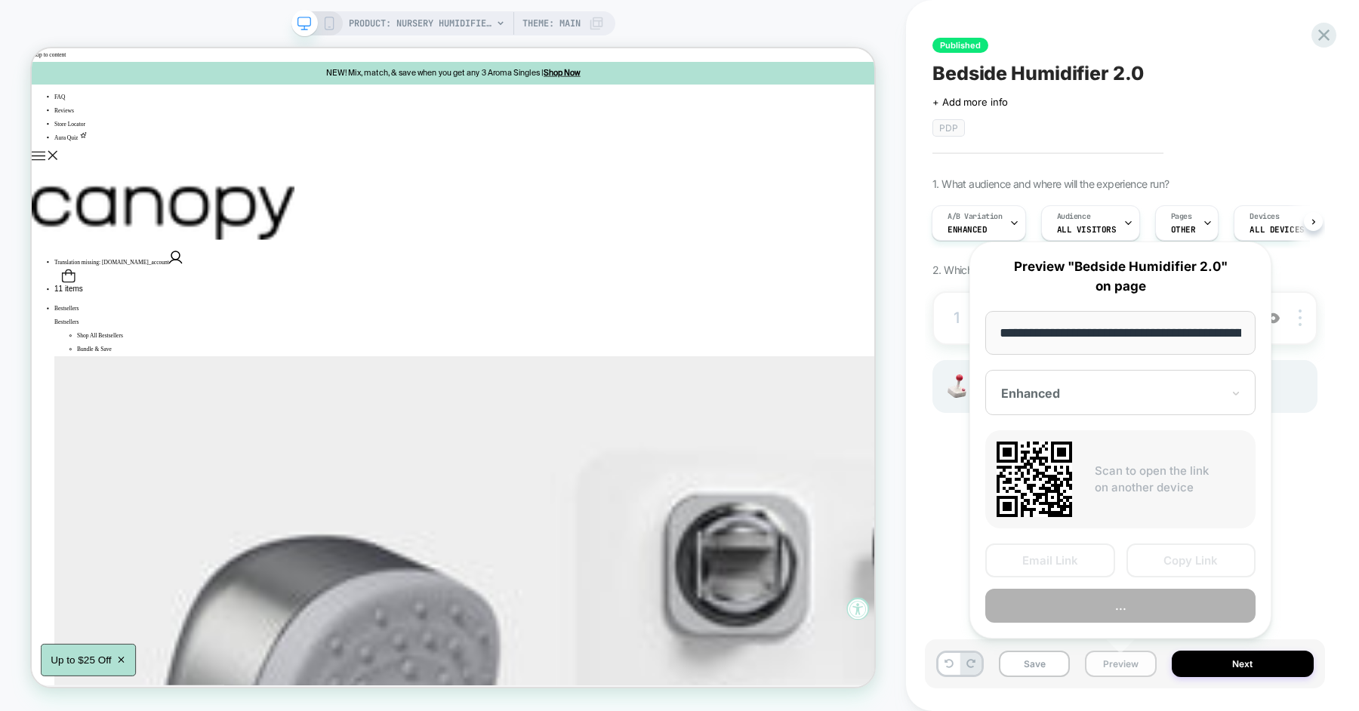
scroll to position [0, 205]
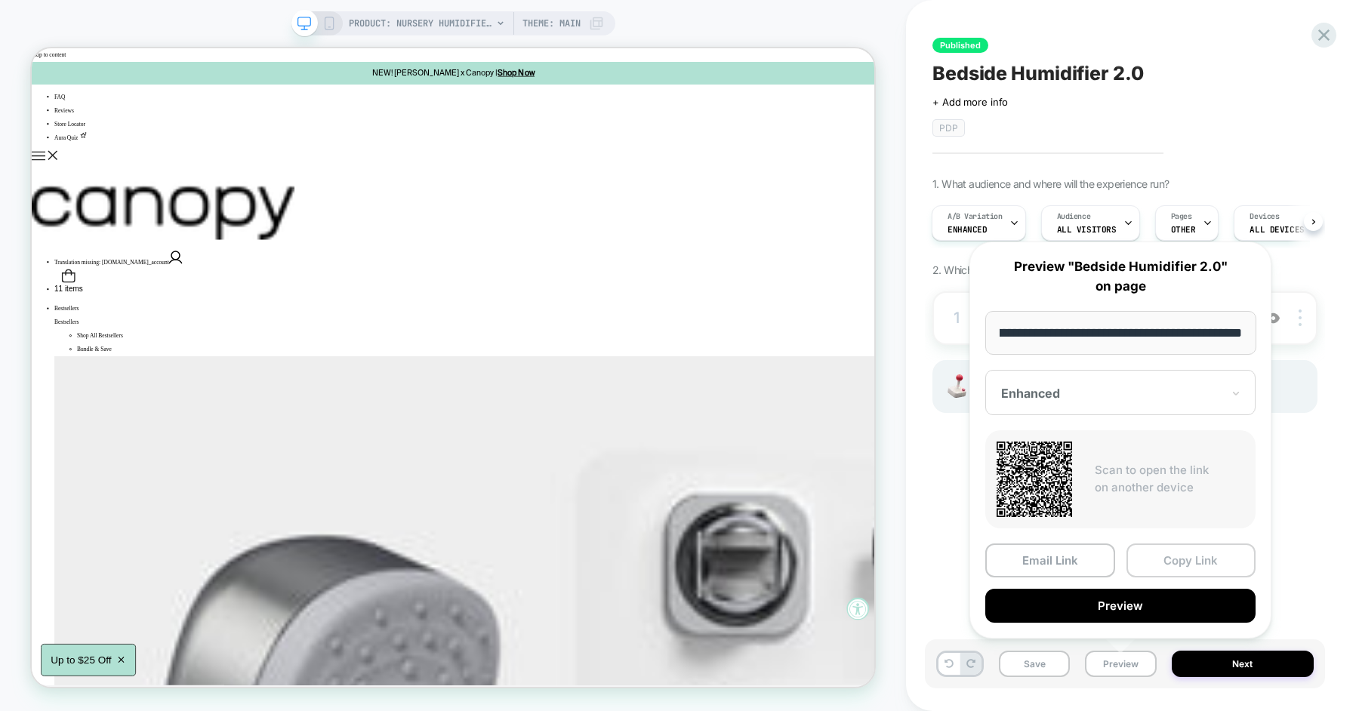
click at [1155, 562] on button "Copy Link" at bounding box center [1192, 561] width 130 height 34
